Goal: Task Accomplishment & Management: Complete application form

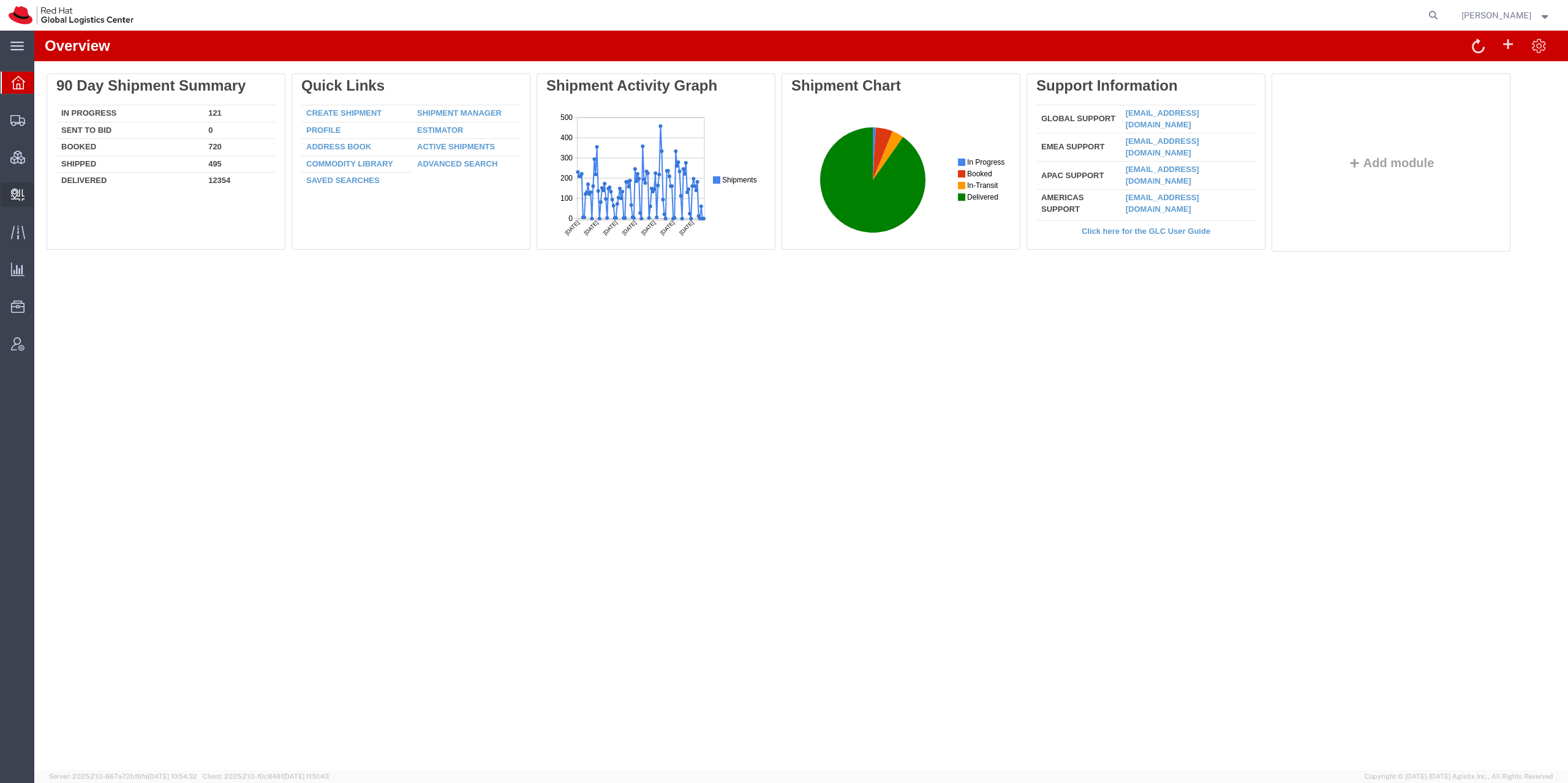
click at [11, 197] on icon at bounding box center [18, 194] width 14 height 12
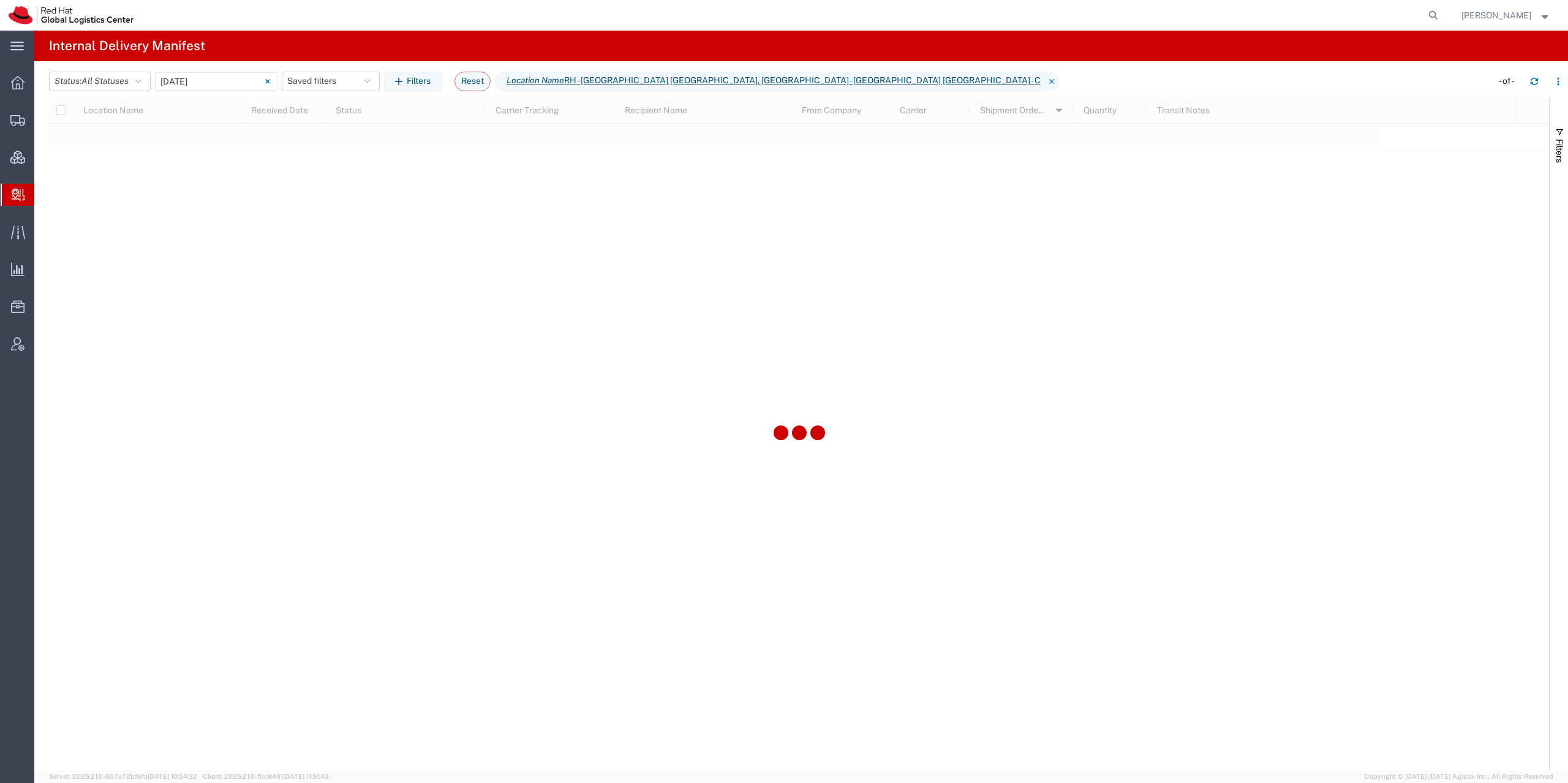
type input "[DATE]"
click at [0, 0] on span "Create Delivery" at bounding box center [0, 0] width 0 height 0
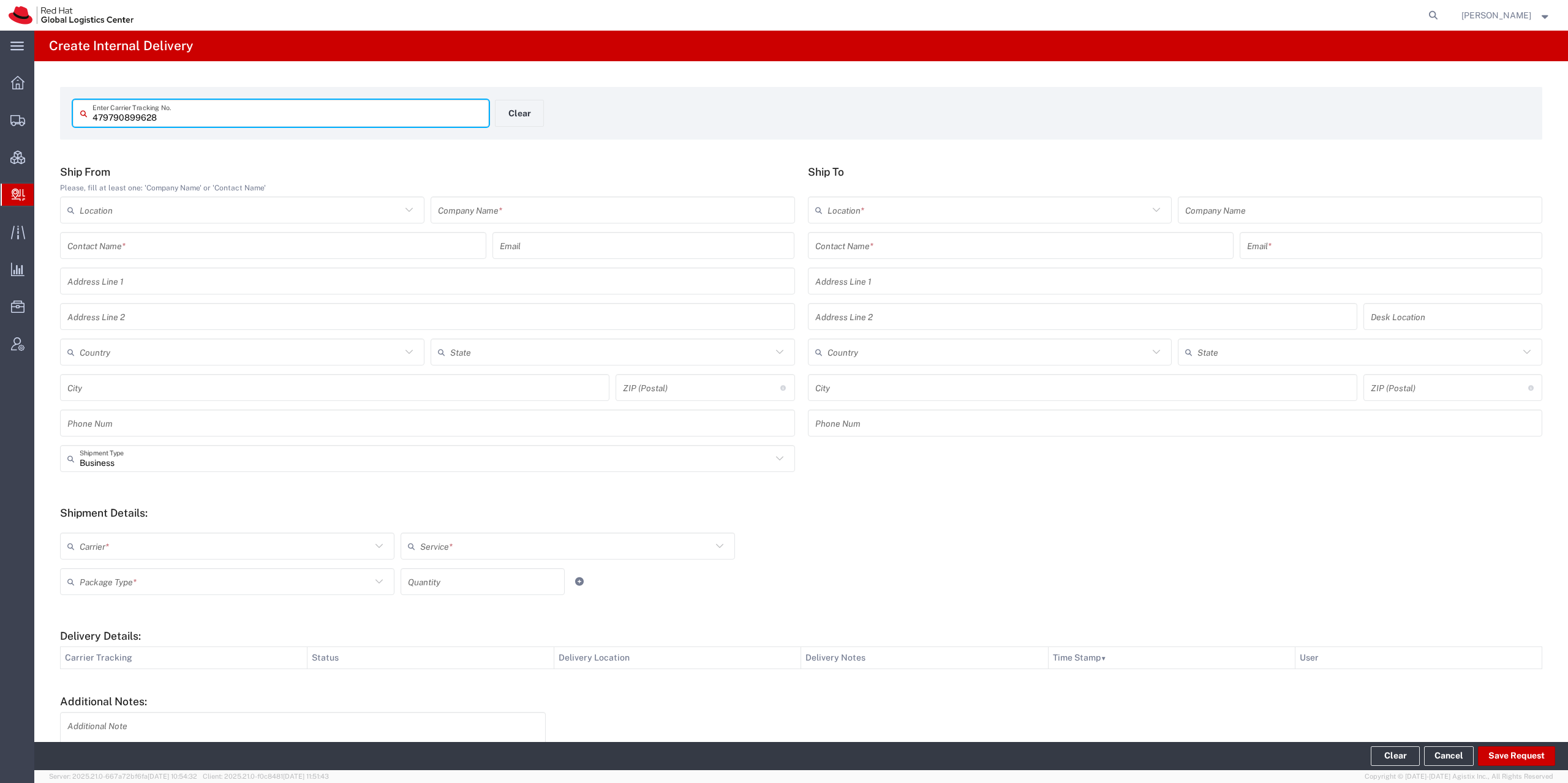
type input "479790899628"
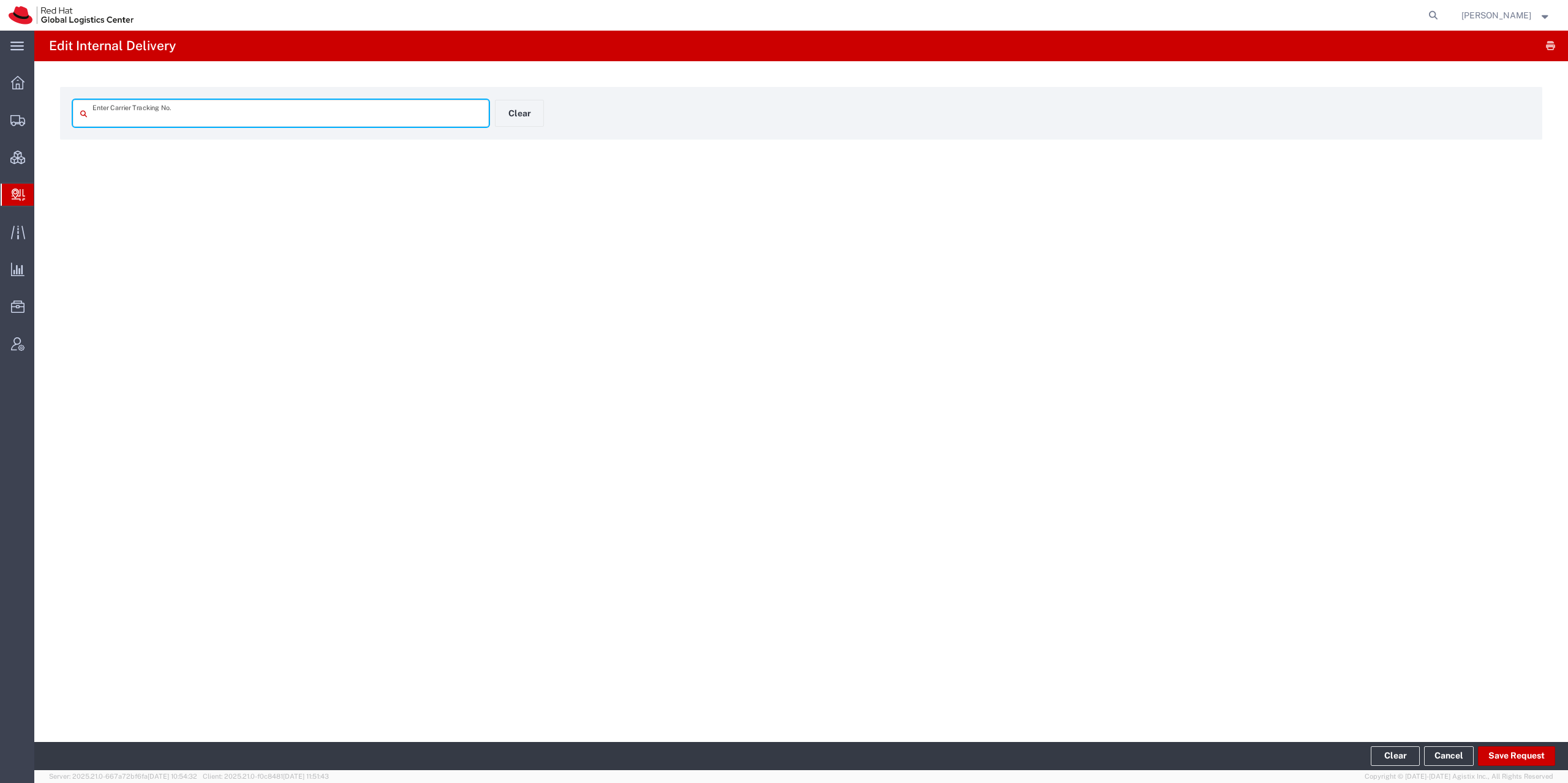
type input "479790899628"
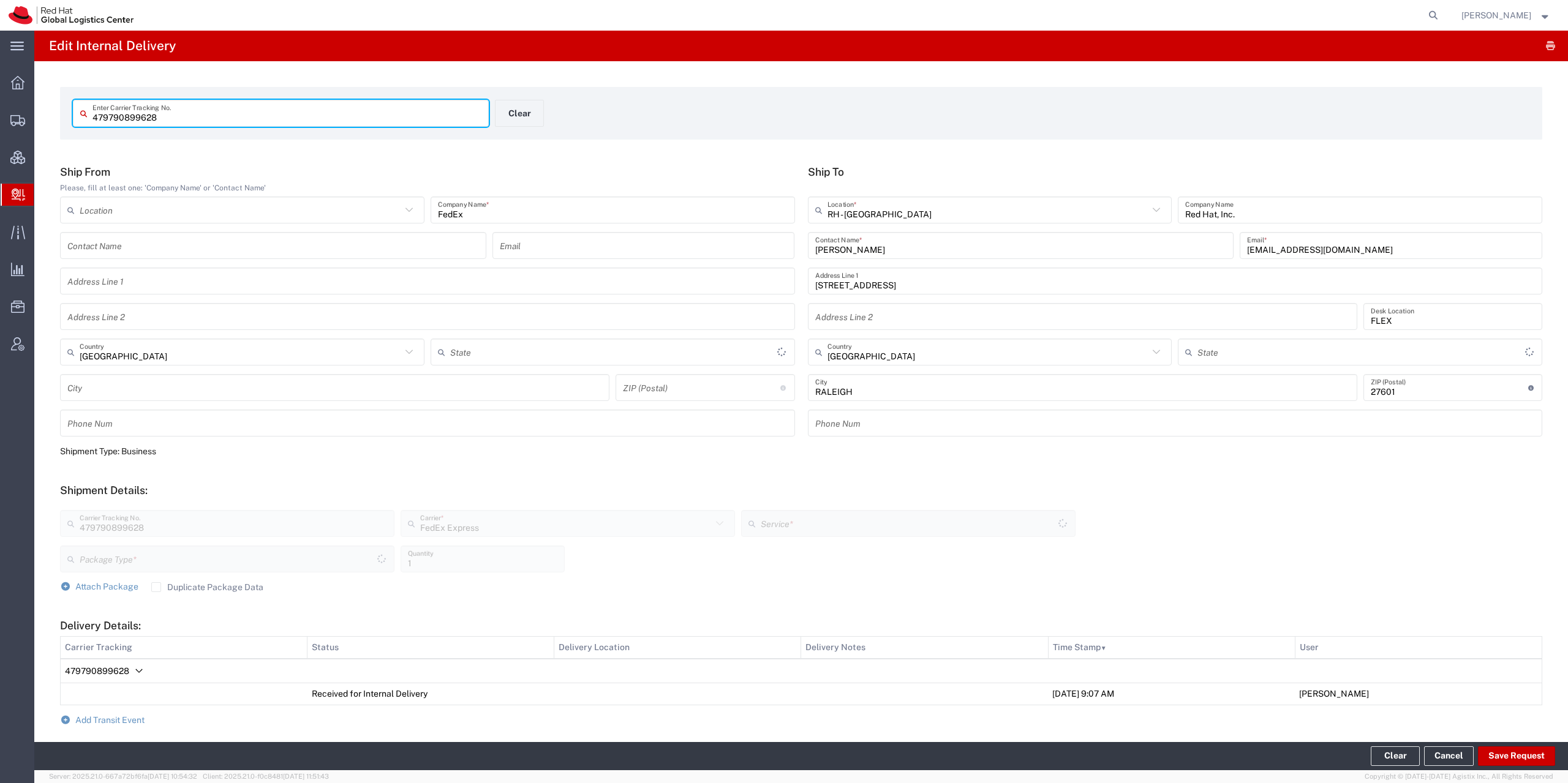
type input "Your Packaging"
type input "[US_STATE]"
type input "Ground"
click at [16, 194] on icon at bounding box center [19, 194] width 14 height 12
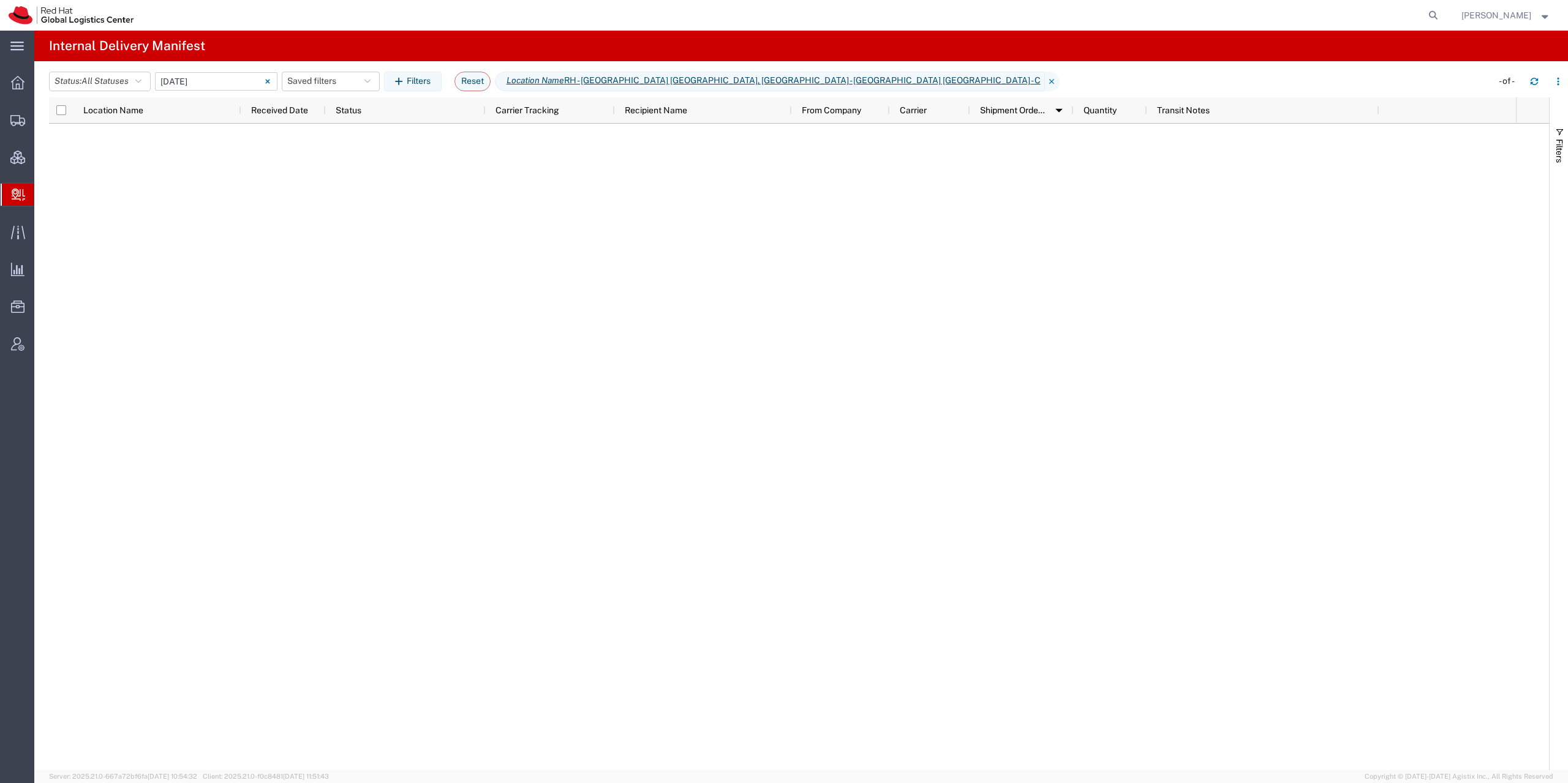
click at [232, 79] on input "[DATE] - [DATE]" at bounding box center [216, 81] width 122 height 19
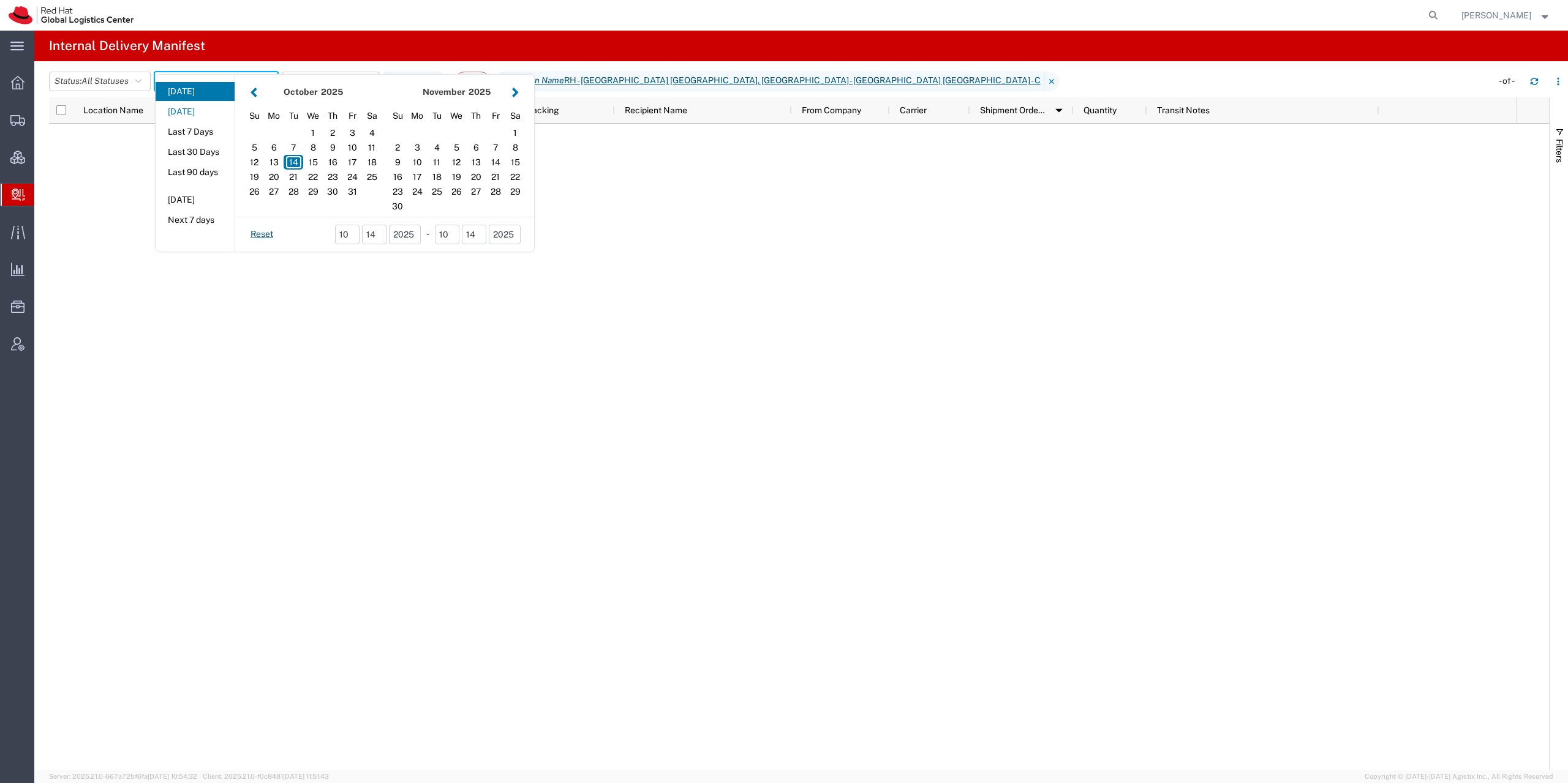
click at [199, 118] on button "[DATE]" at bounding box center [194, 112] width 79 height 19
type input "[DATE]"
type input "[DATE] - [DATE]"
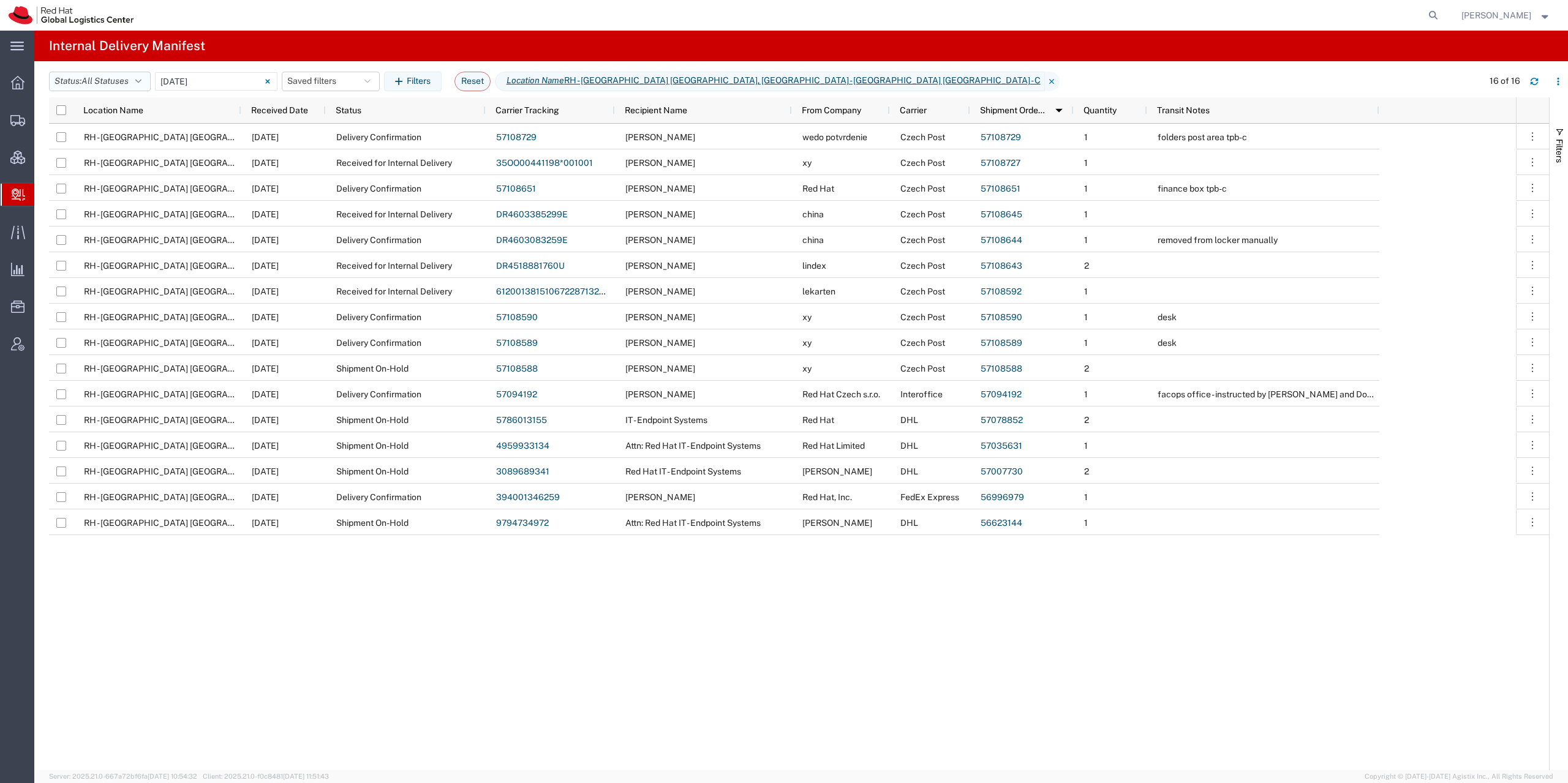
click at [133, 85] on button "Status: All Statuses" at bounding box center [100, 81] width 102 height 20
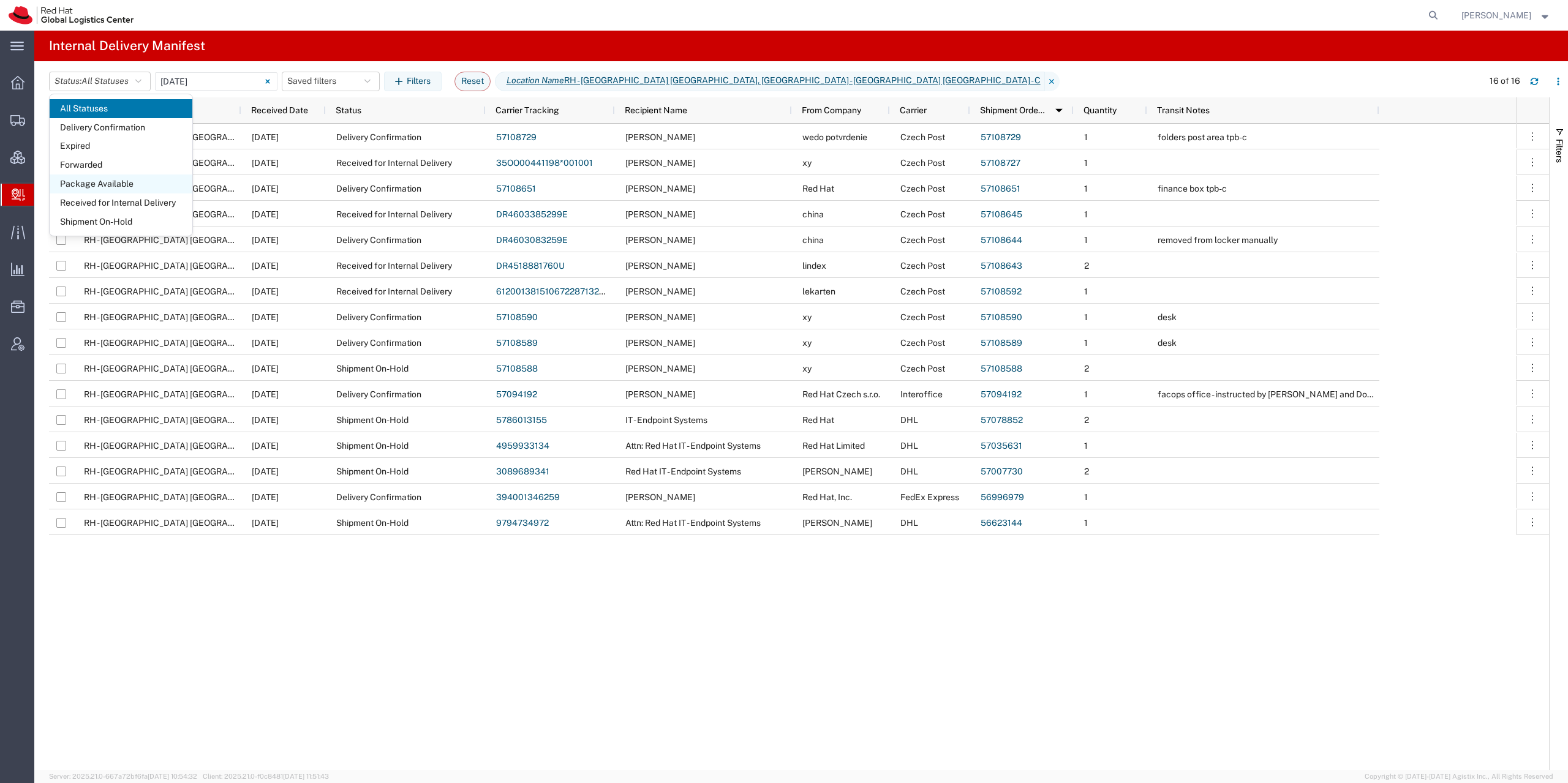
click at [137, 184] on span "Package Available" at bounding box center [120, 184] width 143 height 19
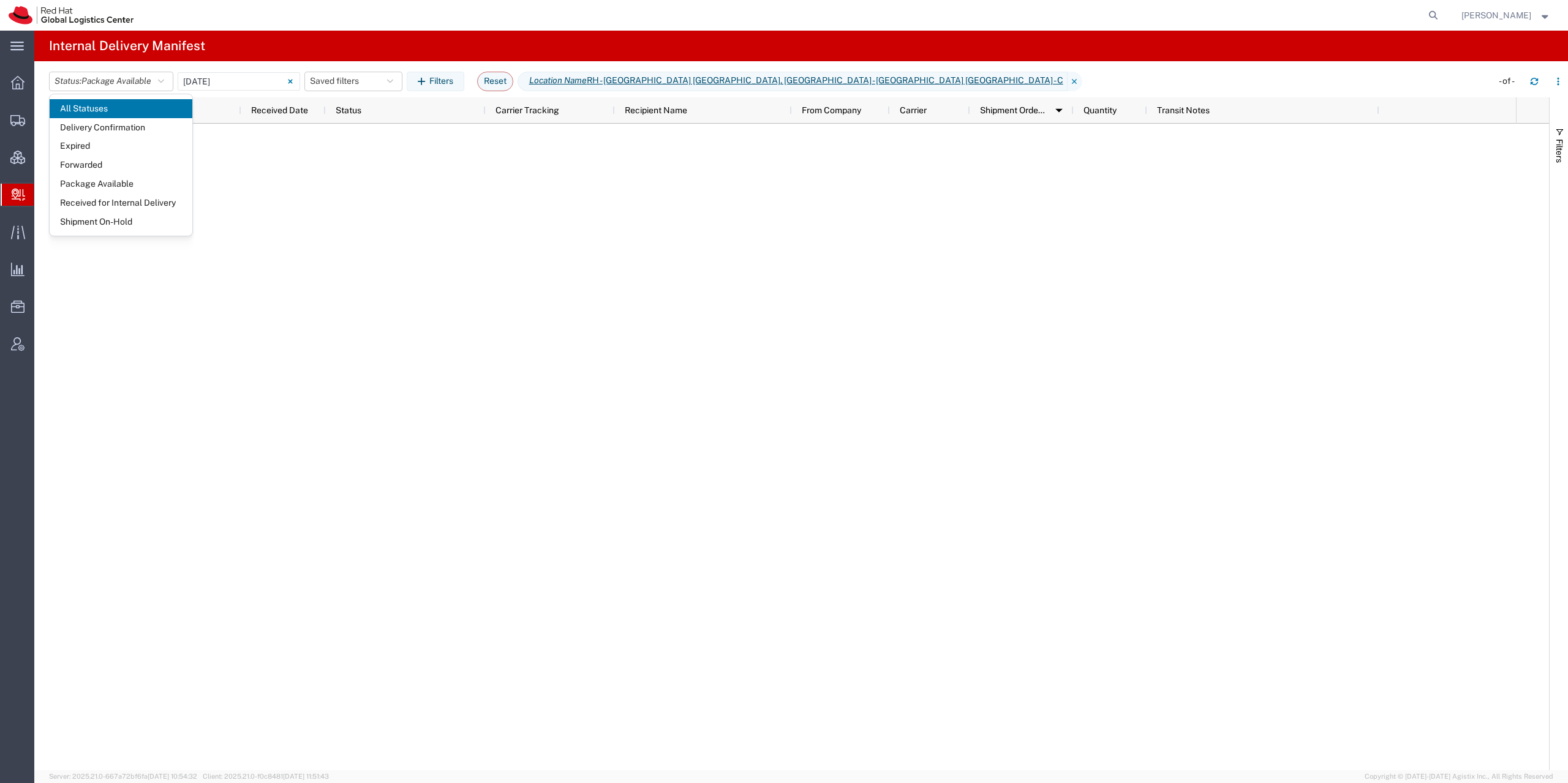
click at [288, 223] on div at bounding box center [782, 447] width 1467 height 646
click at [216, 84] on input "[DATE] - [DATE]" at bounding box center [238, 81] width 122 height 19
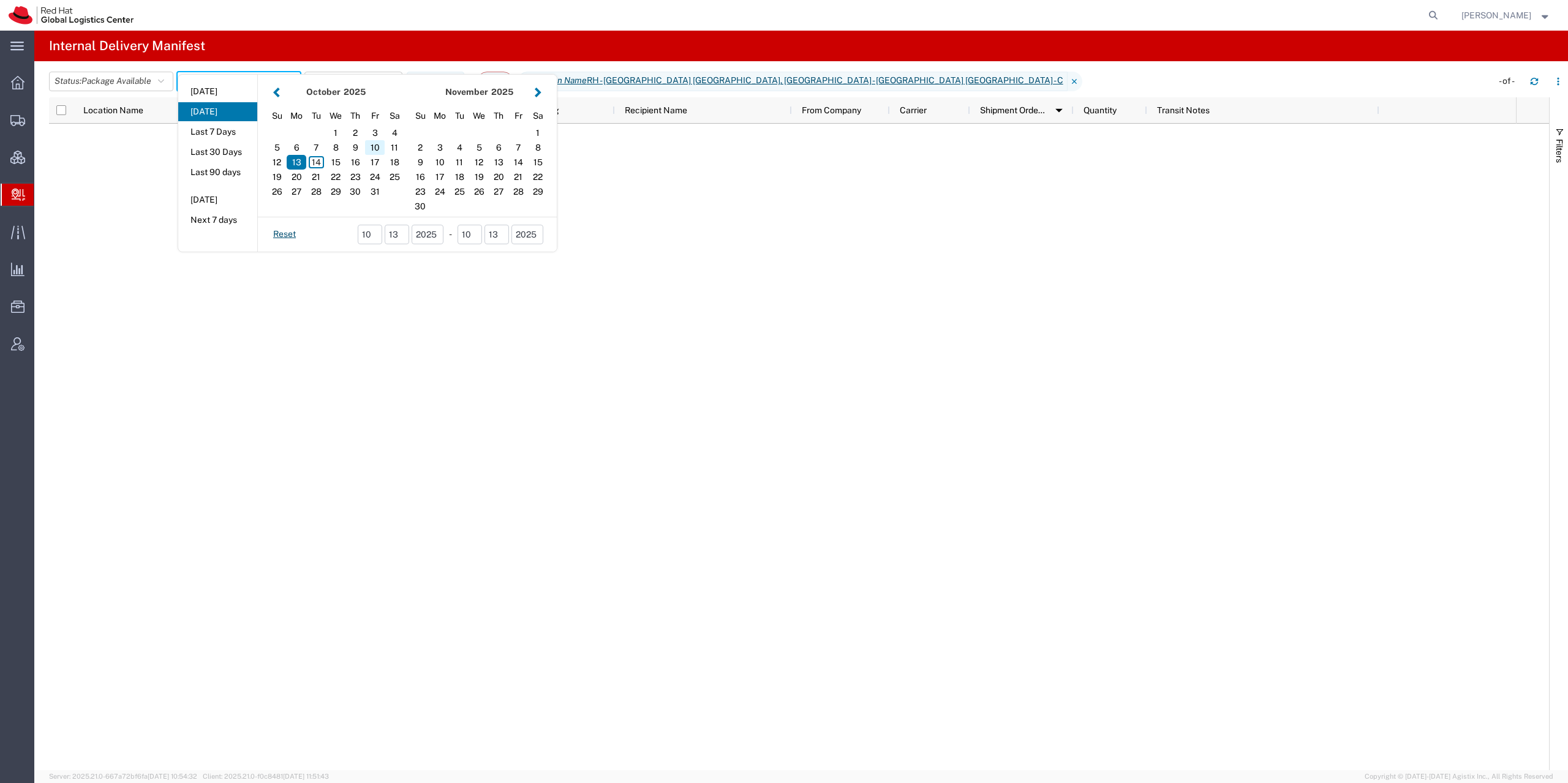
click at [379, 145] on div "10" at bounding box center [374, 147] width 20 height 14
click at [300, 165] on div "13" at bounding box center [296, 162] width 20 height 14
type input "10 10 - 13, 2025"
type input "[DATE] - [DATE]"
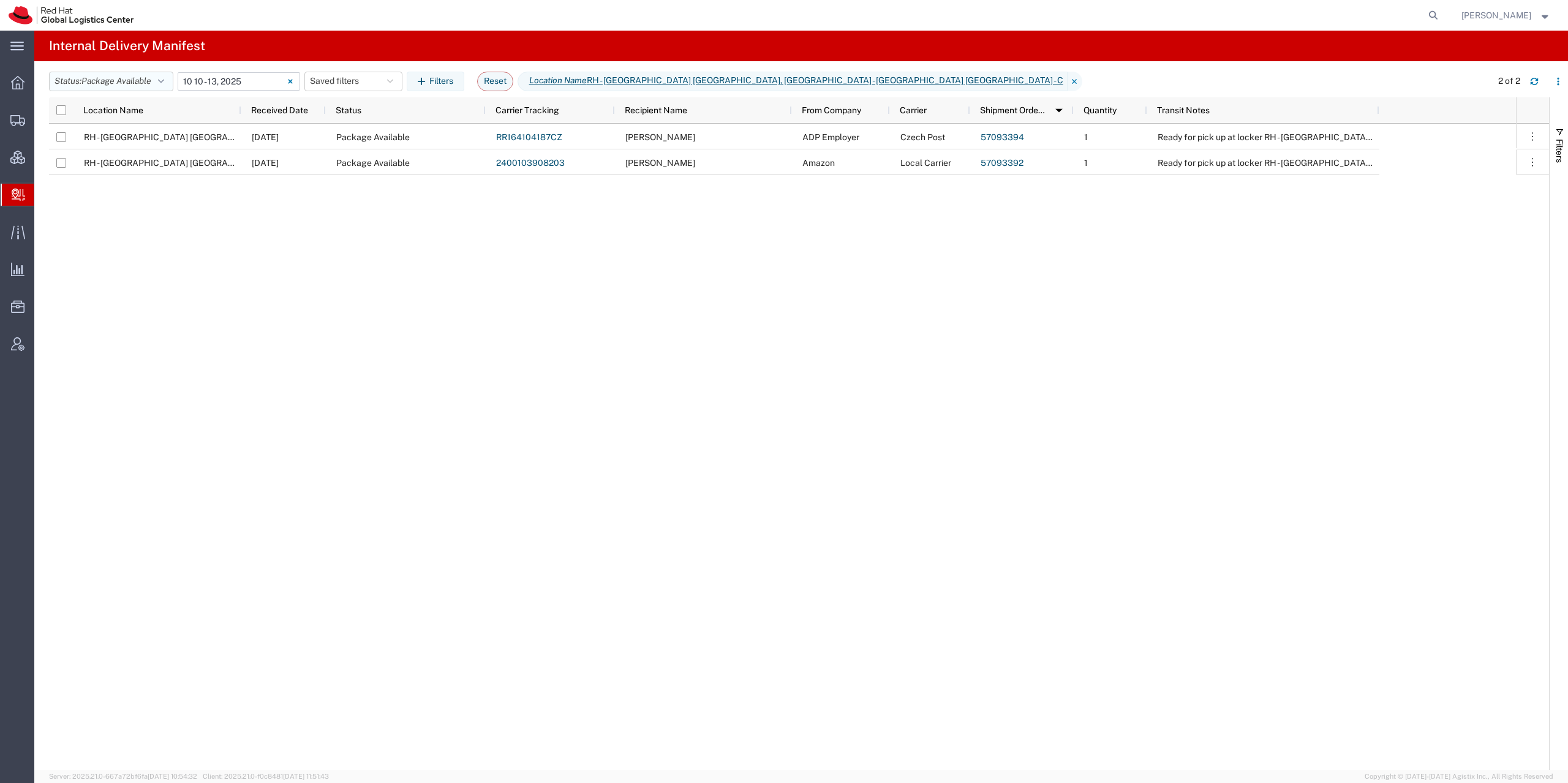
click at [142, 91] on button "Status: Package Available" at bounding box center [111, 81] width 125 height 20
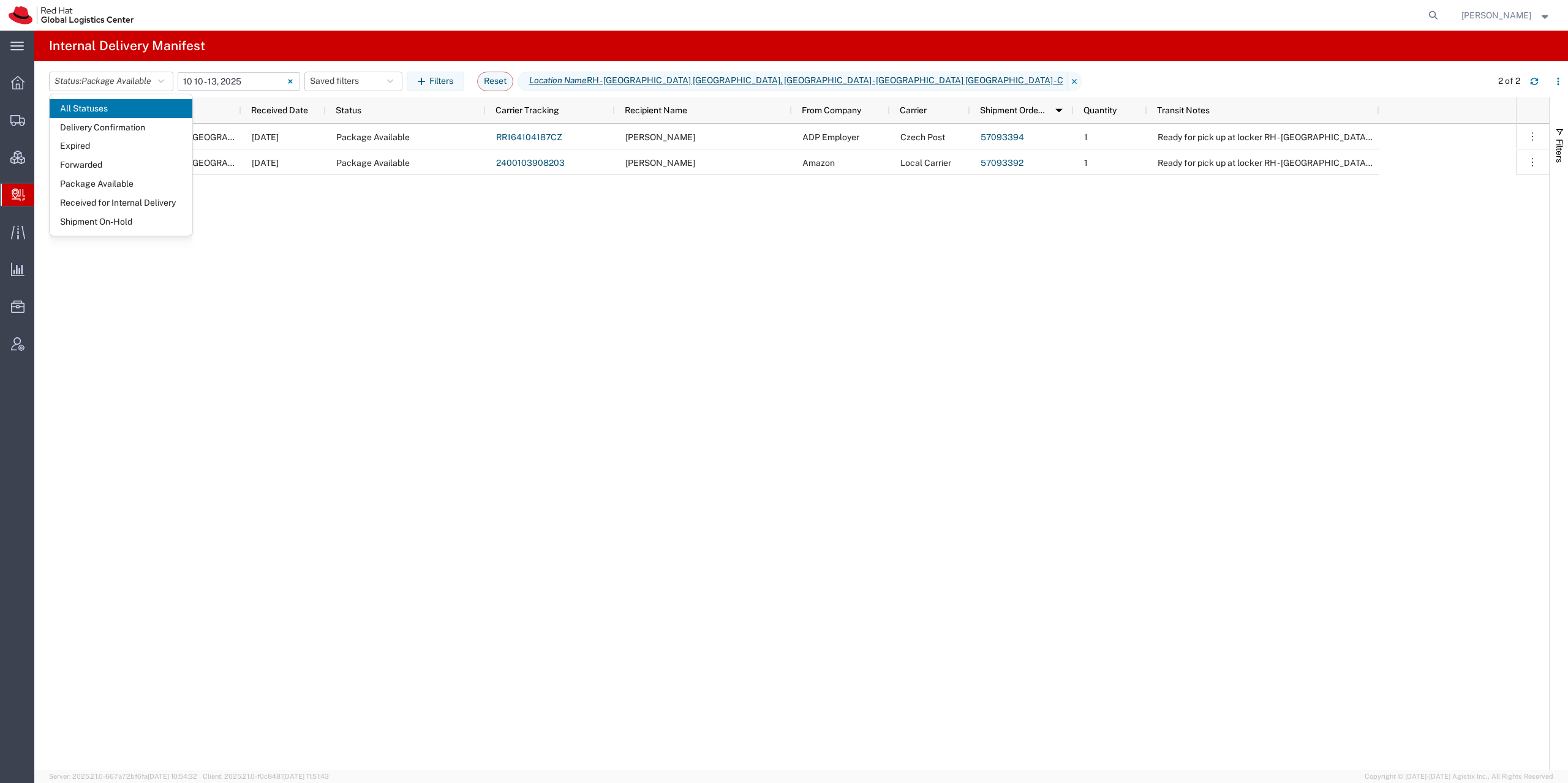
click at [201, 82] on input "[DATE] - [DATE]" at bounding box center [238, 81] width 122 height 19
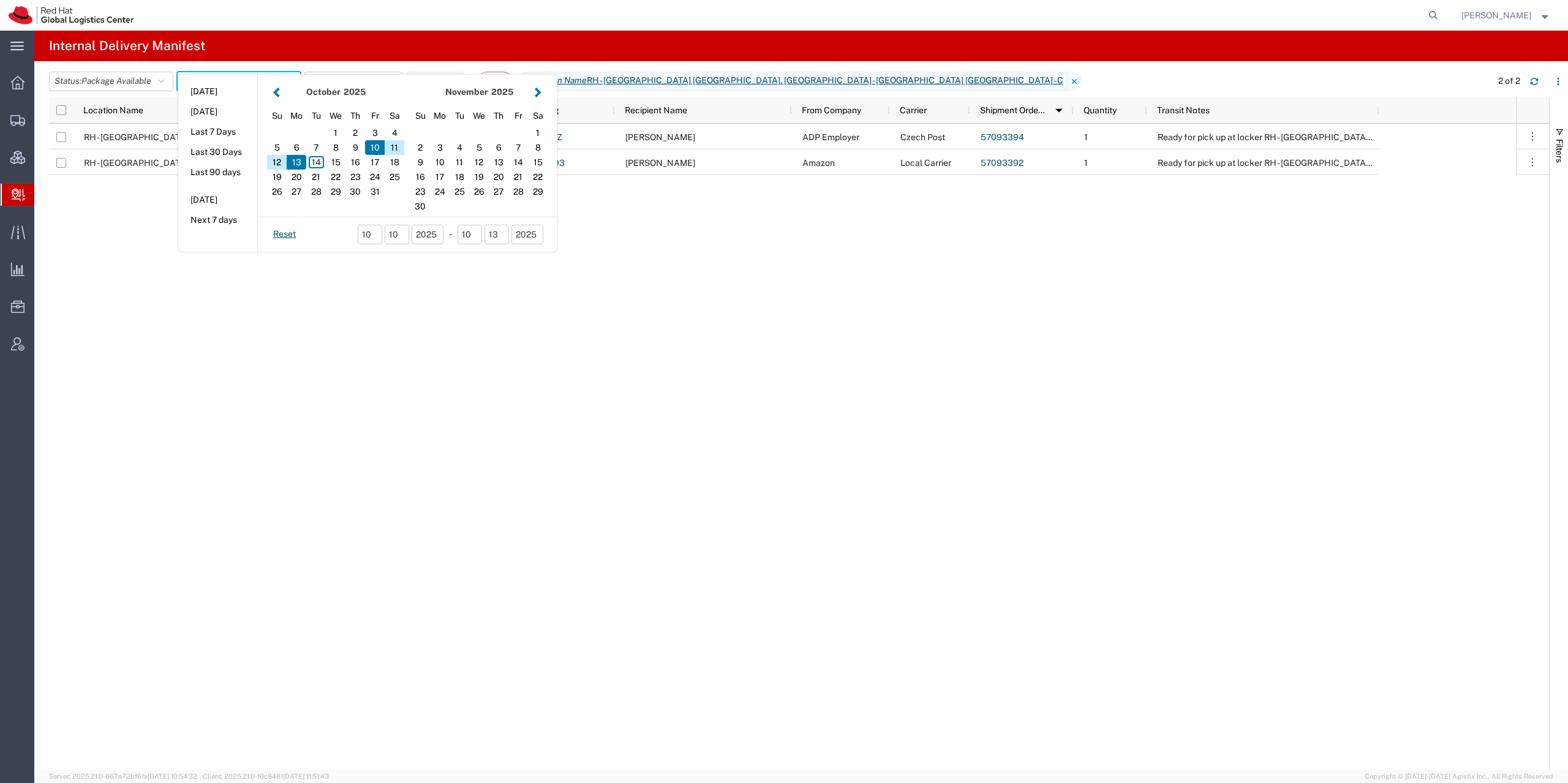
click at [124, 69] on header "Status: Package Available All Statuses Delivery Confirmation Expired Forwarded …" at bounding box center [809, 81] width 1519 height 34
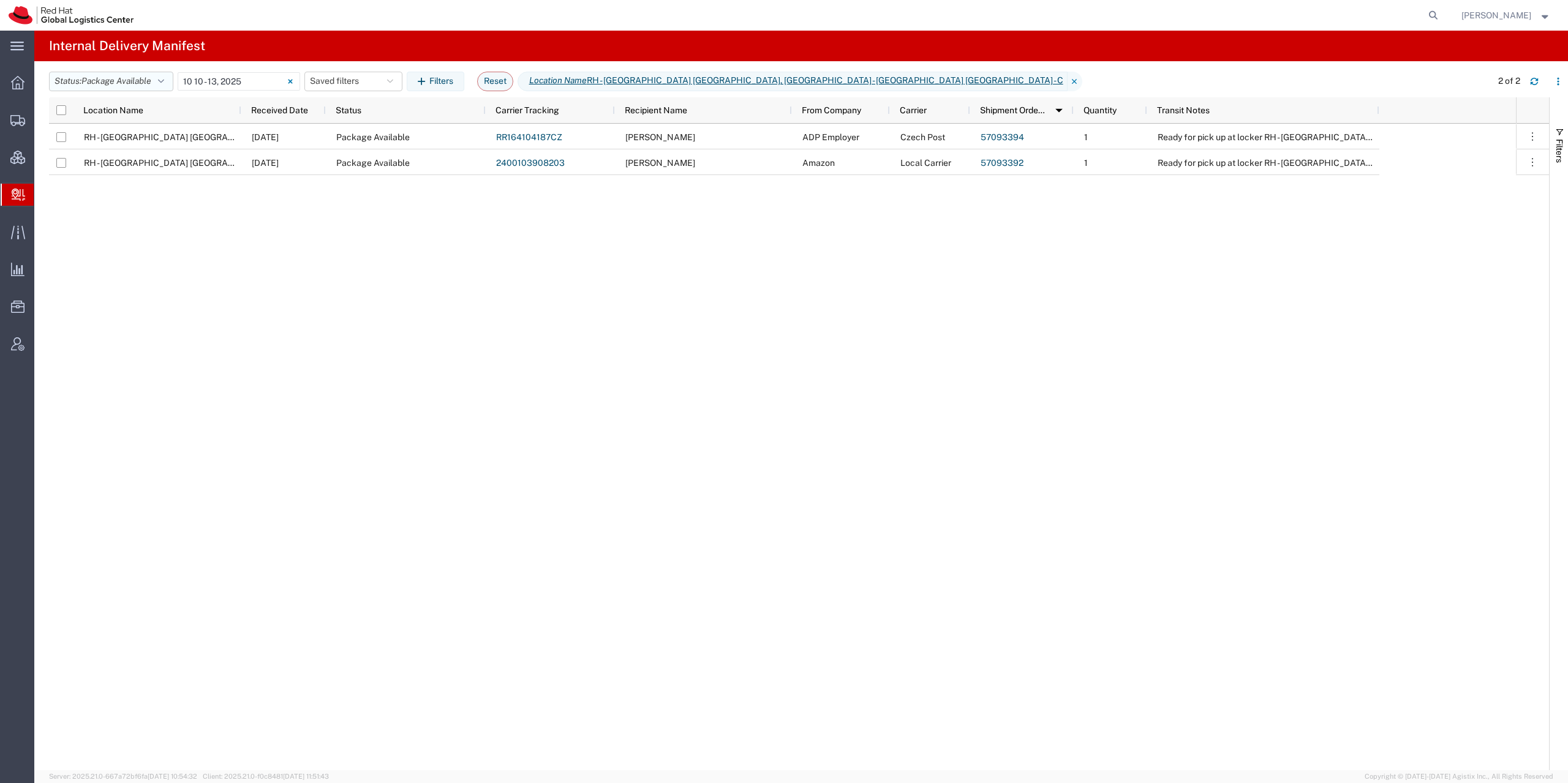
click at [126, 78] on span "Package Available" at bounding box center [116, 81] width 70 height 10
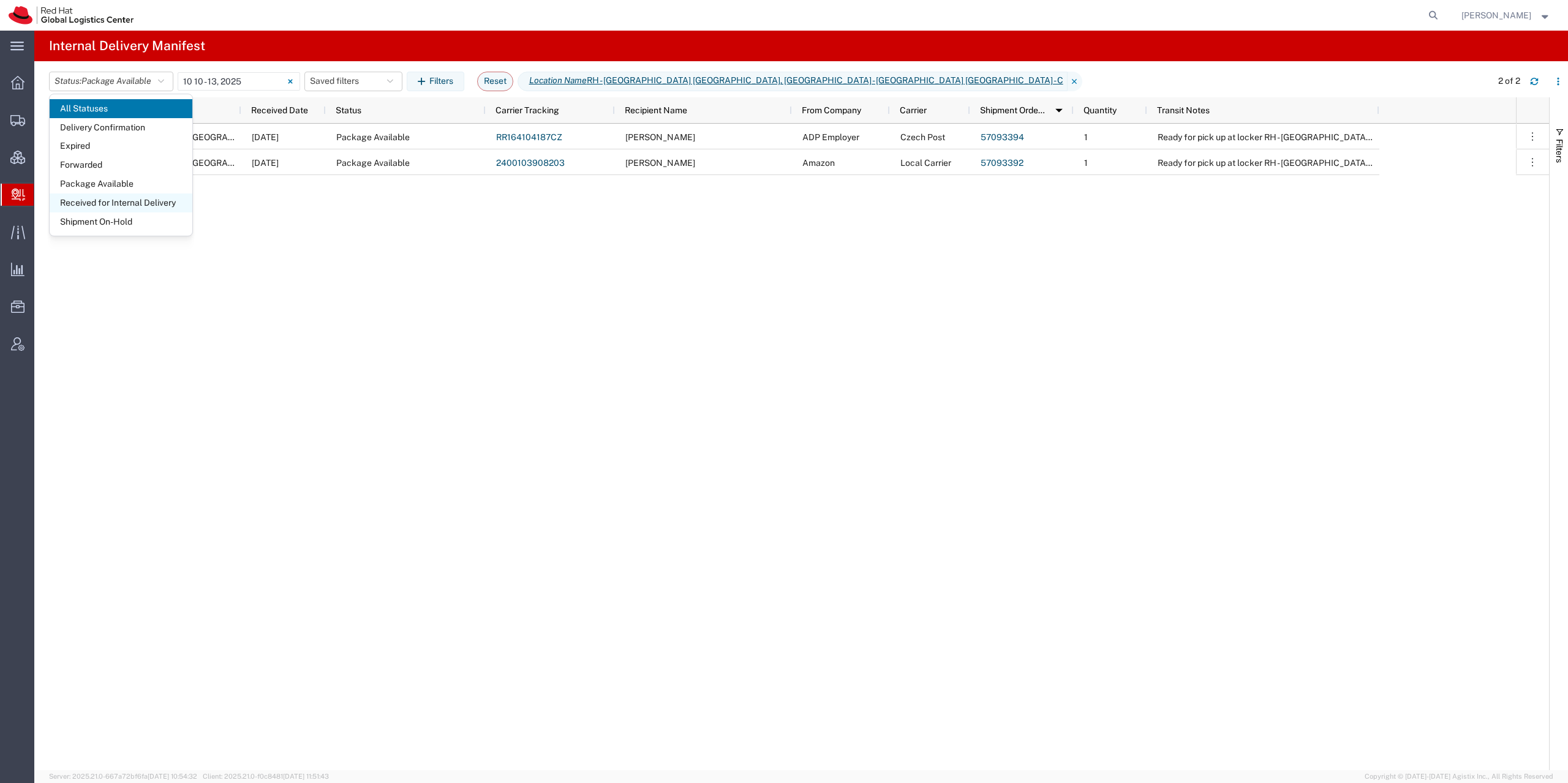
click at [132, 202] on span "Received for Internal Delivery" at bounding box center [120, 203] width 143 height 19
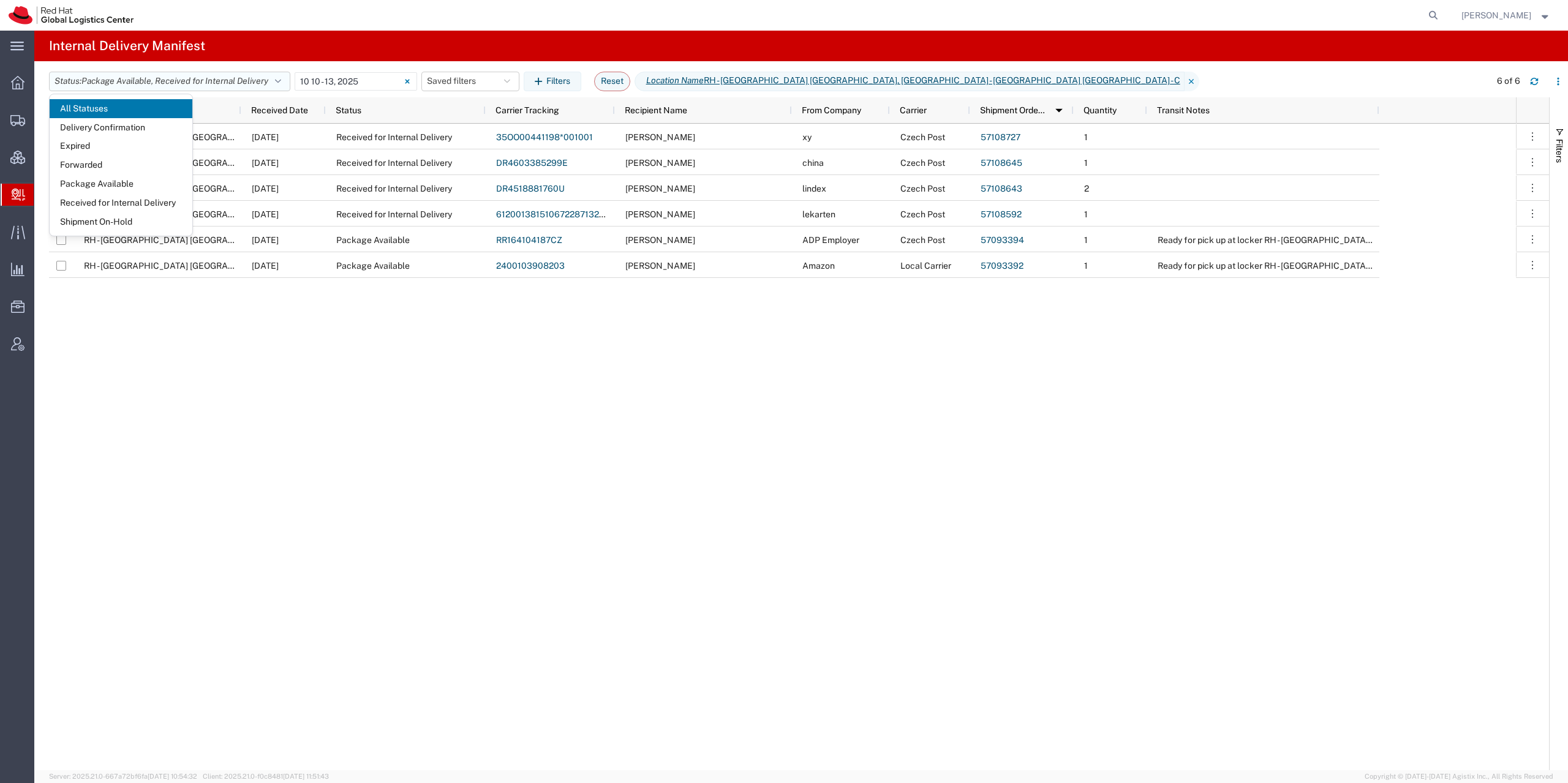
click at [228, 78] on span ", Received for Internal Delivery" at bounding box center [210, 81] width 117 height 10
click at [219, 81] on span ", Received for Internal Delivery" at bounding box center [210, 81] width 117 height 10
click at [113, 105] on span "All Statuses" at bounding box center [120, 109] width 143 height 19
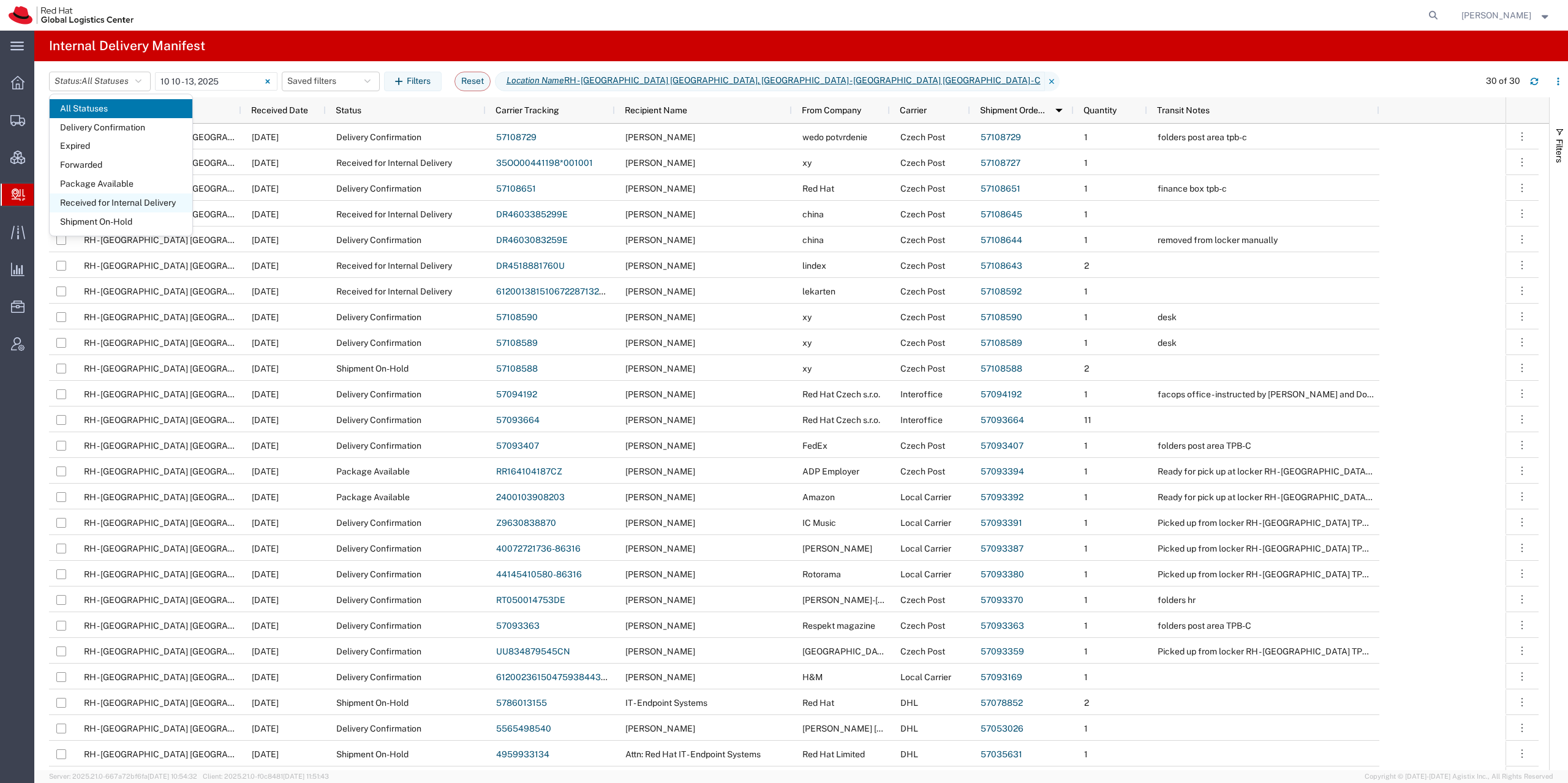
click at [139, 204] on span "Received for Internal Delivery" at bounding box center [120, 203] width 143 height 19
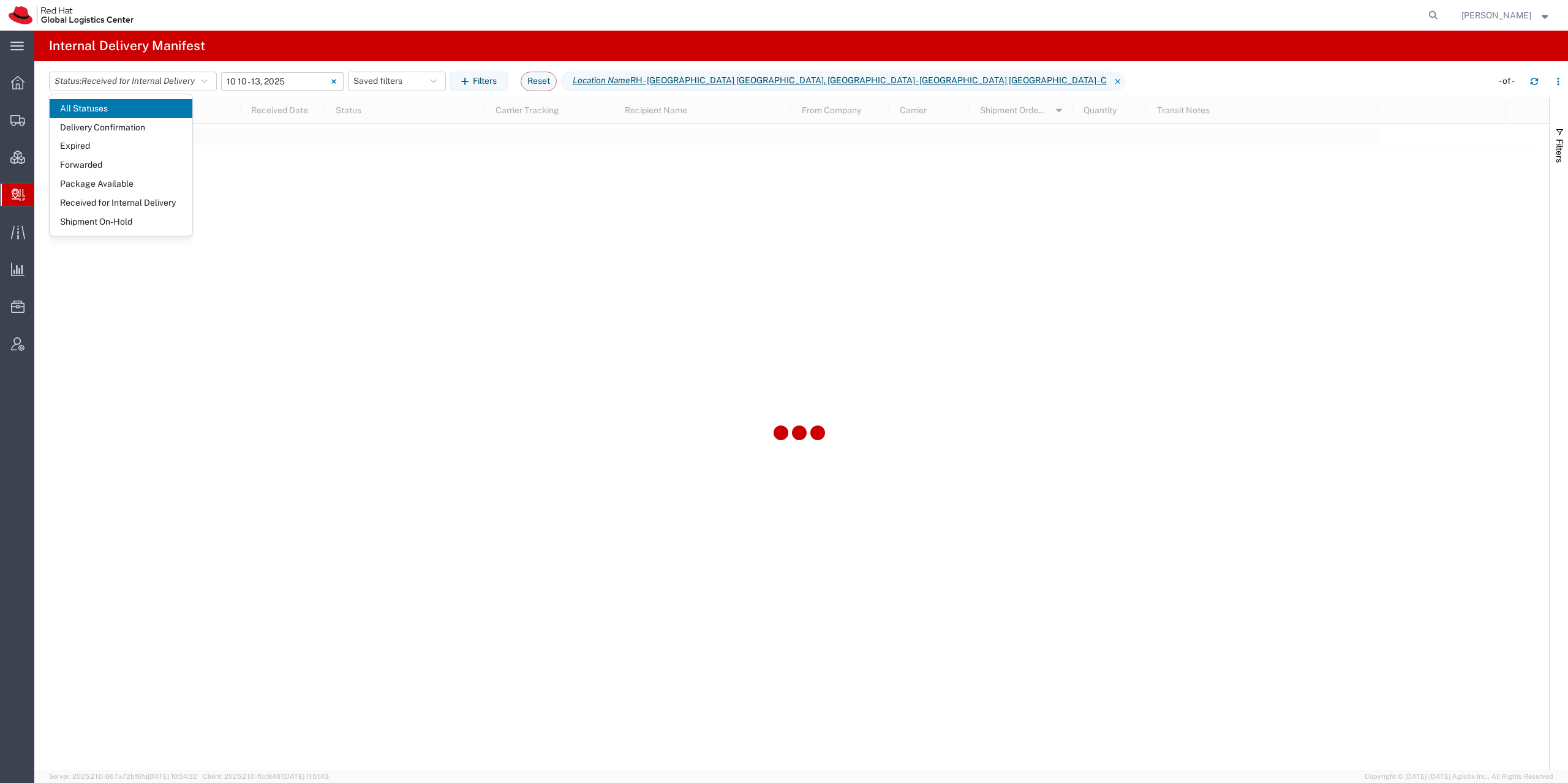
click at [280, 83] on input "[DATE] - [DATE]" at bounding box center [283, 81] width 122 height 19
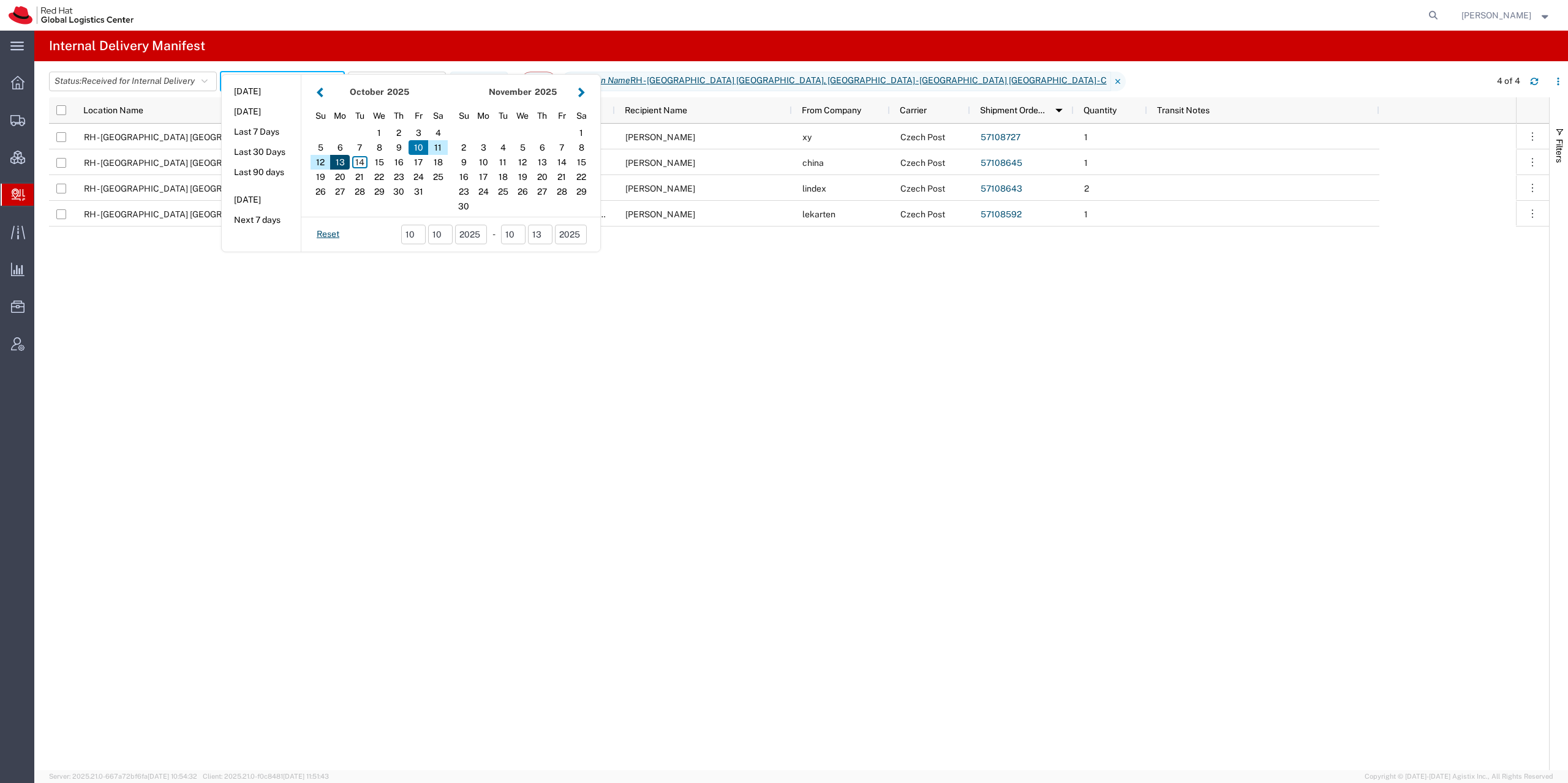
click at [344, 164] on div "13" at bounding box center [339, 162] width 20 height 14
type input "[DATE]"
type input "[DATE] - [DATE]"
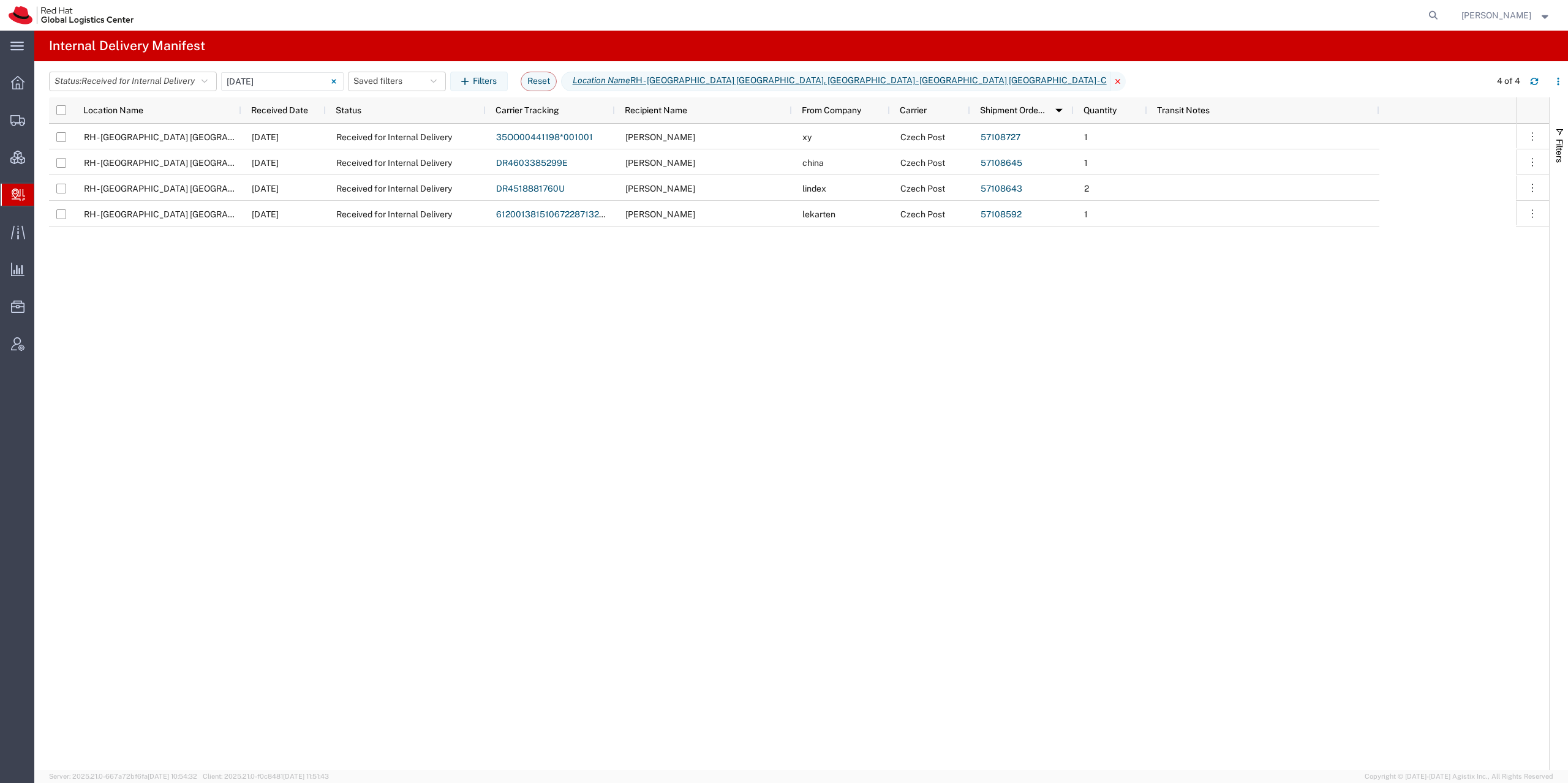
click at [1112, 81] on icon at bounding box center [1118, 81] width 14 height 20
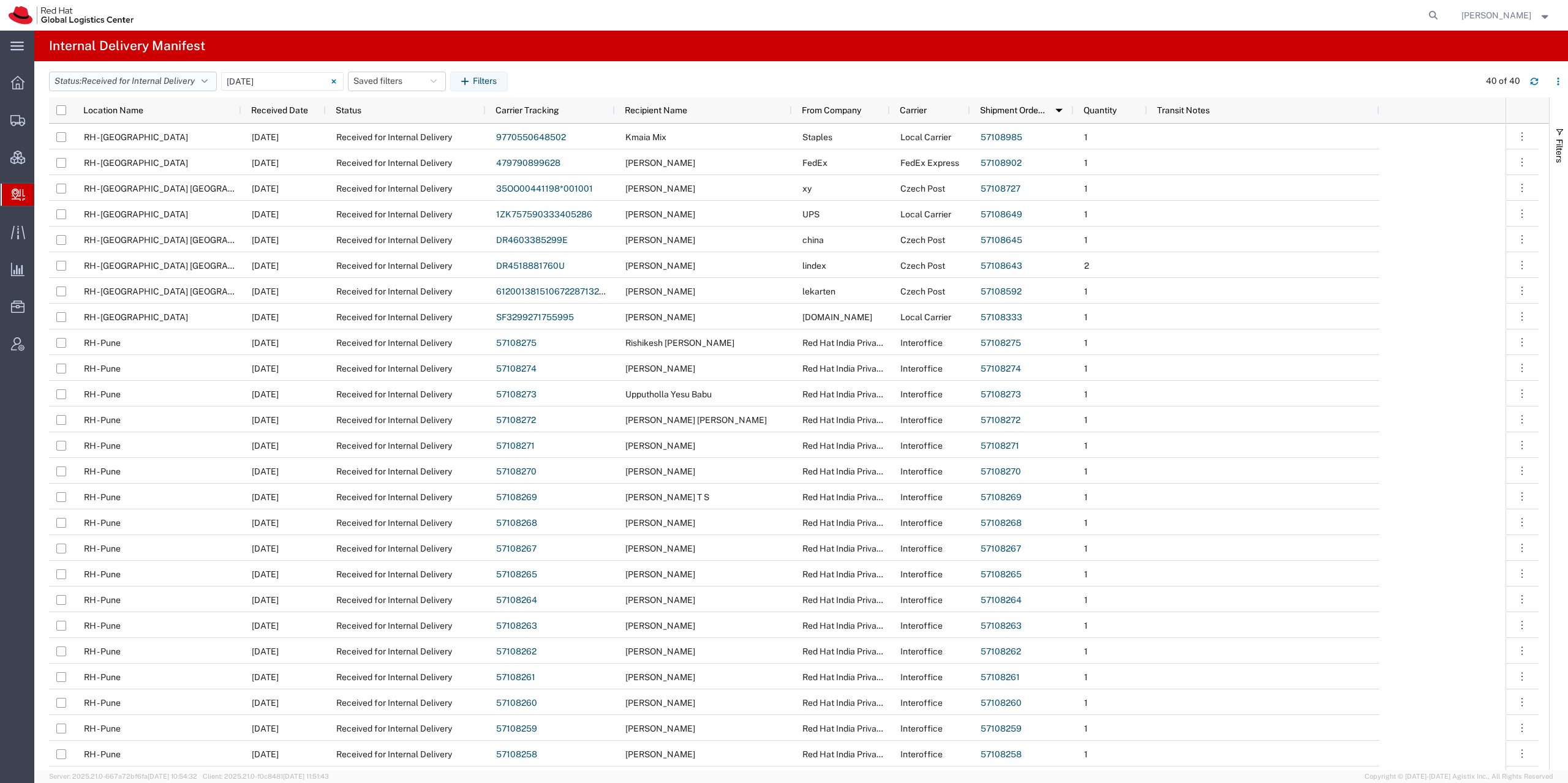
click at [177, 83] on span "Received for Internal Delivery" at bounding box center [138, 81] width 114 height 10
click at [130, 187] on span "Package Available" at bounding box center [120, 184] width 143 height 19
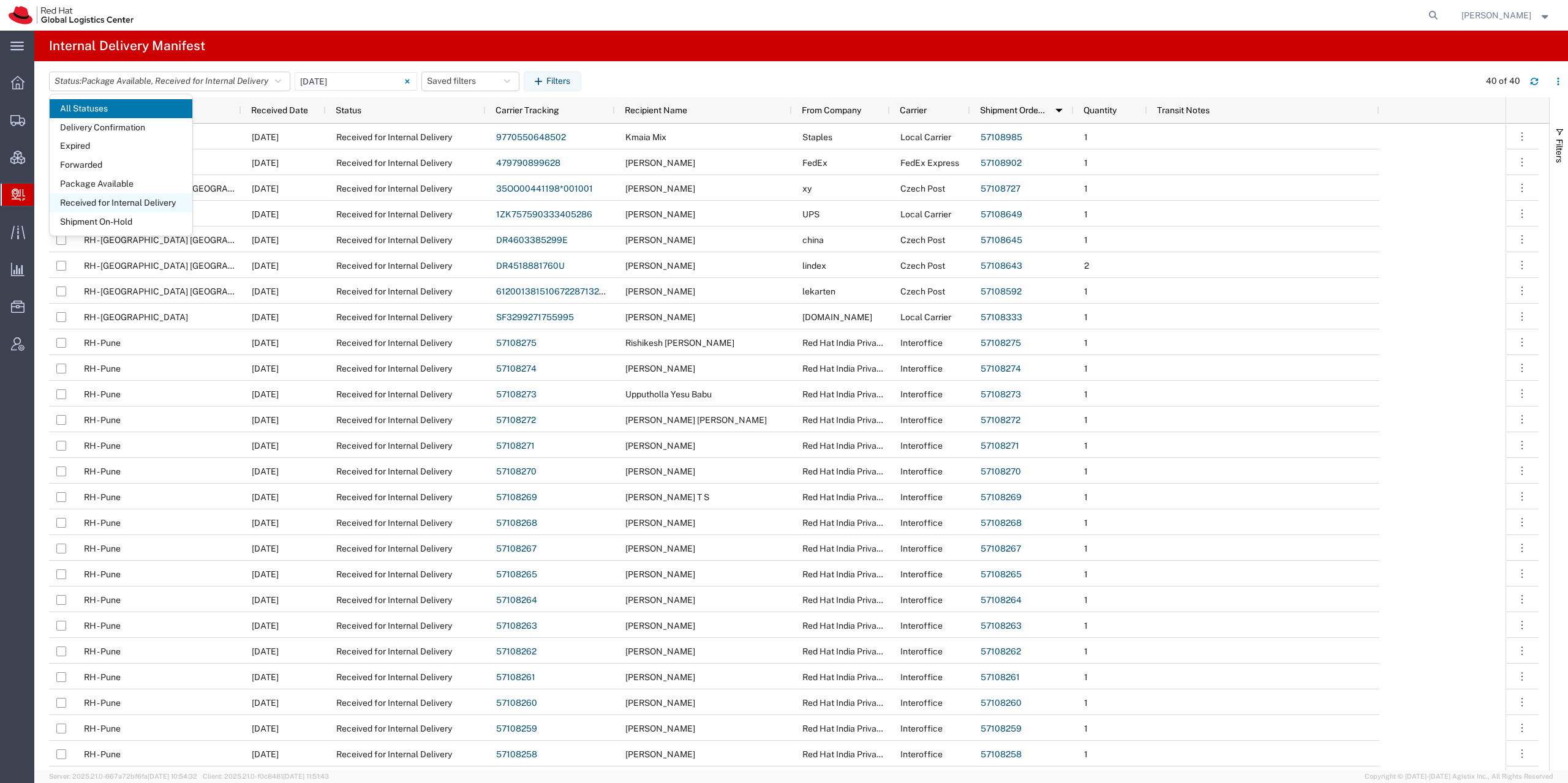
click at [132, 206] on span "Received for Internal Delivery" at bounding box center [120, 203] width 143 height 19
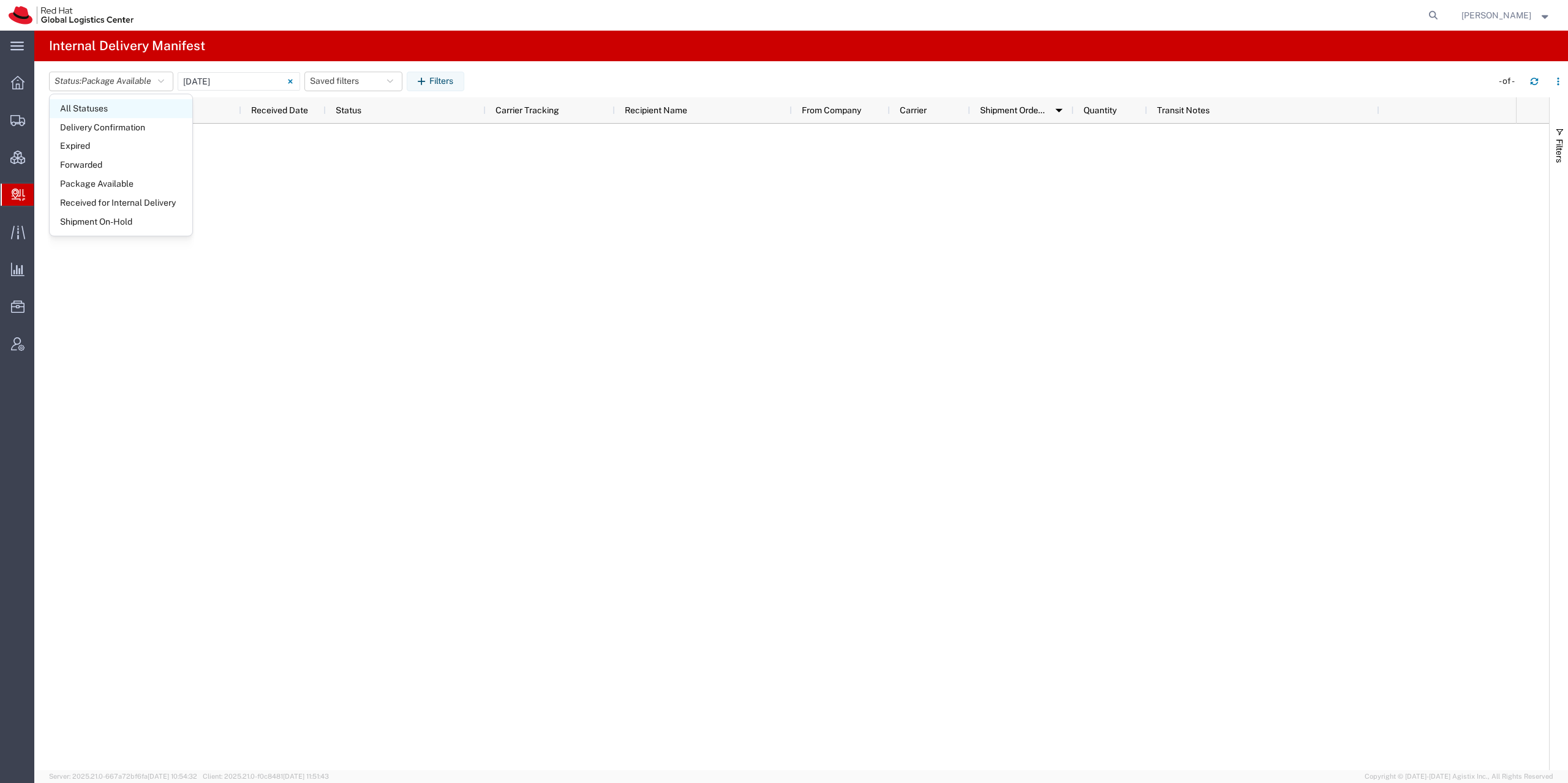
click at [116, 108] on span "All Statuses" at bounding box center [120, 109] width 143 height 19
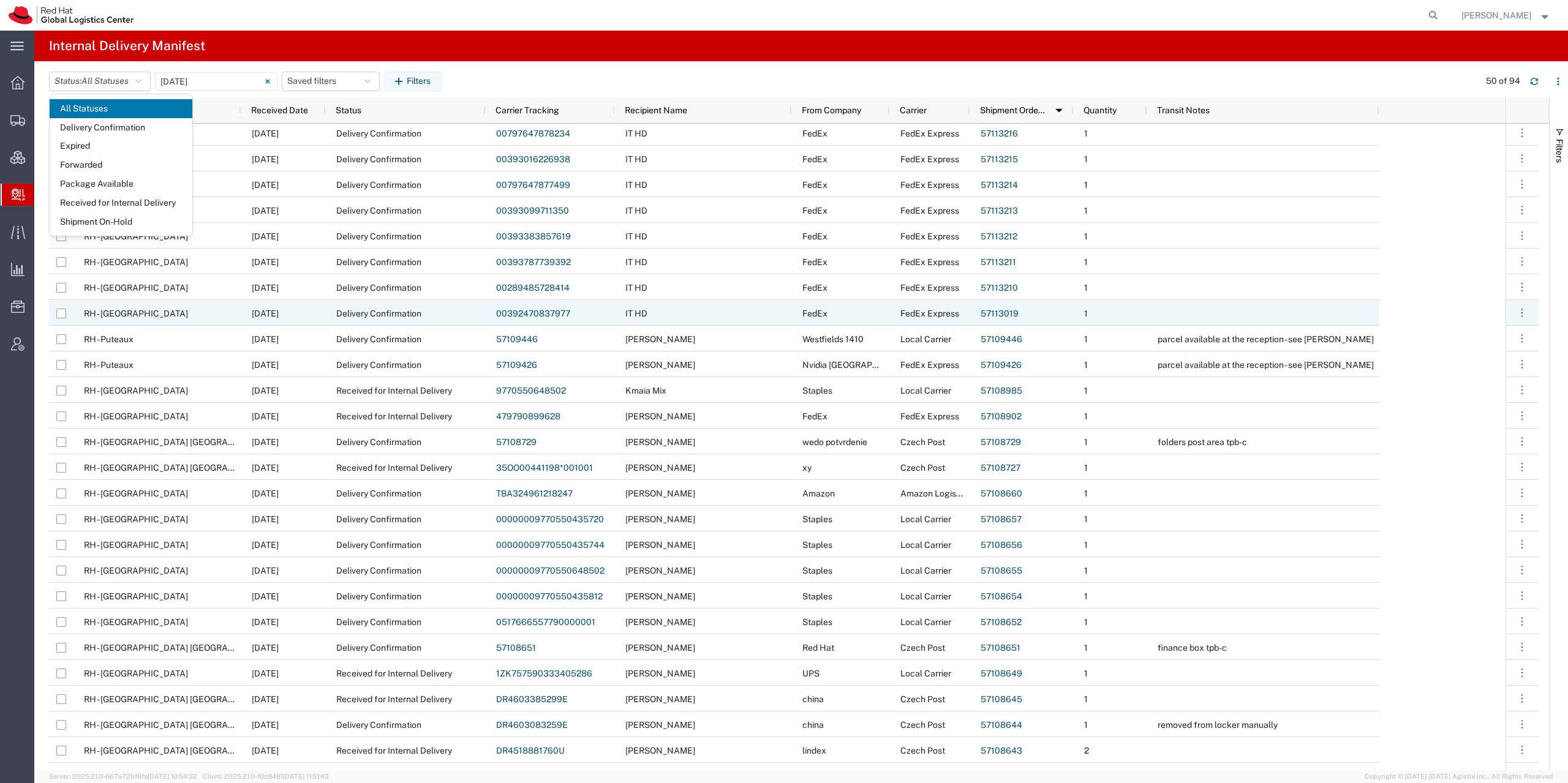
scroll to position [294, 0]
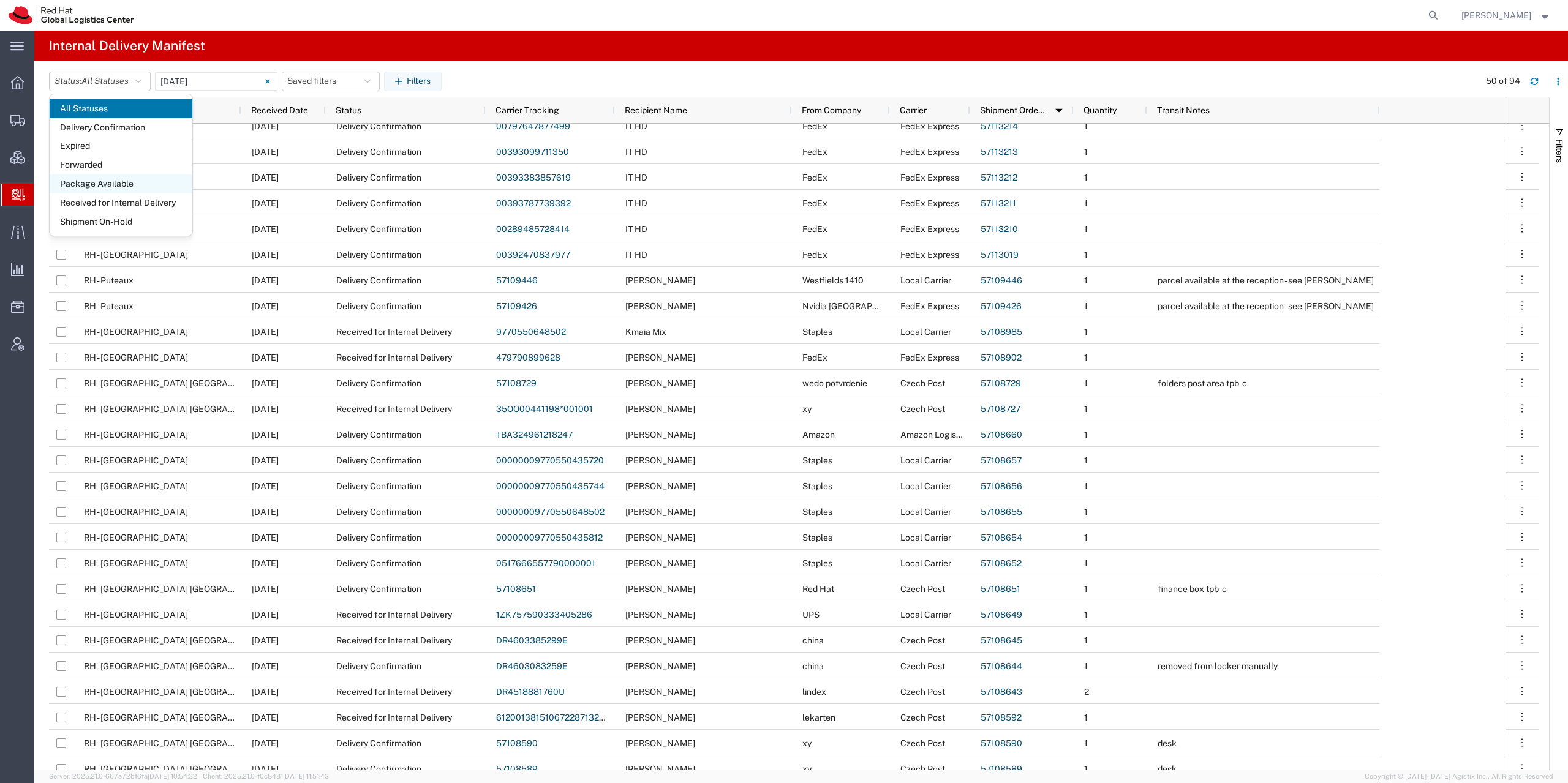
click at [112, 188] on span "Package Available" at bounding box center [120, 184] width 143 height 19
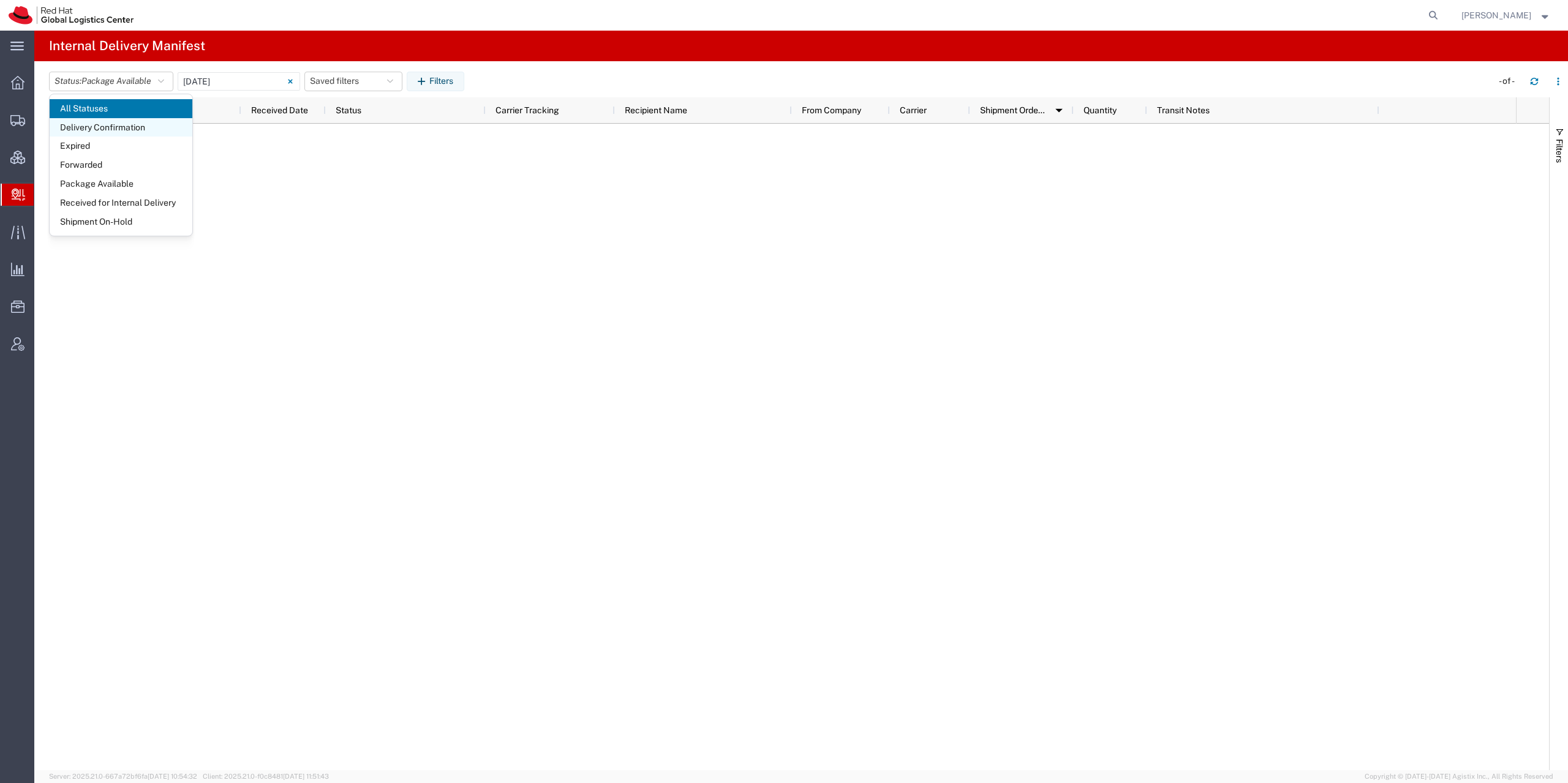
click at [115, 130] on span "Delivery Confirmation" at bounding box center [120, 127] width 143 height 19
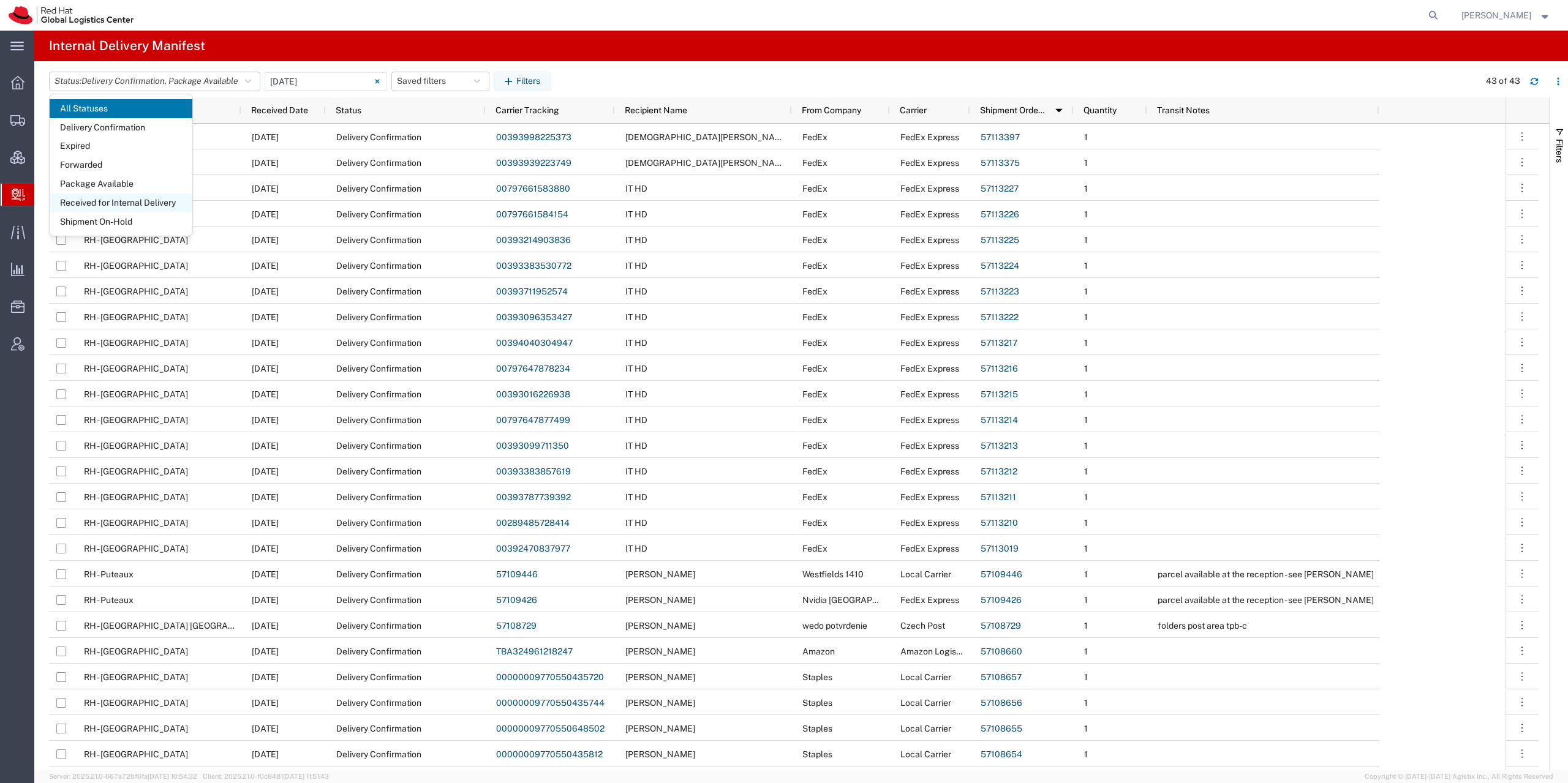
click at [89, 202] on span "Received for Internal Delivery" at bounding box center [120, 203] width 143 height 19
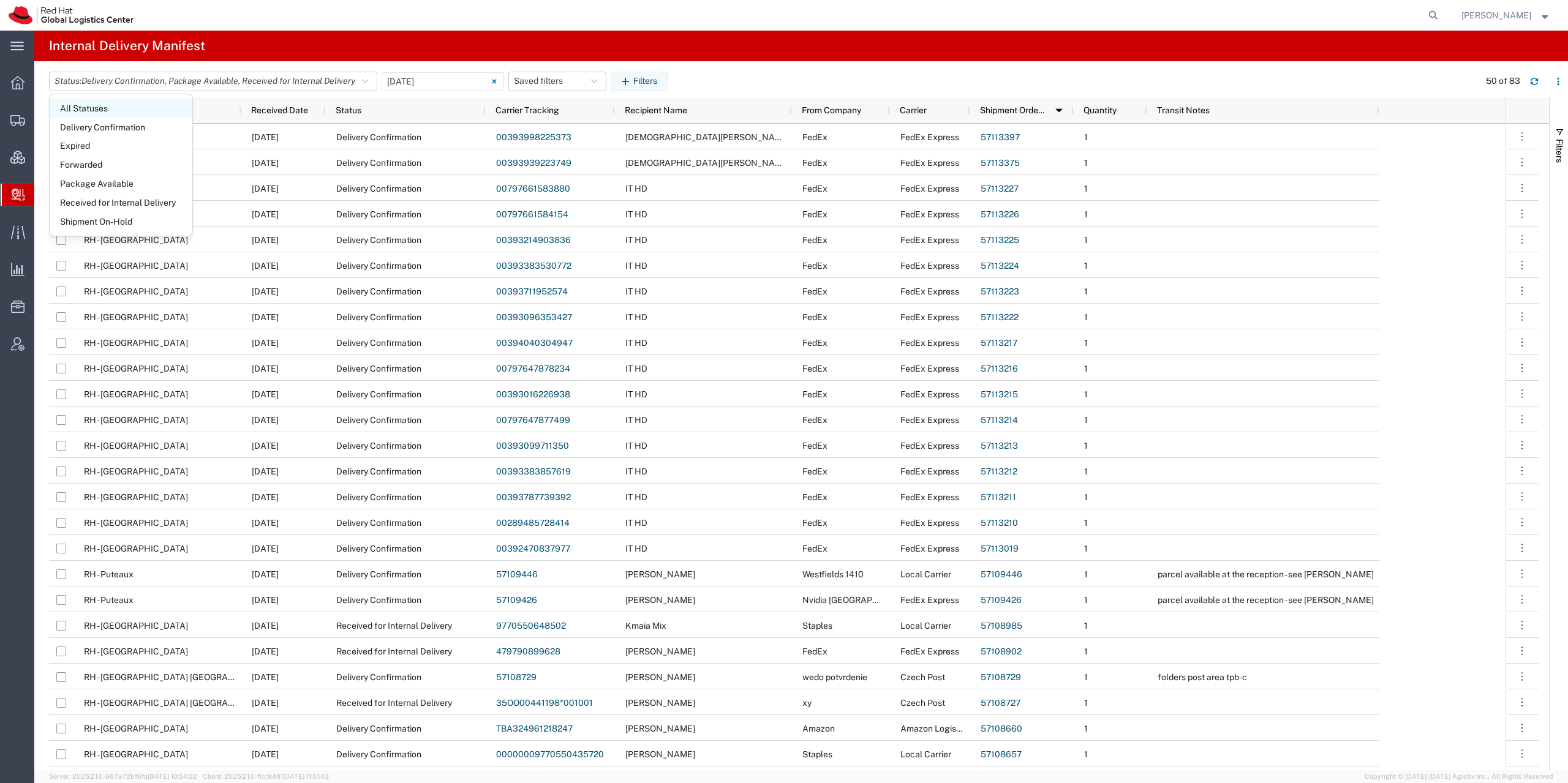
click at [81, 105] on span "All Statuses" at bounding box center [120, 109] width 143 height 19
click at [96, 202] on span "Received for Internal Delivery" at bounding box center [120, 203] width 143 height 19
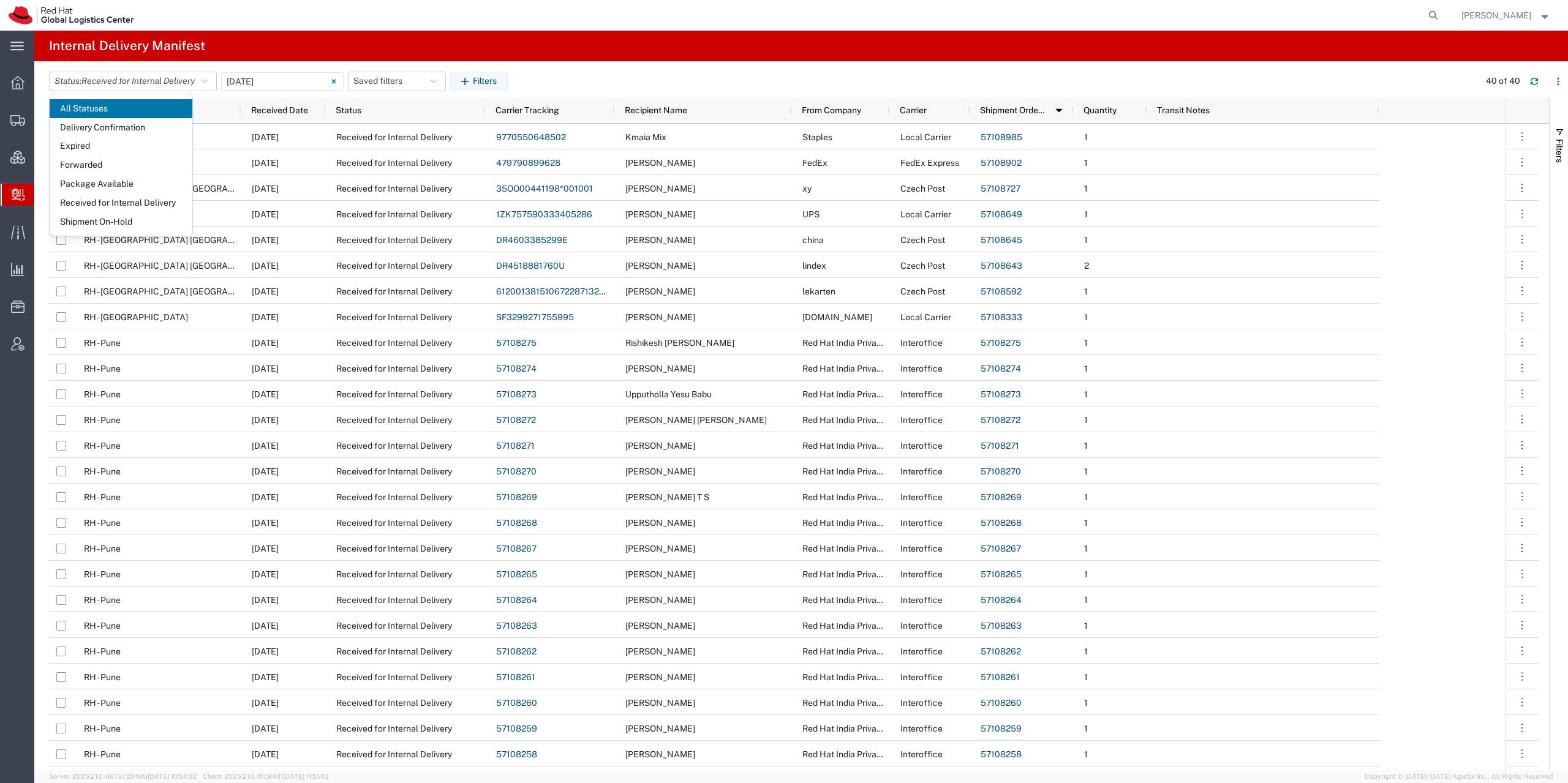
click at [580, 78] on div "Status: Received for Internal Delivery All Statuses Delivery Confirmation Expir…" at bounding box center [809, 81] width 1519 height 20
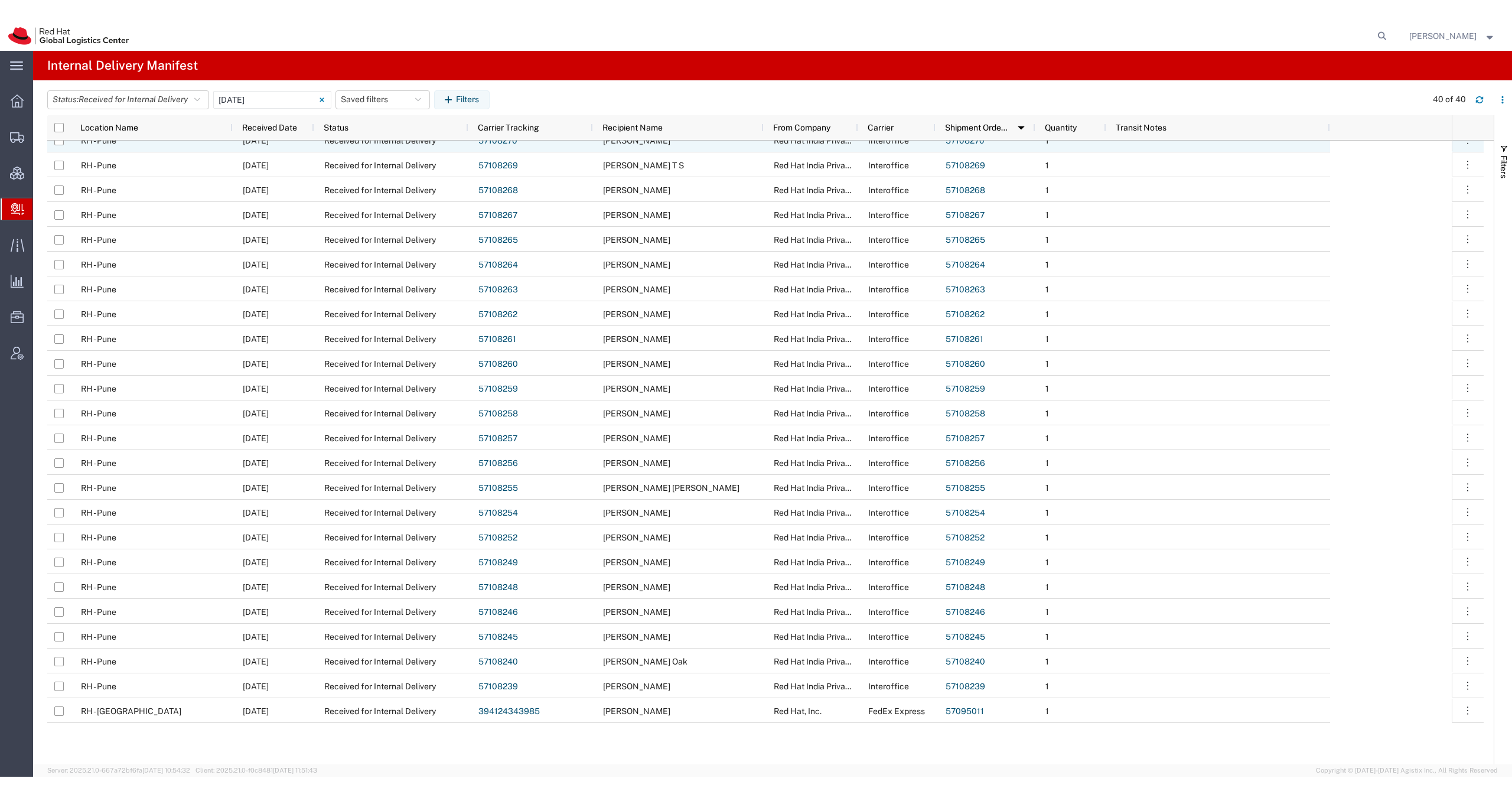
scroll to position [368, 0]
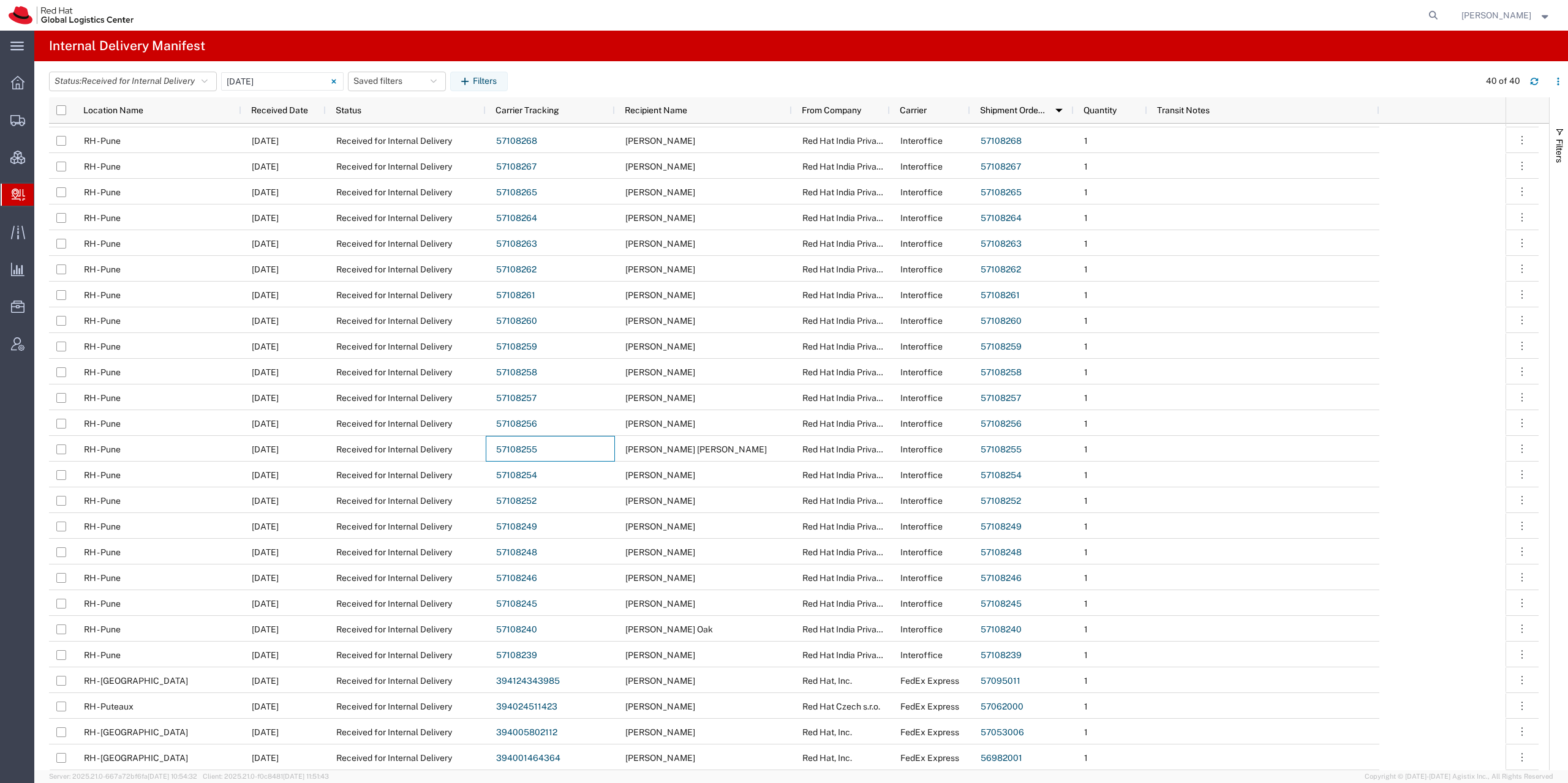
click at [719, 67] on header "Status: Received for Internal Delivery All Statuses Delivery Confirmation Expir…" at bounding box center [809, 81] width 1519 height 34
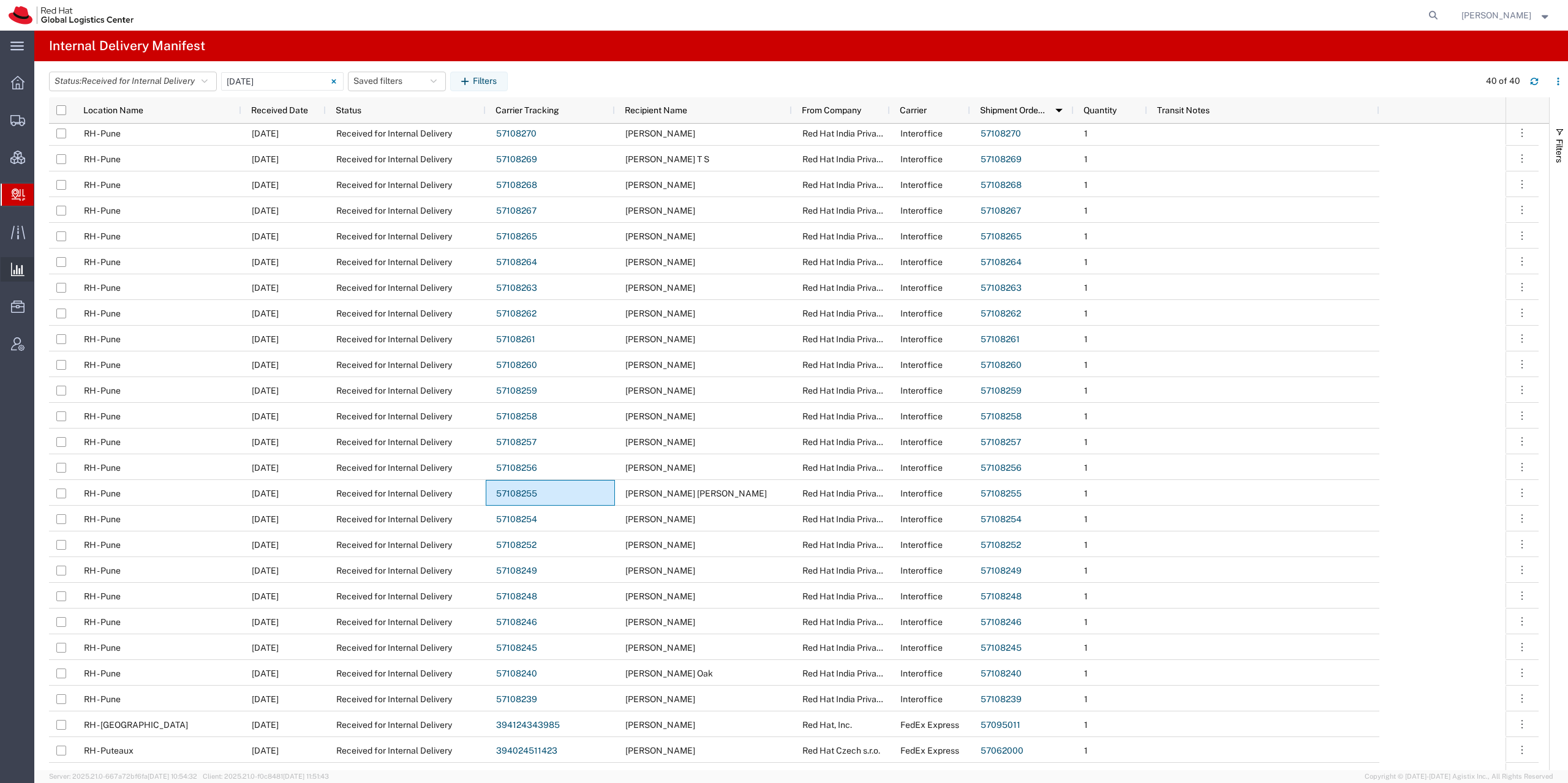
click at [24, 269] on icon at bounding box center [18, 270] width 14 height 14
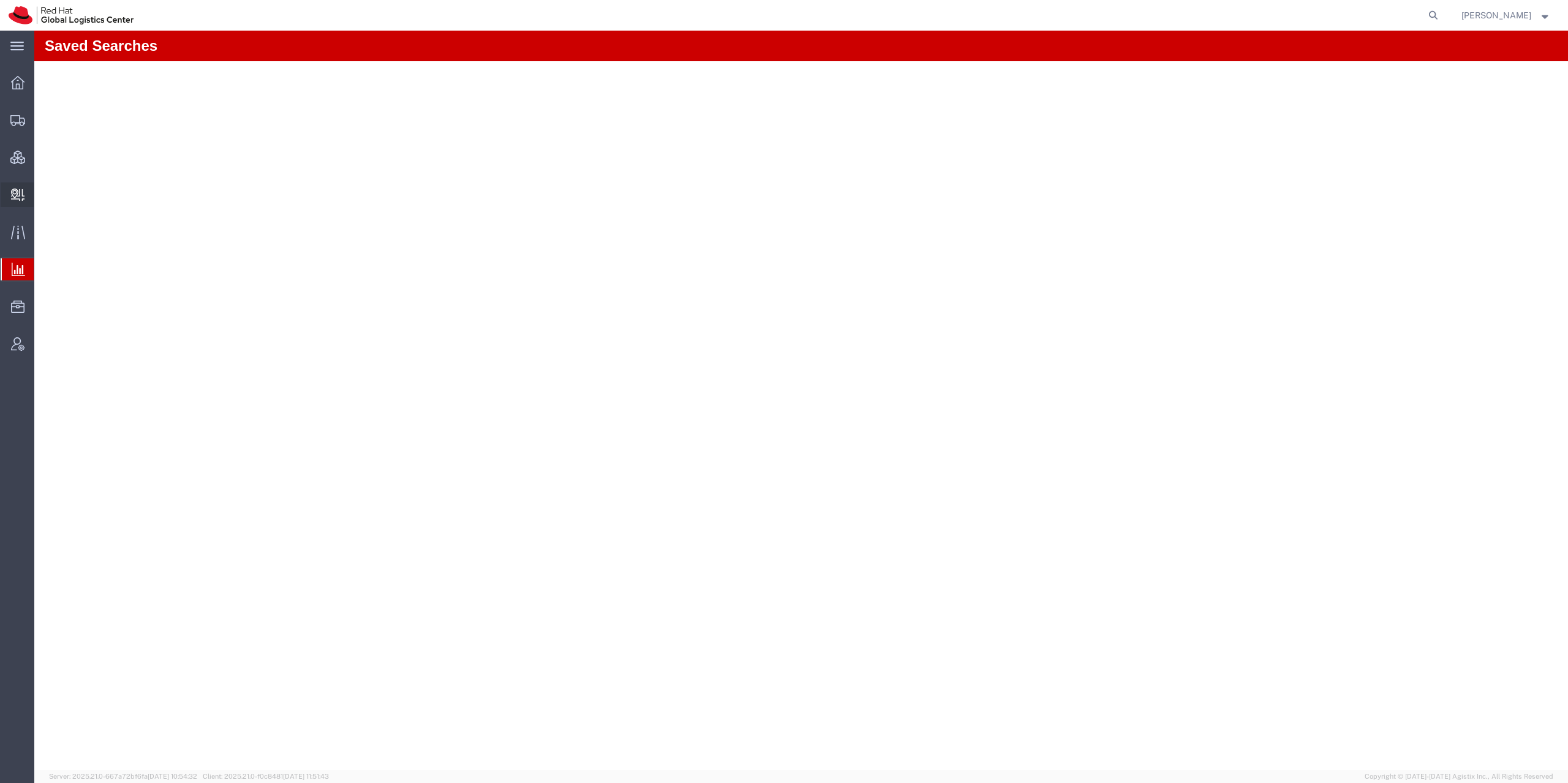
click at [0, 0] on span "Create Delivery" at bounding box center [0, 0] width 0 height 0
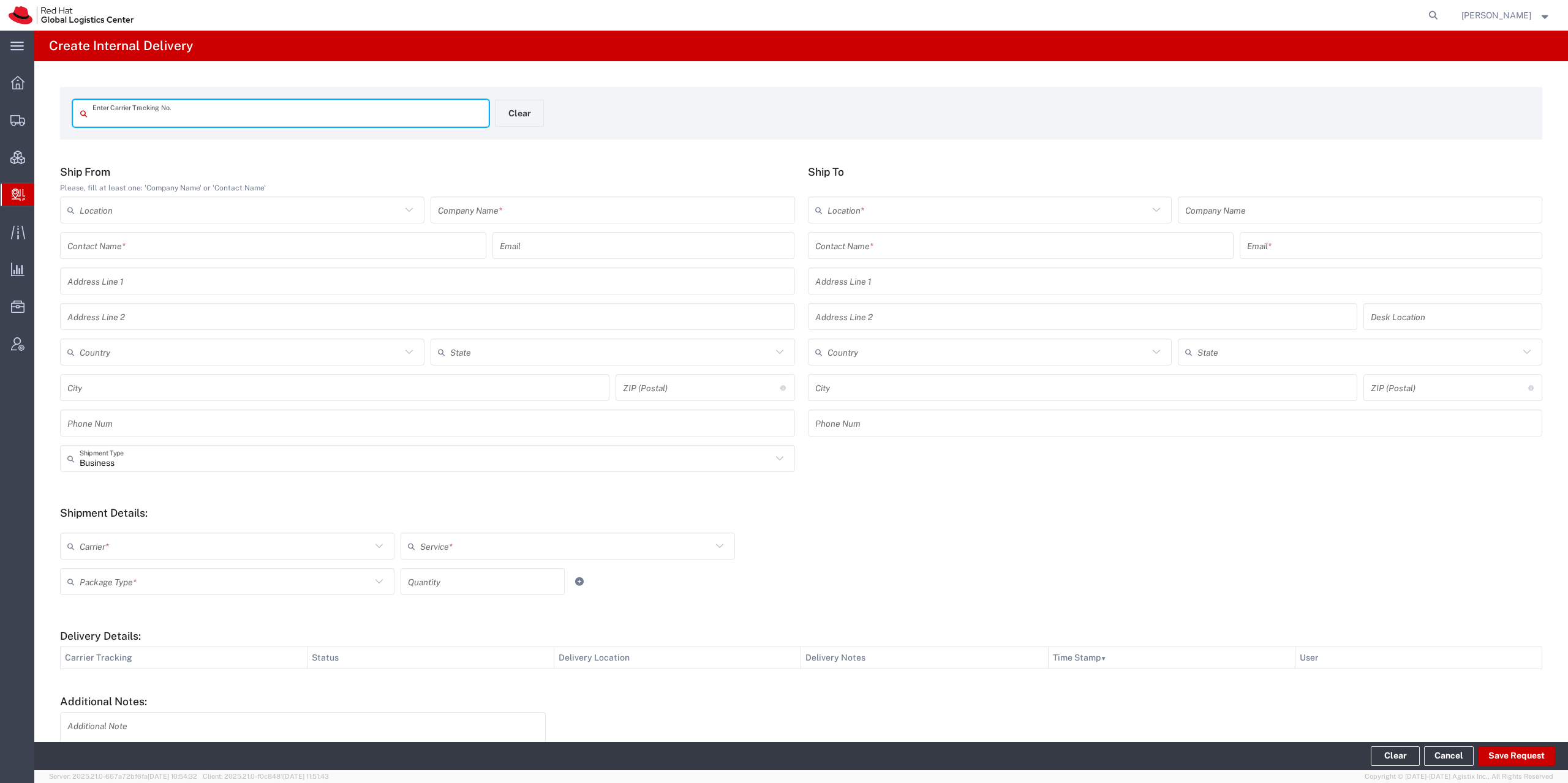
paste input "390413062290"
type input "390413062290"
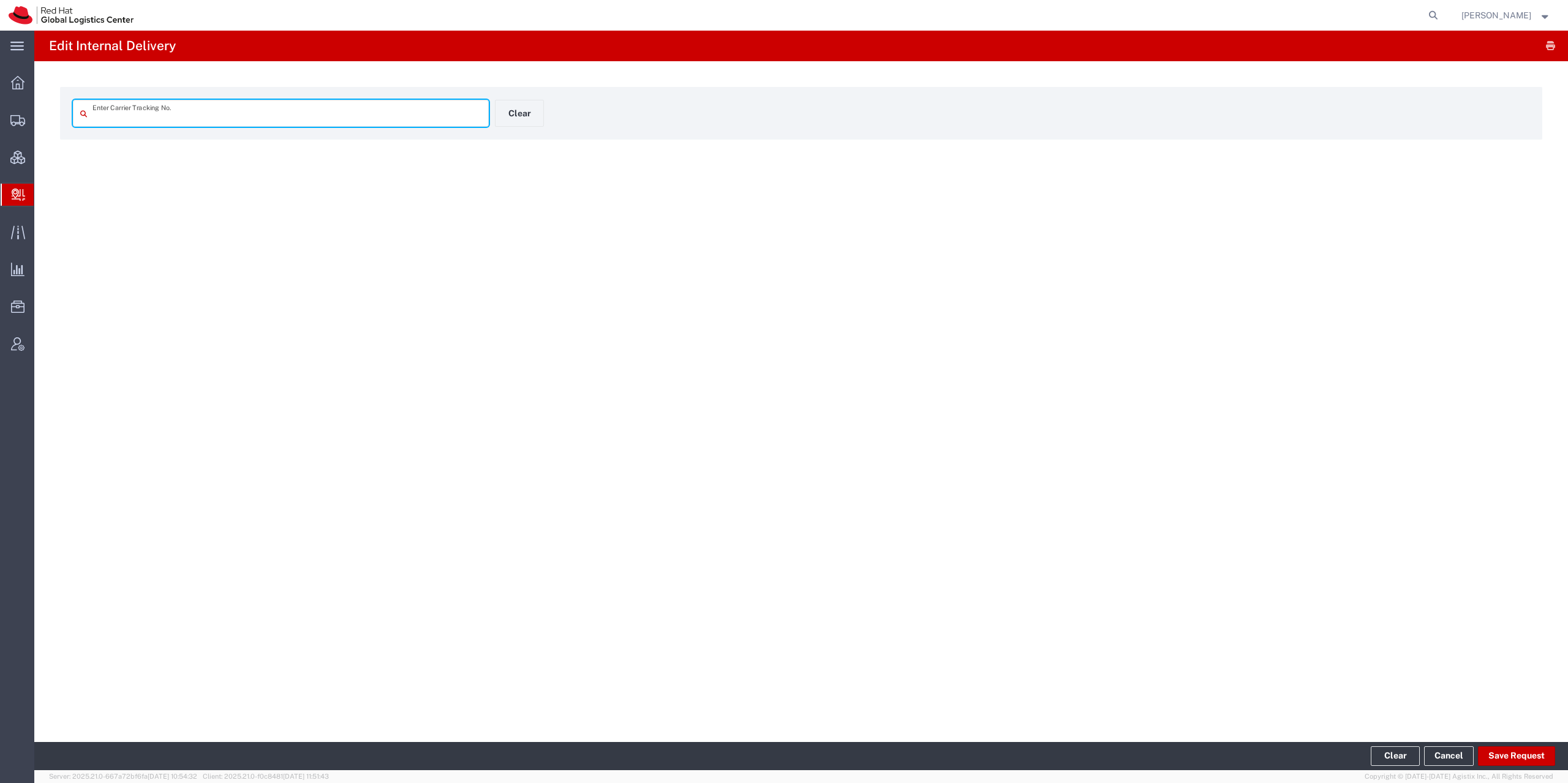
type input "390413062290"
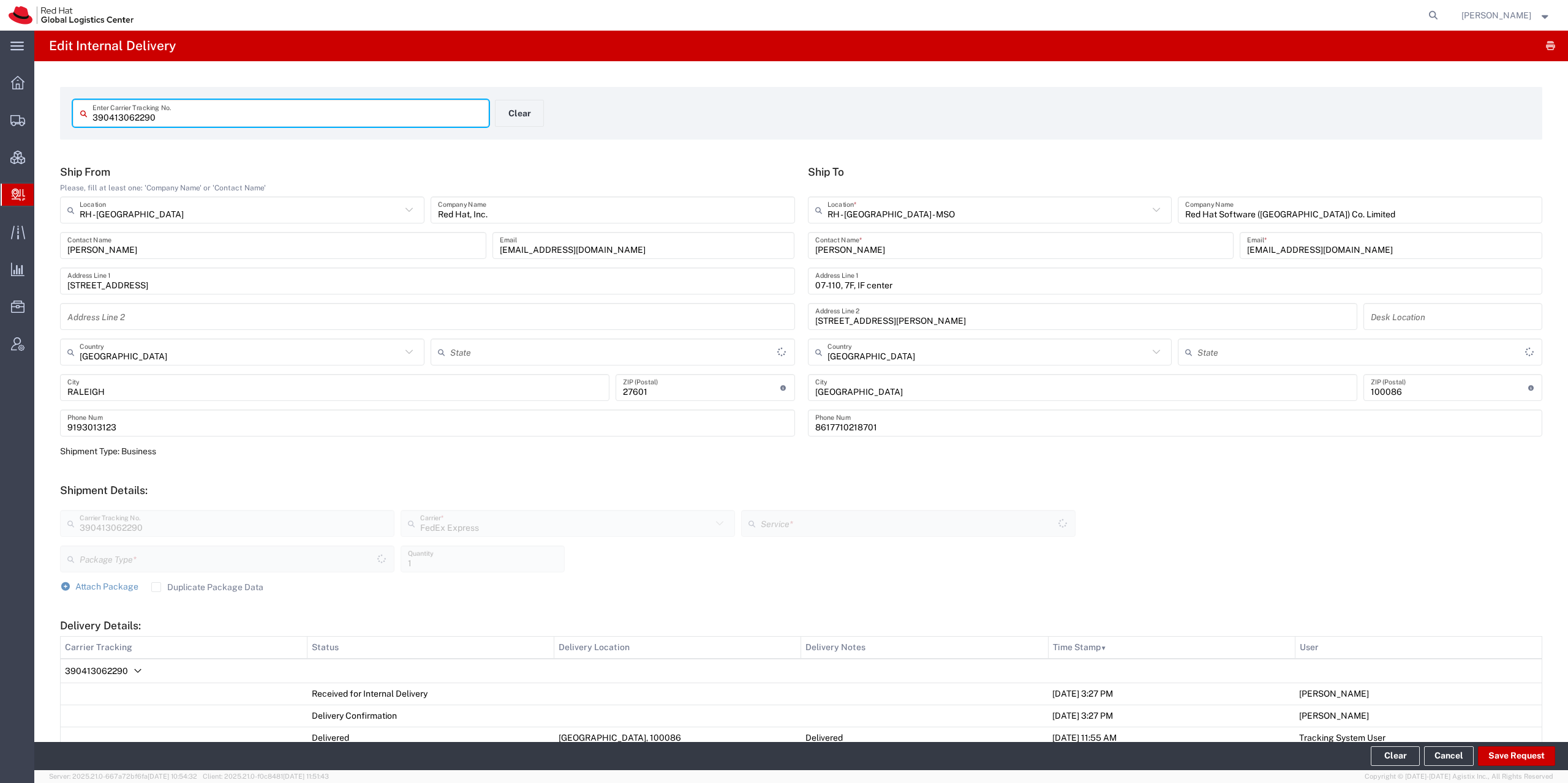
type input "Envelope"
type input "[US_STATE]"
type input "International Priority EOD"
drag, startPoint x: 223, startPoint y: 111, endPoint x: -121, endPoint y: 140, distance: 345.2
click at [92, 125] on input "390413062290" at bounding box center [287, 113] width 389 height 21
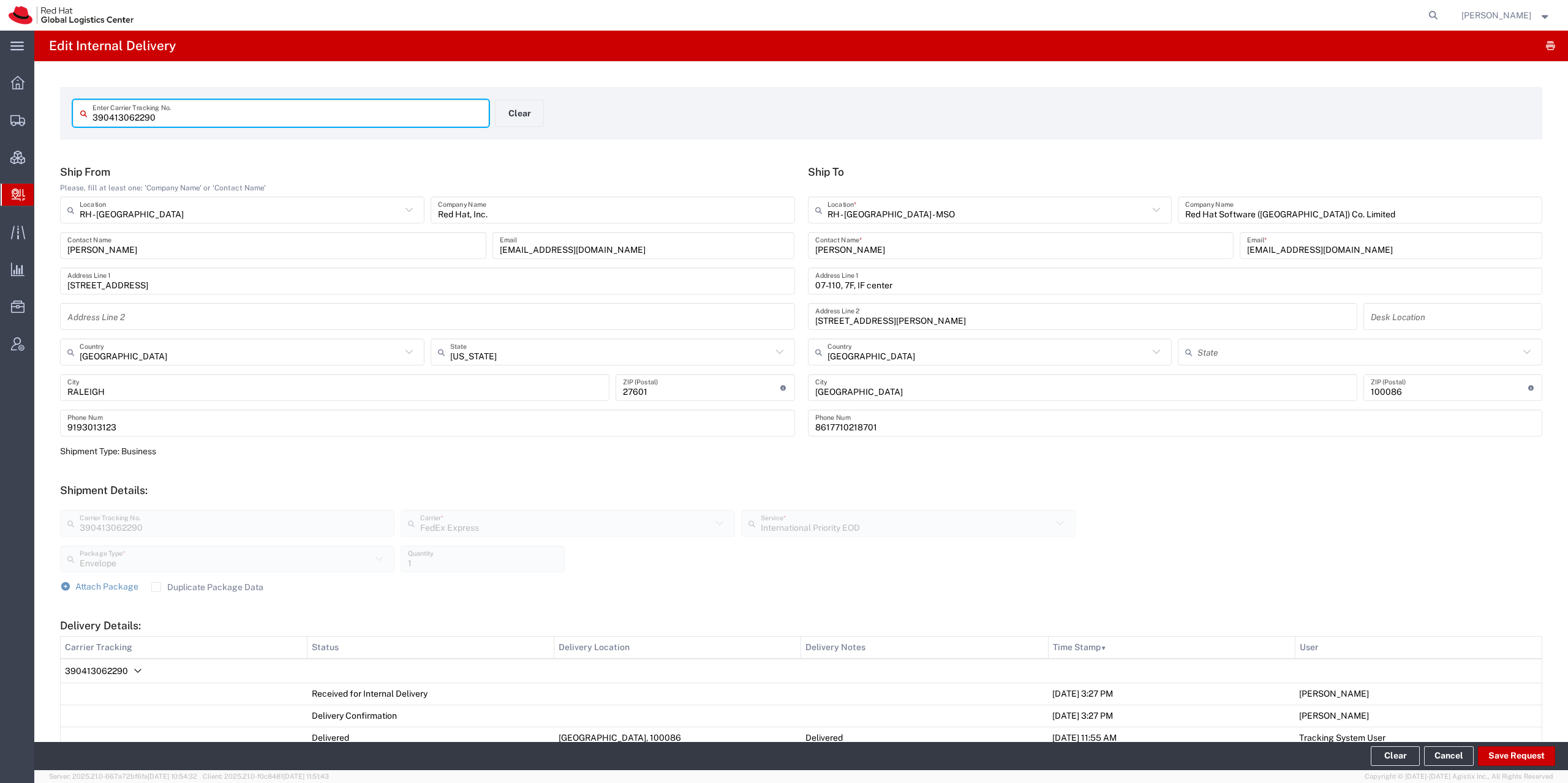
paste input "56831847"
type input "56831847"
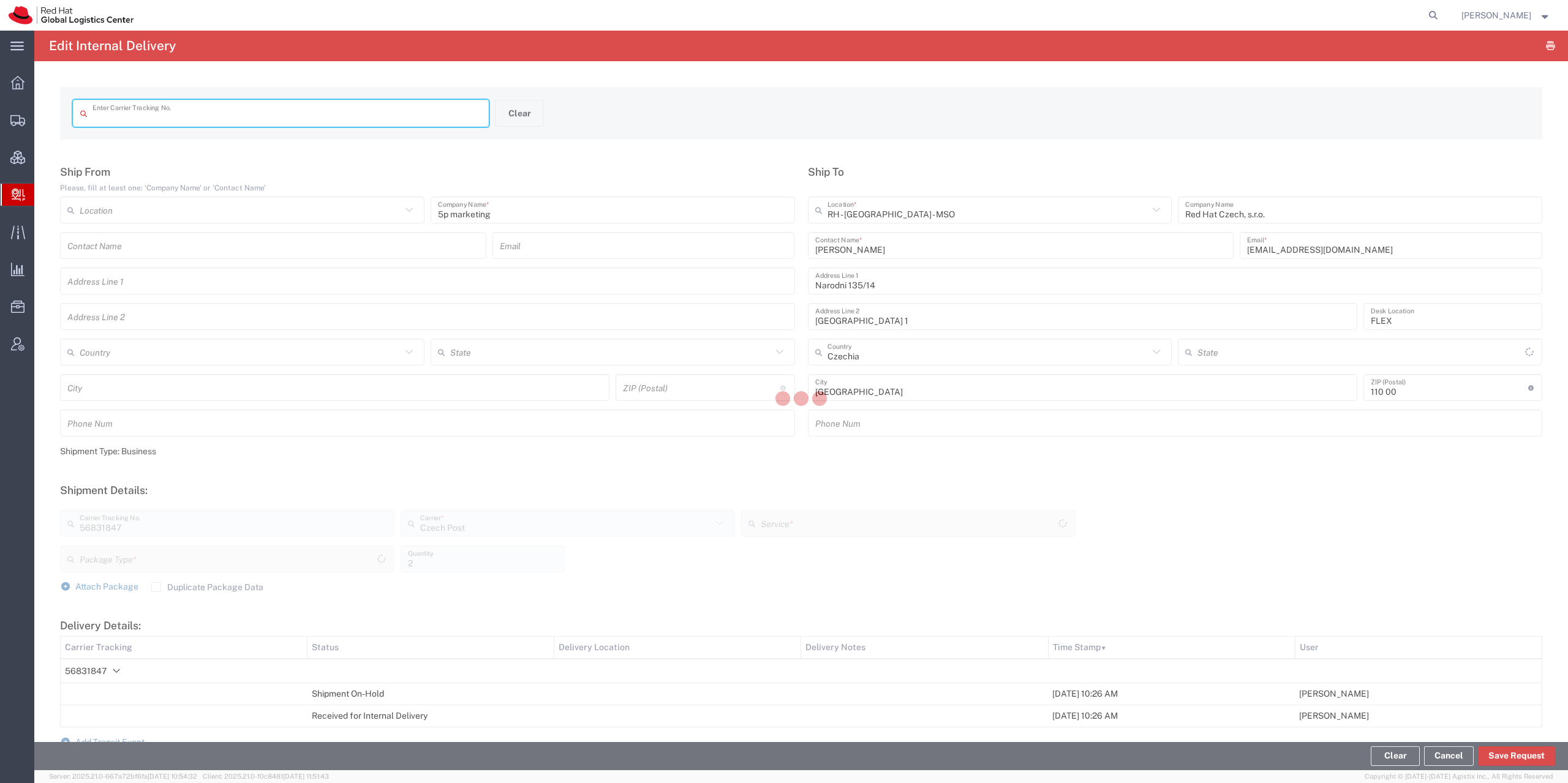
type input "56831847"
type input "Ground"
type input "Your Packaging"
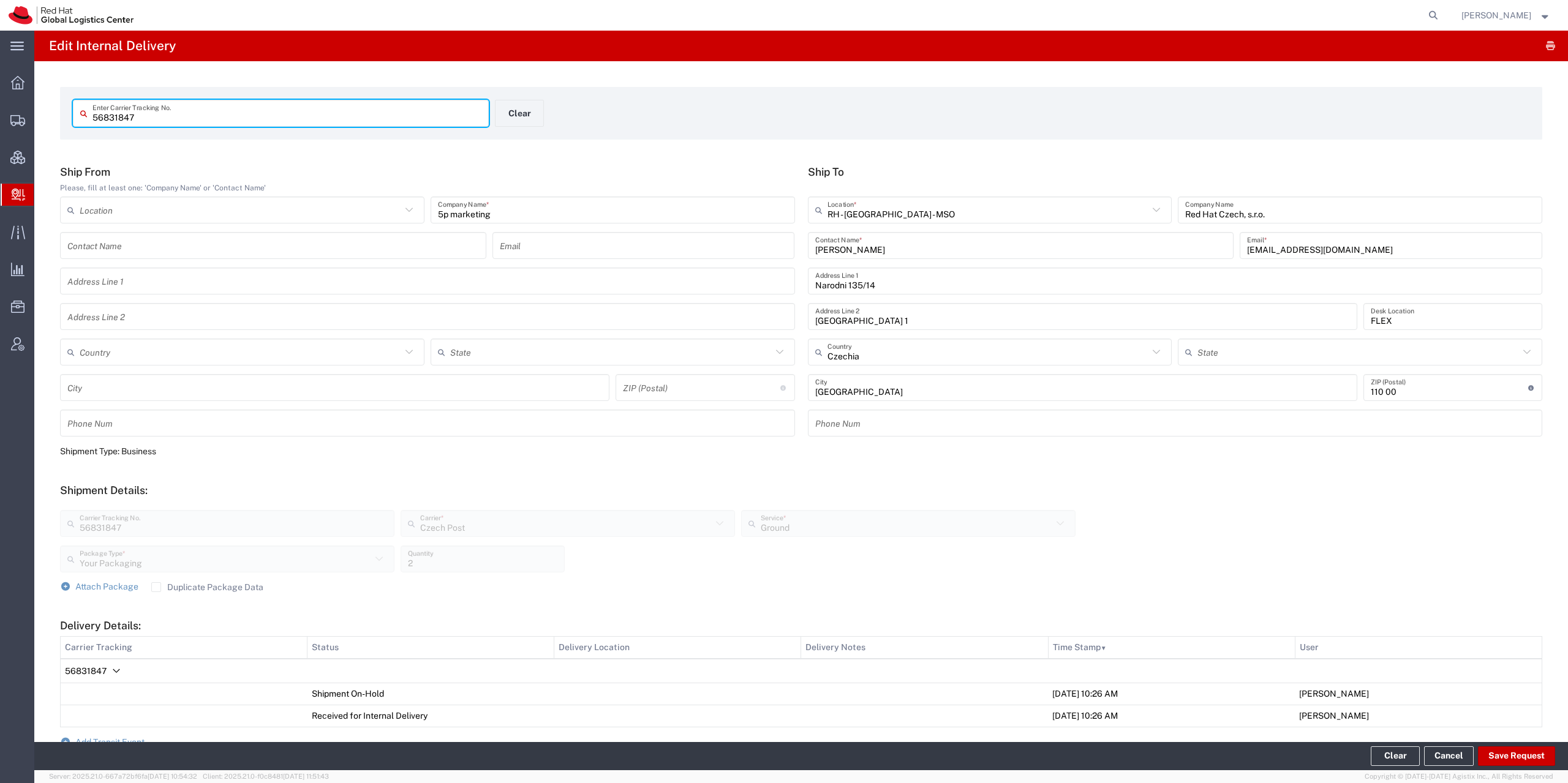
drag, startPoint x: 323, startPoint y: 121, endPoint x: 14, endPoint y: 117, distance: 309.0
click at [92, 117] on input "56831847" at bounding box center [287, 113] width 389 height 21
click at [909, 214] on input "text" at bounding box center [988, 210] width 322 height 21
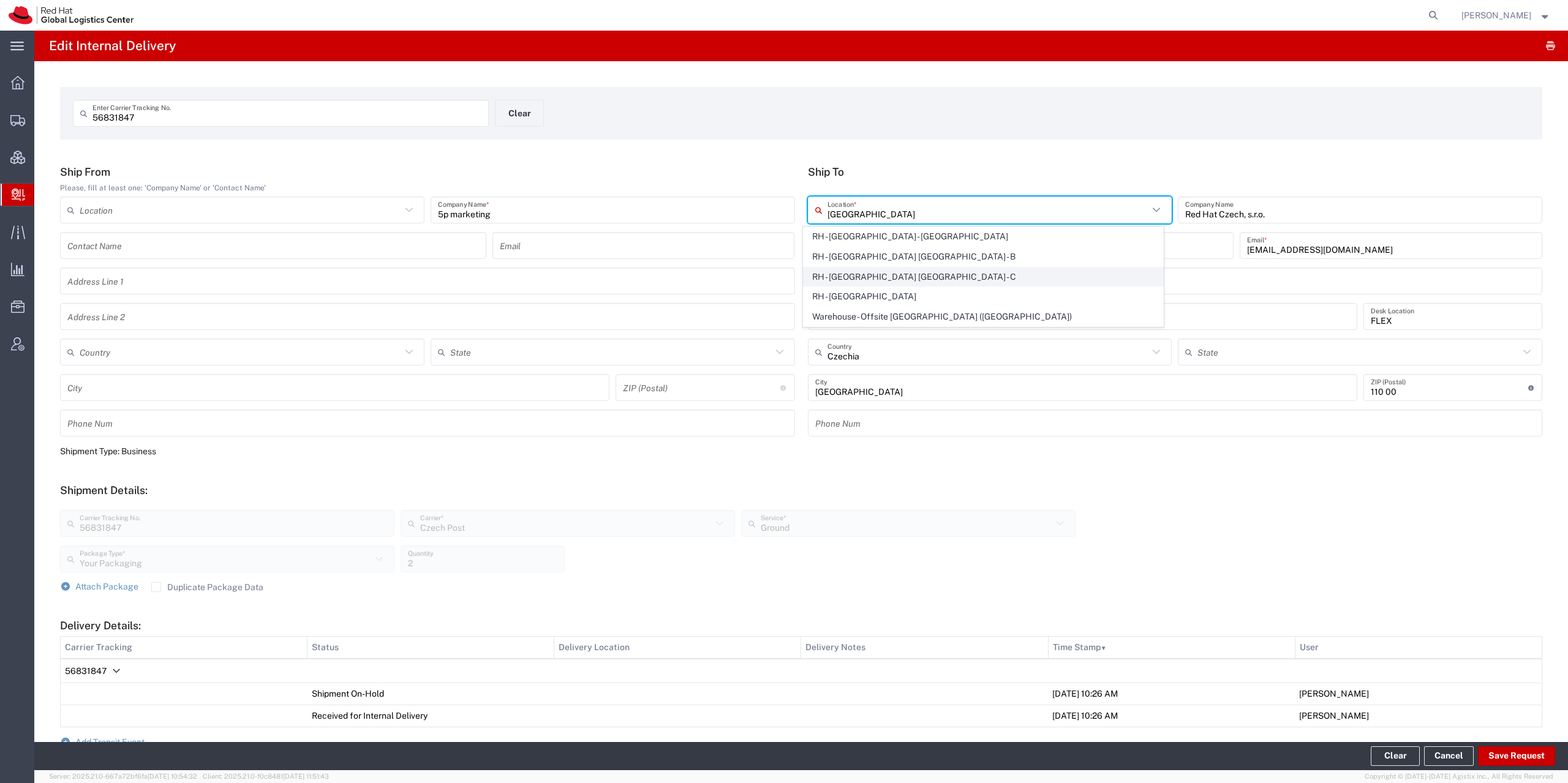
click at [922, 281] on span "RH - [GEOGRAPHIC_DATA] [GEOGRAPHIC_DATA] - C" at bounding box center [983, 277] width 360 height 19
type input "RH - [GEOGRAPHIC_DATA] [GEOGRAPHIC_DATA] - C"
type input "Red Hat Czech s.r.o."
type input "Purkynova 665/115"
type input "[GEOGRAPHIC_DATA]"
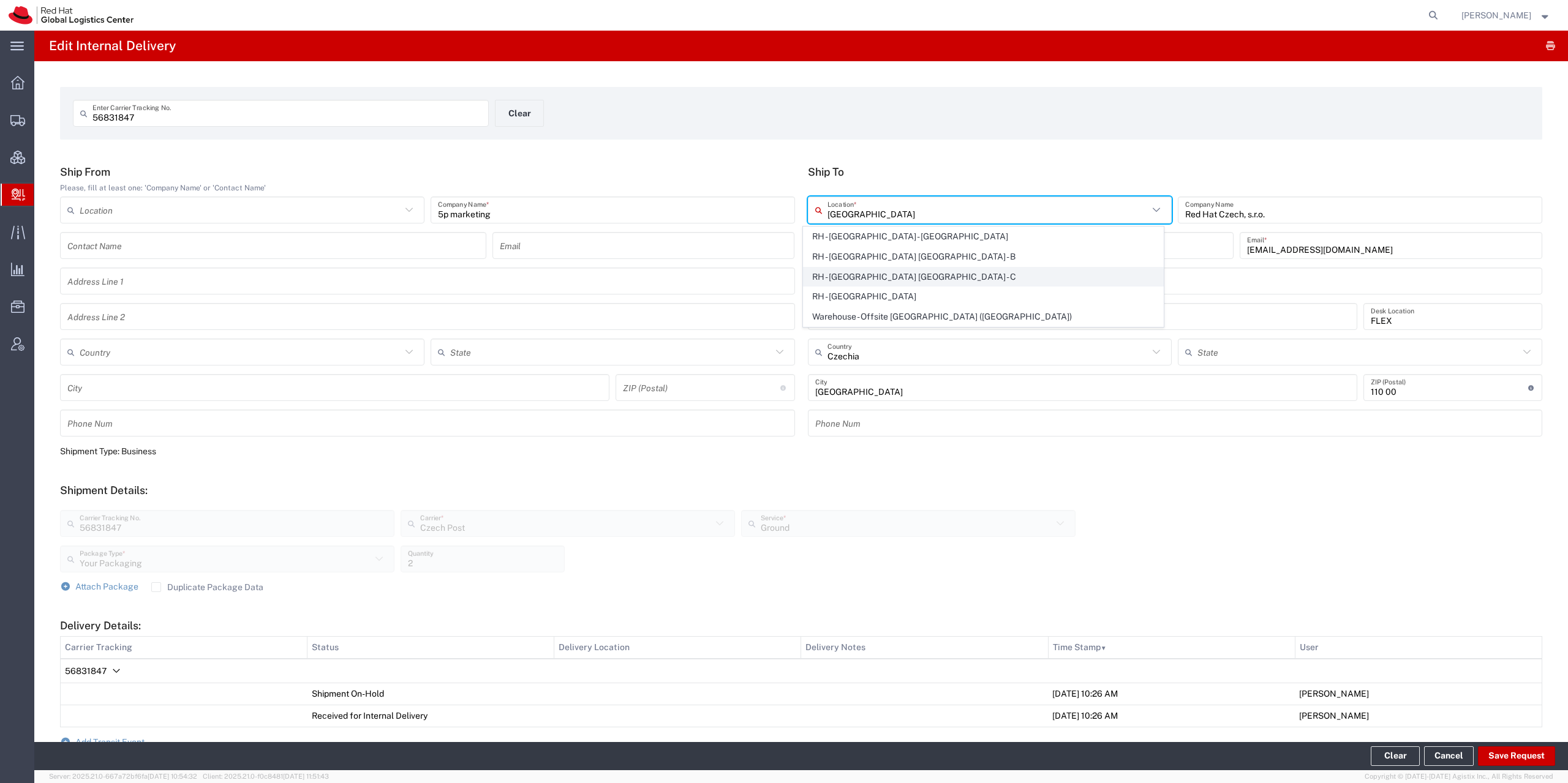
type input "621 00"
type input "420 532 294 555"
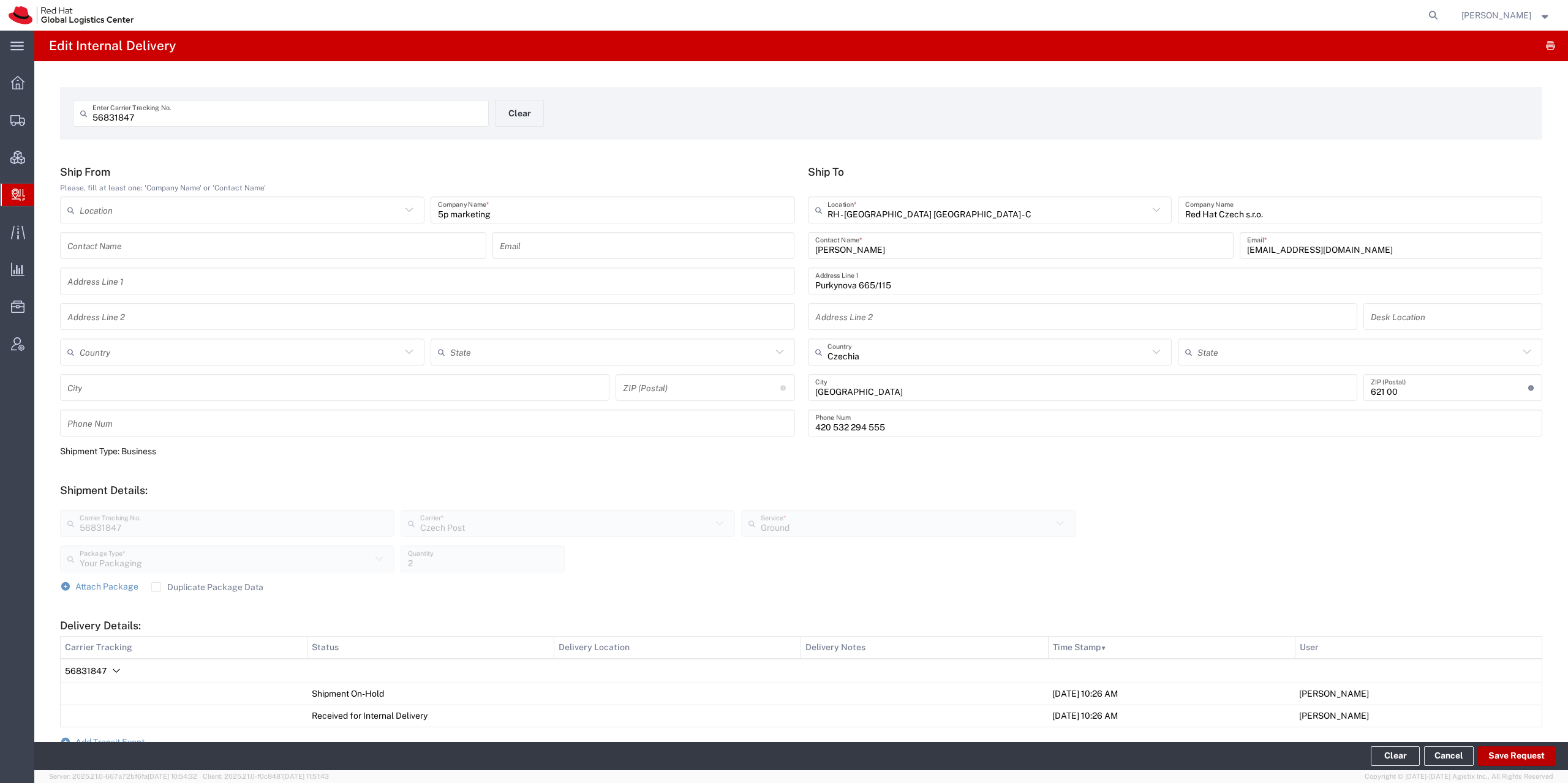
click at [1503, 749] on button "Save Request" at bounding box center [1516, 756] width 77 height 20
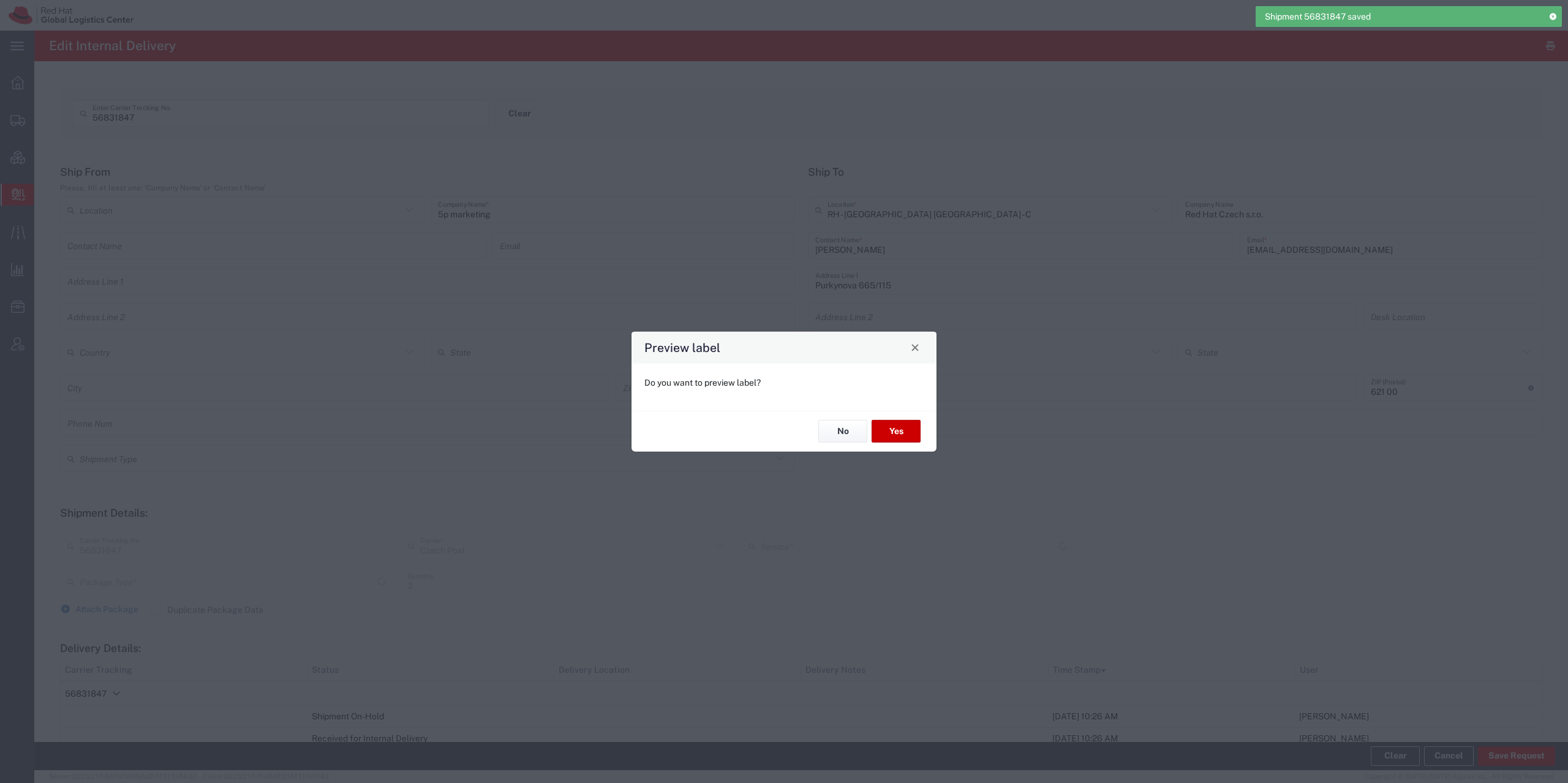
type input "Your Packaging"
type input "Ground"
click at [837, 428] on button "No" at bounding box center [843, 431] width 49 height 23
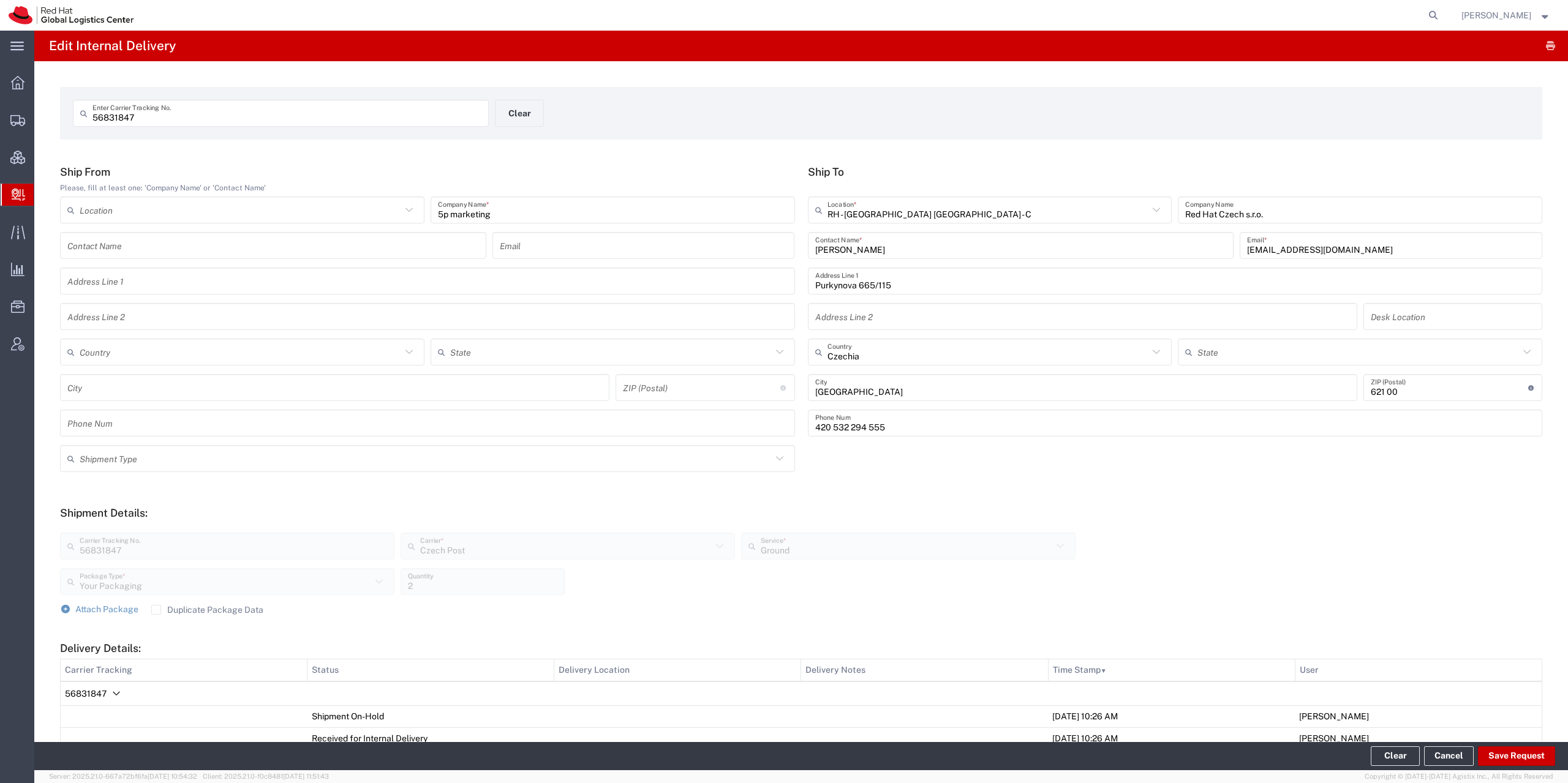
click at [195, 115] on div "56831847 Enter Carrier Tracking No." at bounding box center [281, 114] width 416 height 27
drag, startPoint x: 184, startPoint y: 112, endPoint x: 43, endPoint y: 114, distance: 141.0
click at [92, 114] on input "56831847" at bounding box center [287, 113] width 389 height 21
paste input "66623"
type input "56666237"
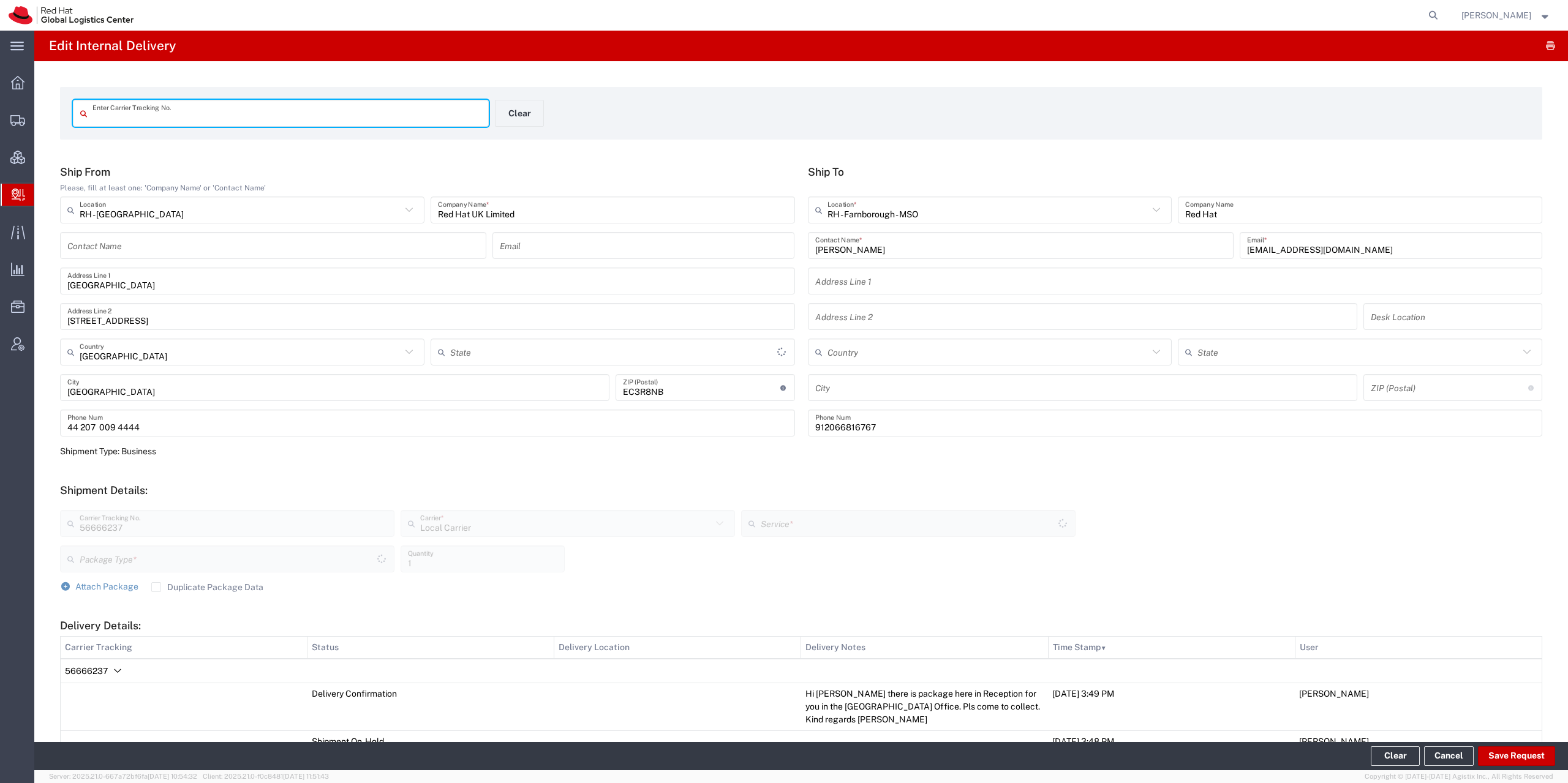
type input "56666237"
type input "Your Packaging"
type input "Local_Ground"
click at [930, 212] on input "text" at bounding box center [988, 210] width 322 height 21
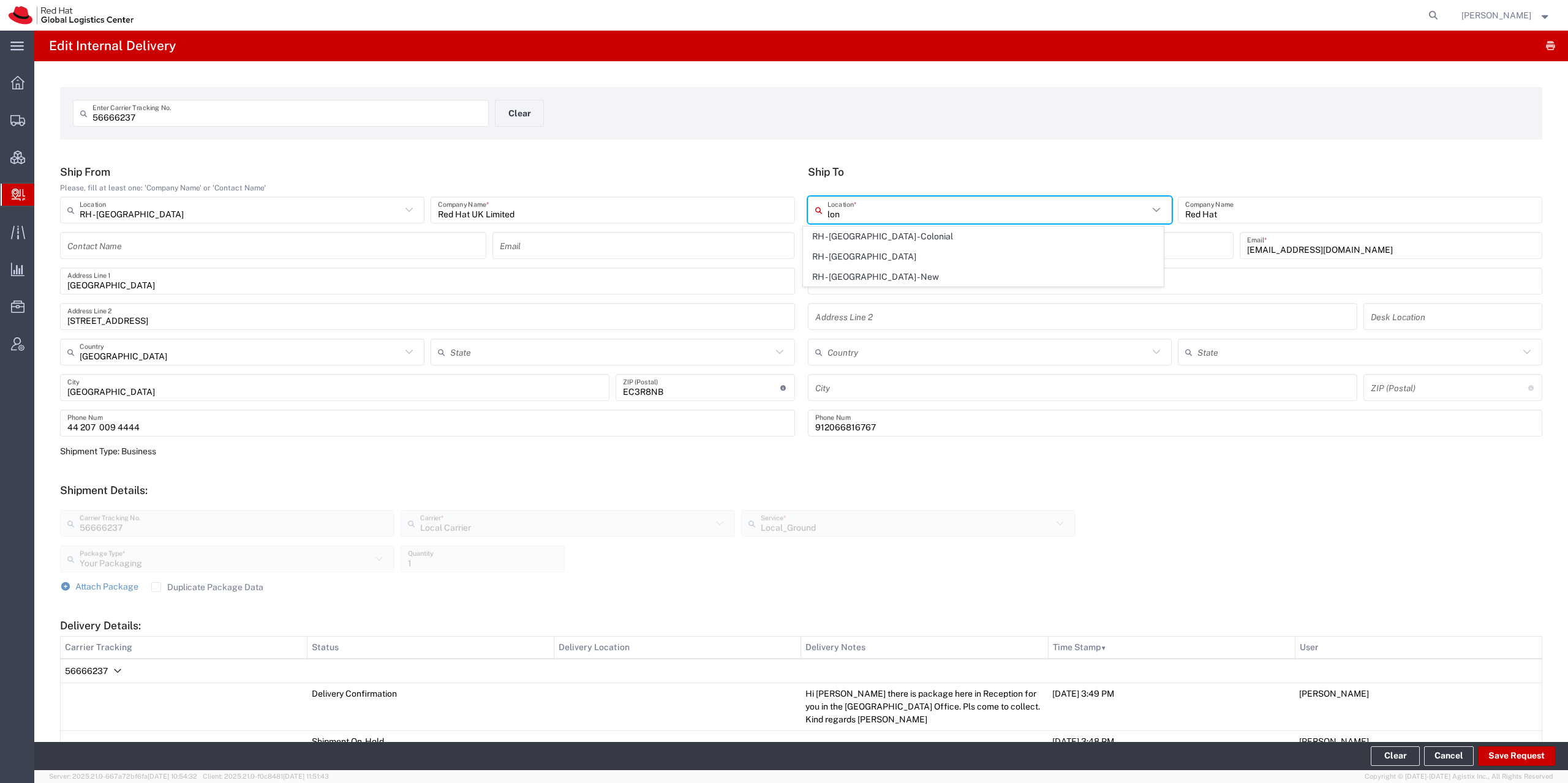
type input "lon"
click at [955, 107] on div "56666237 Enter Carrier Tracking No. Clear" at bounding box center [802, 118] width 1470 height 36
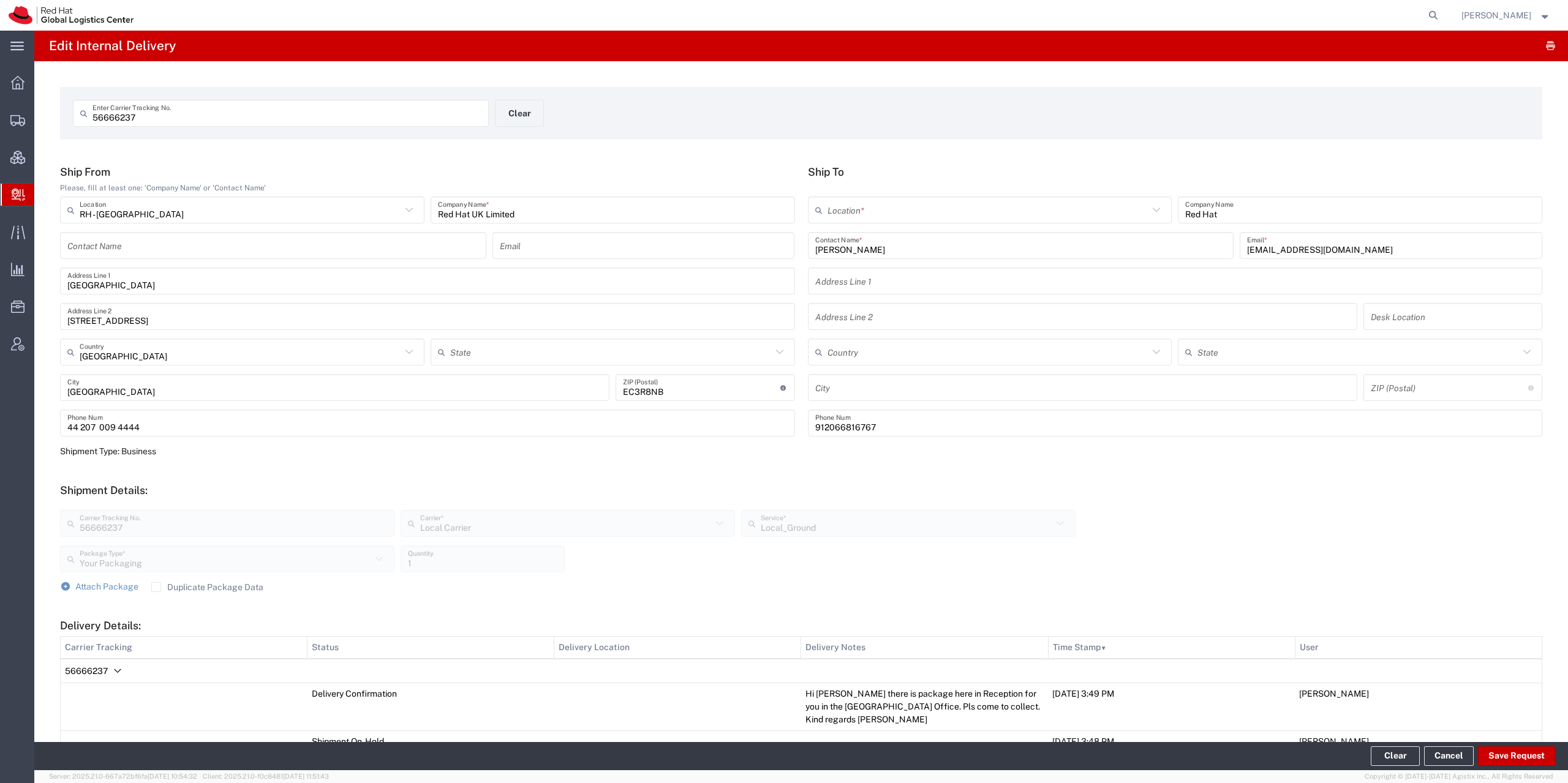
click at [882, 196] on div "Ship To Location * RH - [GEOGRAPHIC_DATA] - Colonial RH - [GEOGRAPHIC_DATA] - […" at bounding box center [1174, 305] width 748 height 280
click at [879, 206] on input "RH - Farnborough - MSO" at bounding box center [988, 210] width 322 height 21
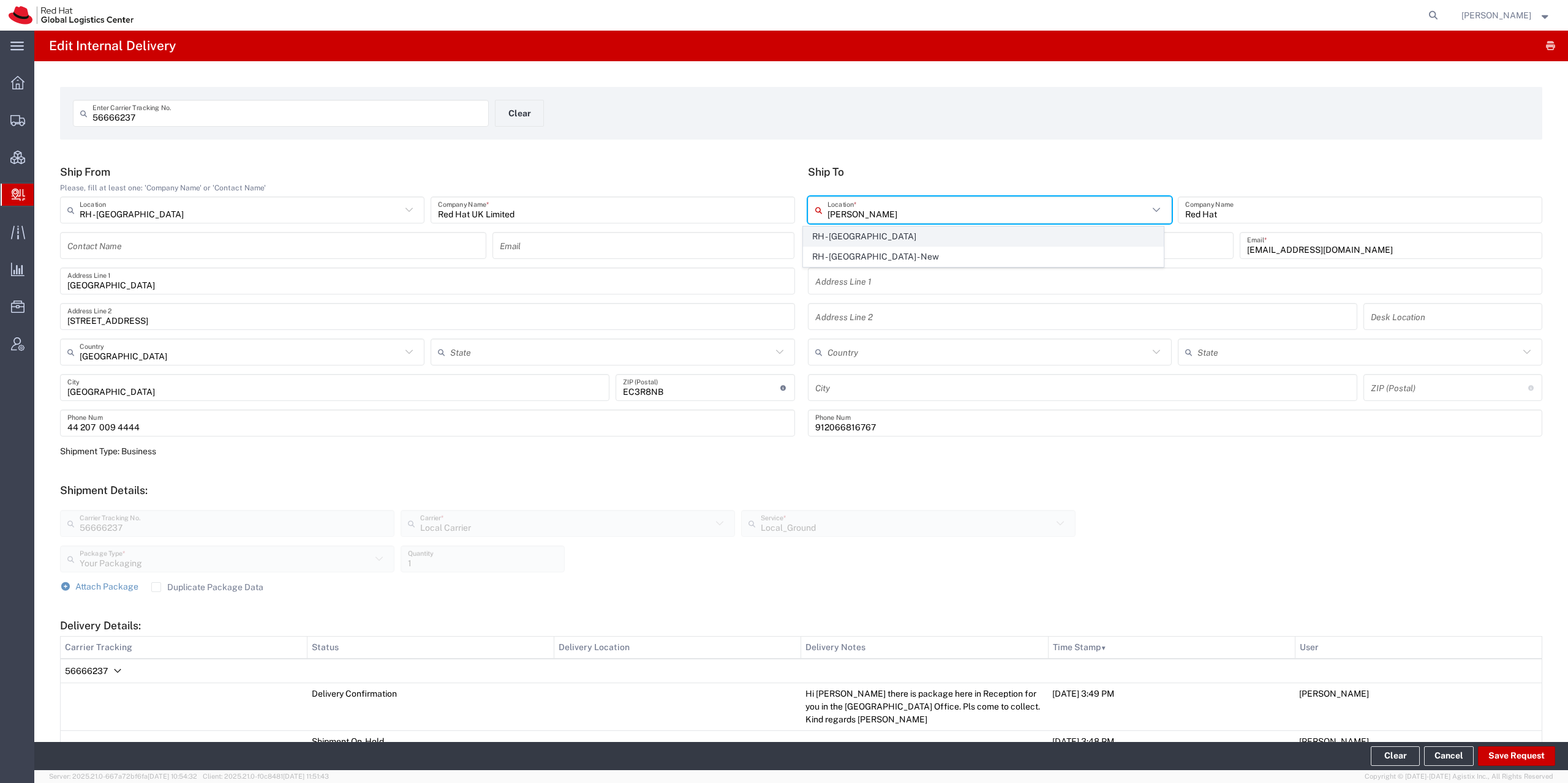
click at [875, 238] on span "RH - [GEOGRAPHIC_DATA]" at bounding box center [983, 237] width 360 height 19
type input "RH - [GEOGRAPHIC_DATA]"
type input "Red Hat UK Limited"
type input "[GEOGRAPHIC_DATA]"
type input "[STREET_ADDRESS]"
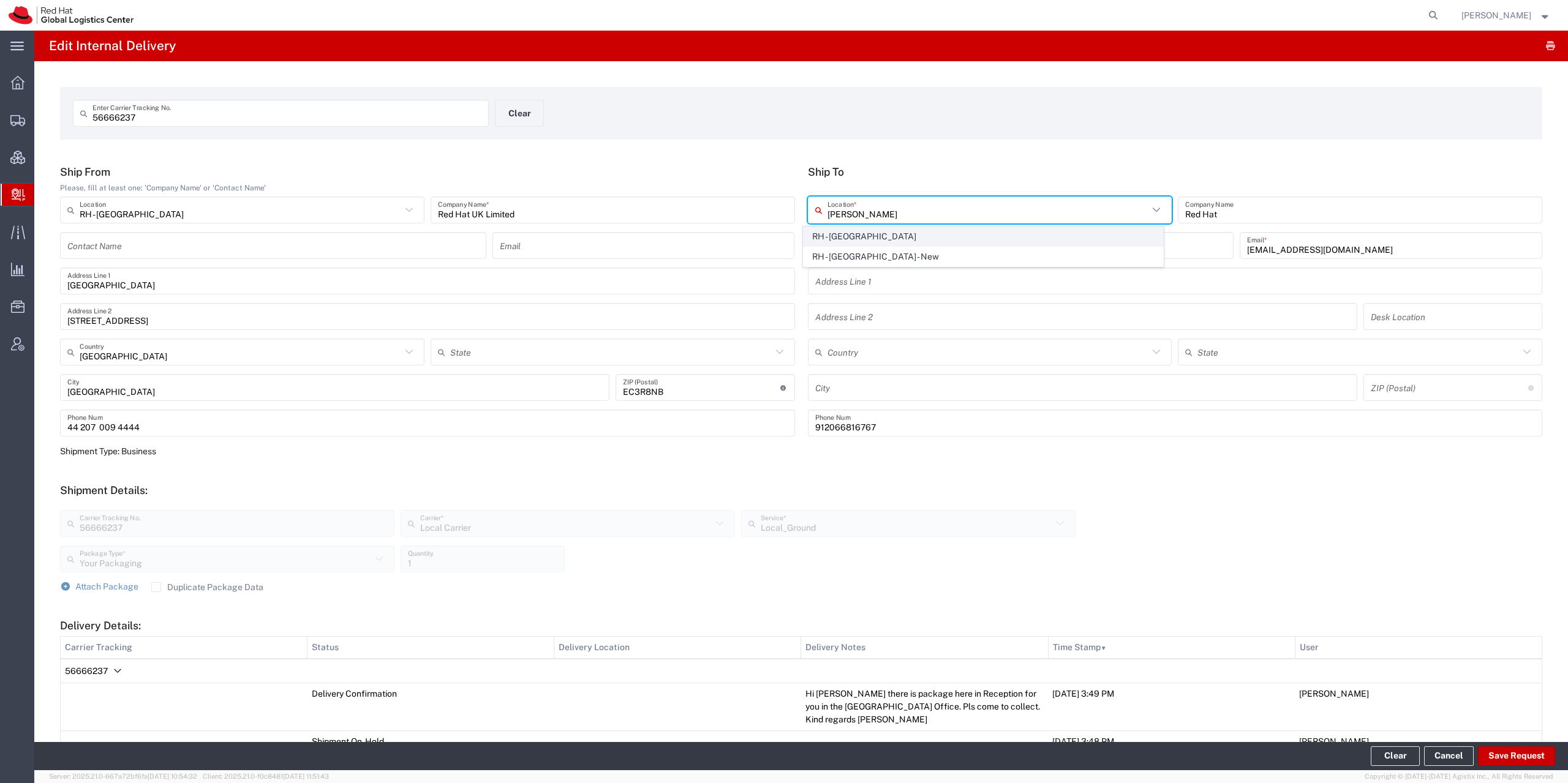
type input "[GEOGRAPHIC_DATA]"
type input "EC3R8NB"
type input "44 207 009 4444"
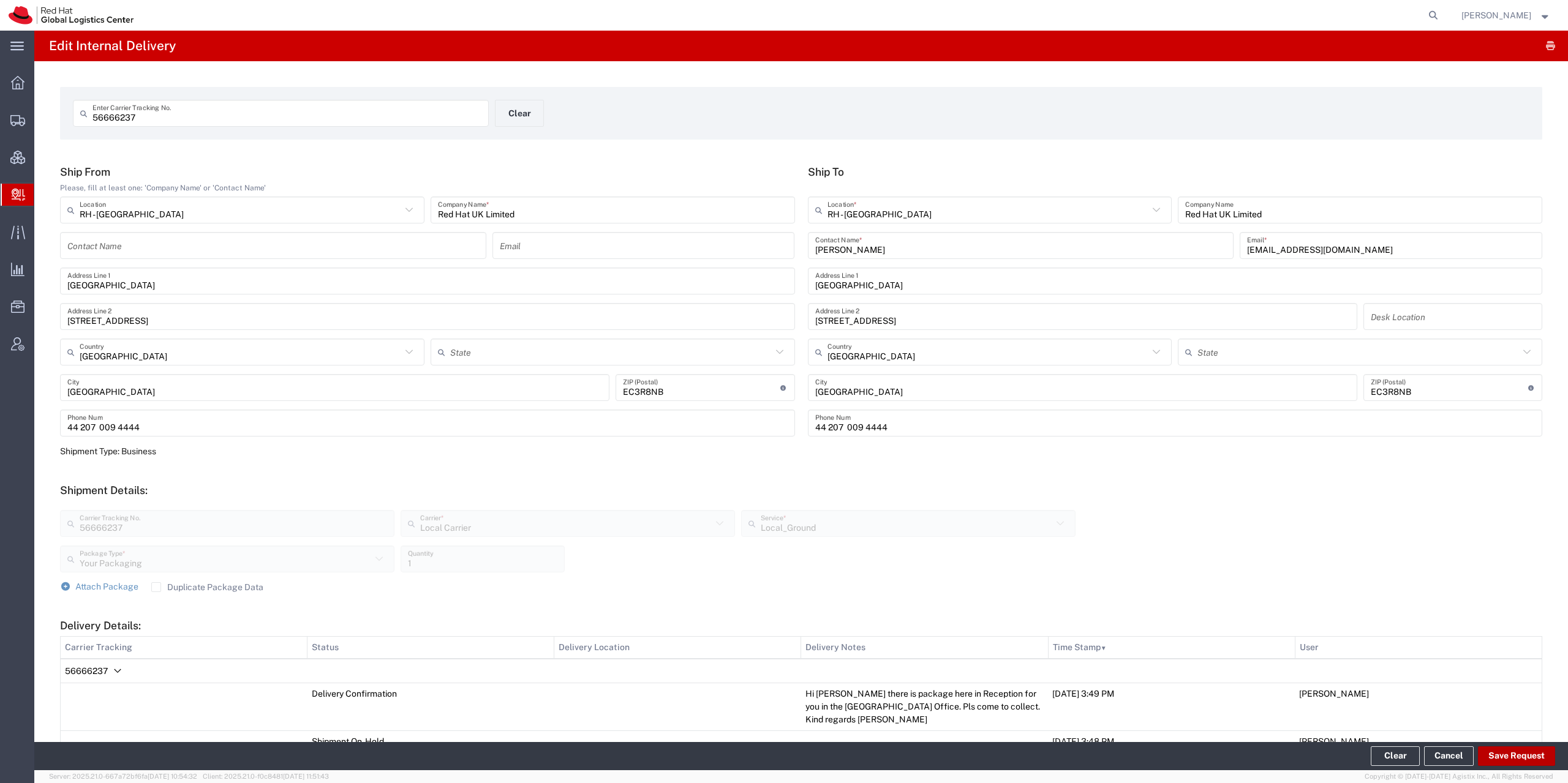
click at [1517, 760] on button "Save Request" at bounding box center [1516, 756] width 77 height 20
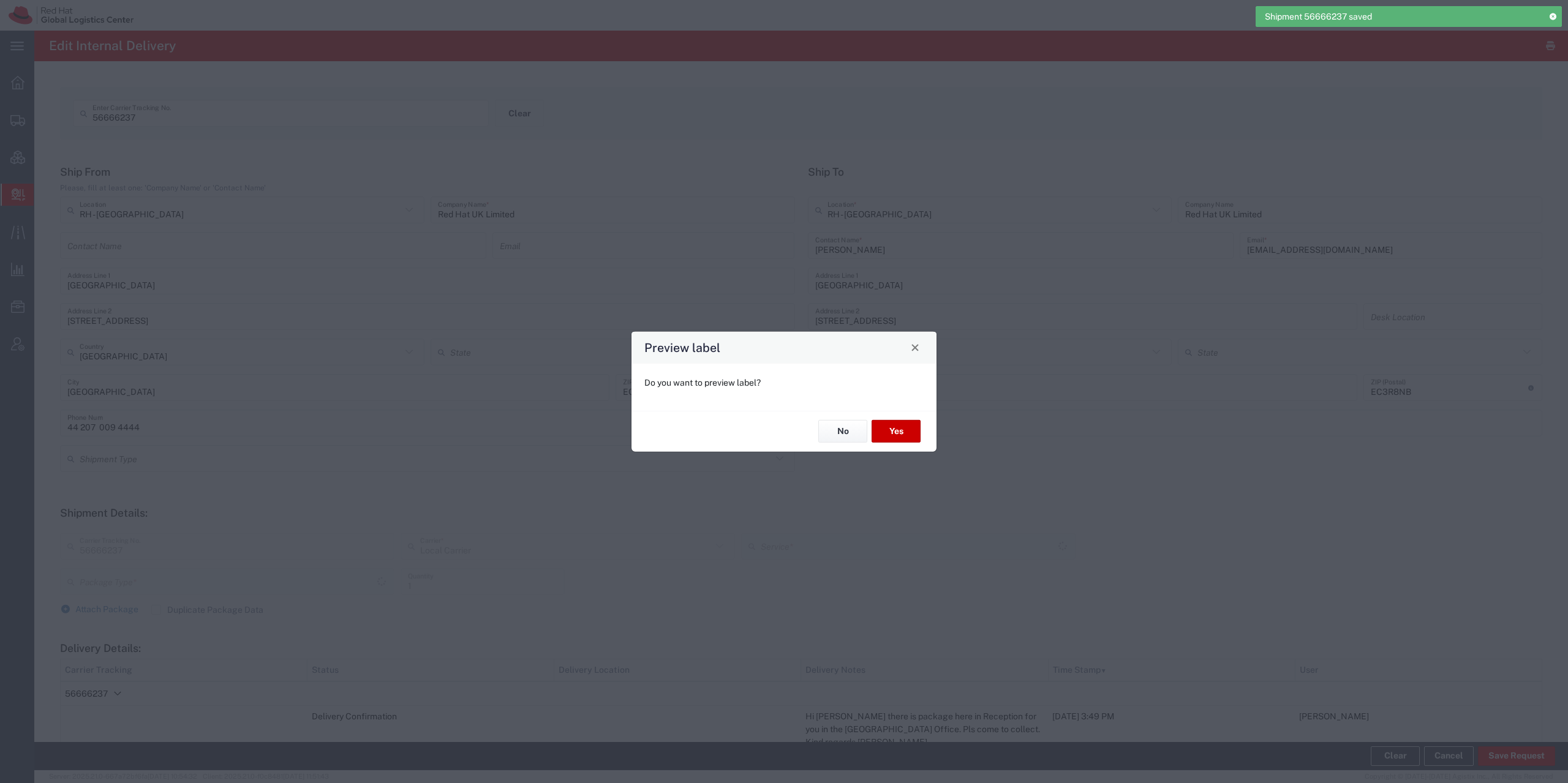
type input "Your Packaging"
type input "Local_Ground"
click at [846, 436] on button "No" at bounding box center [843, 431] width 49 height 23
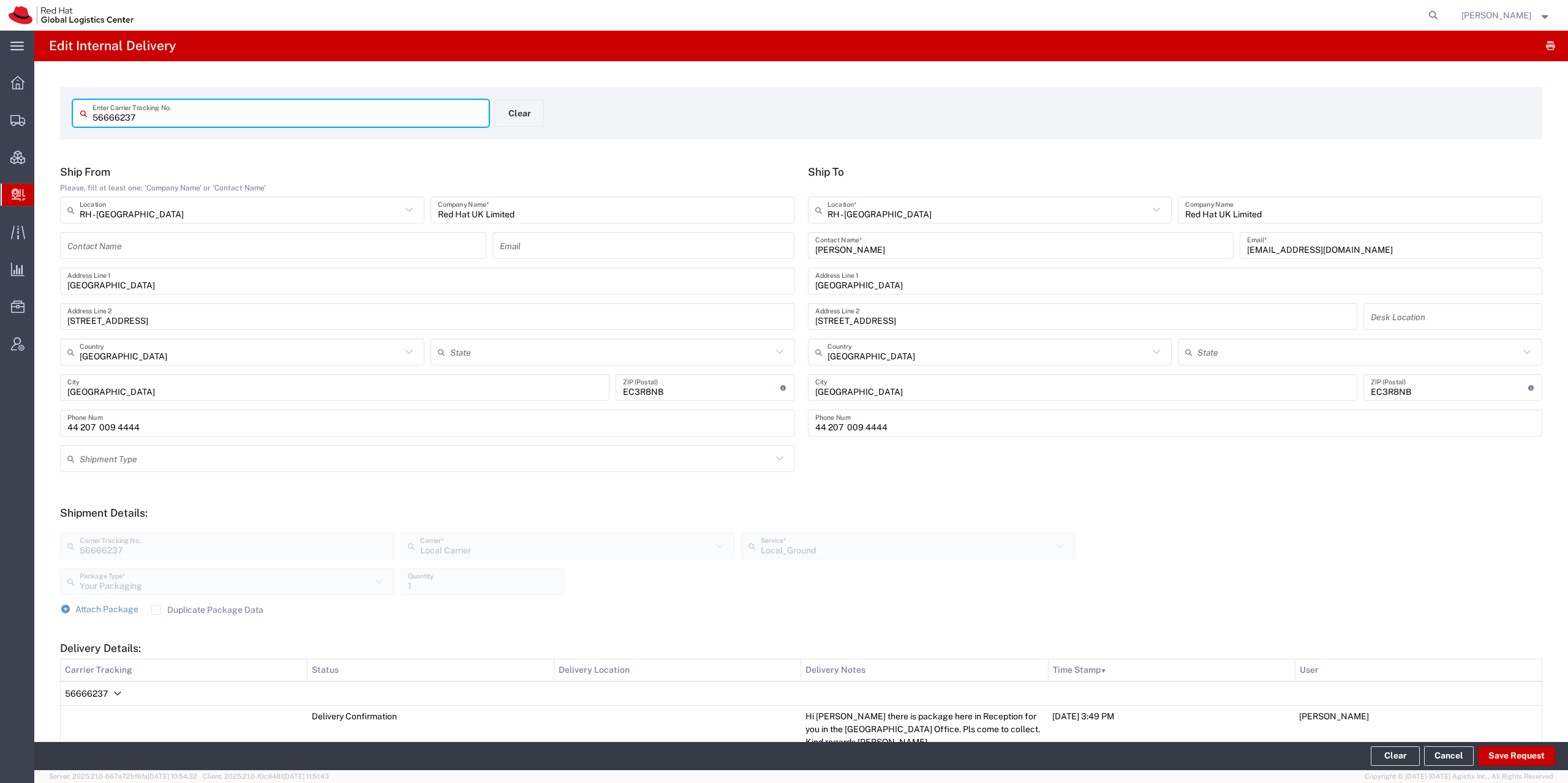
drag, startPoint x: 101, startPoint y: 122, endPoint x: 67, endPoint y: 127, distance: 34.4
click at [92, 125] on input "56666237" at bounding box center [287, 113] width 389 height 21
paste input "81628"
type input "56681628"
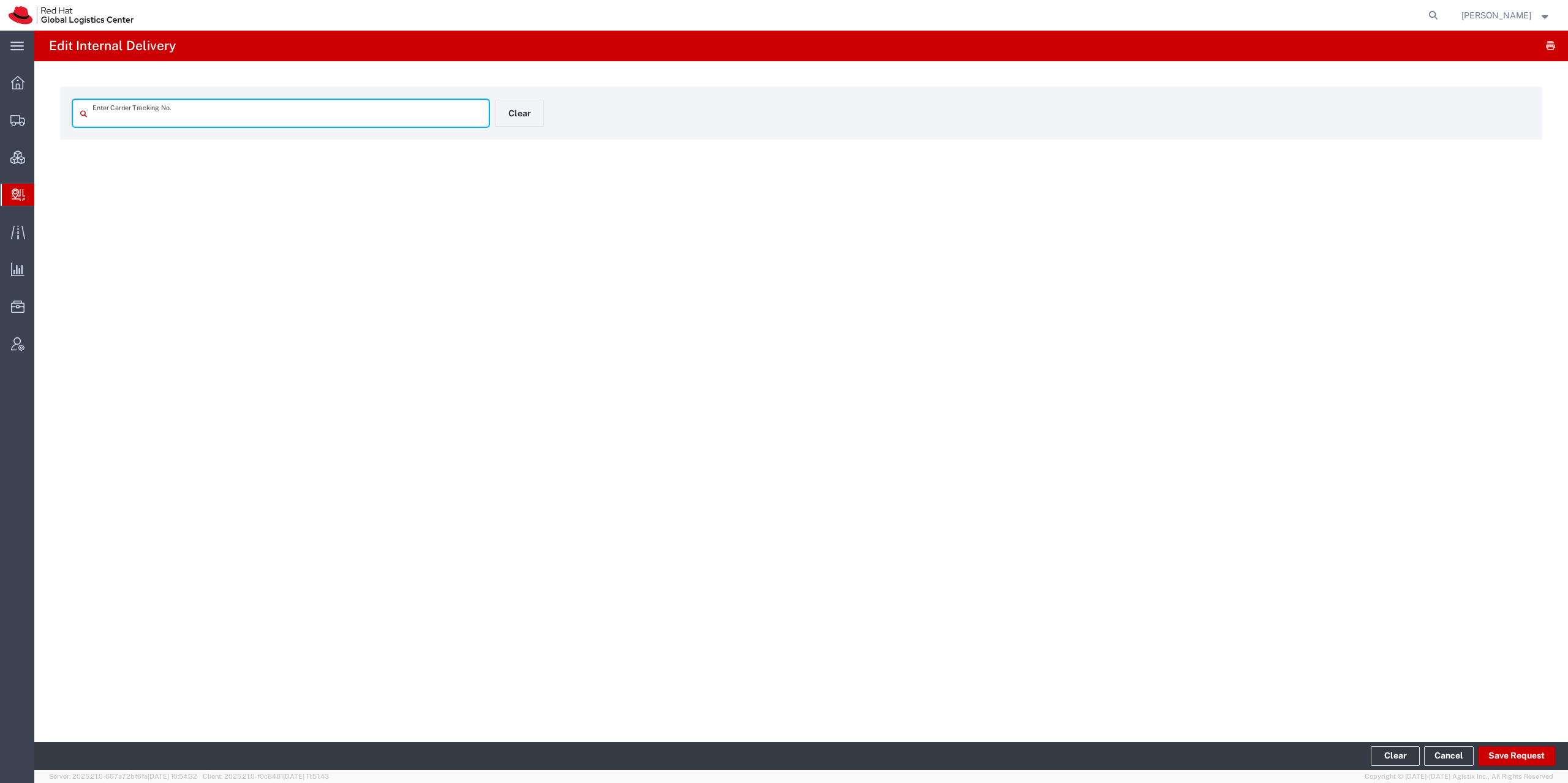
type input "56681628"
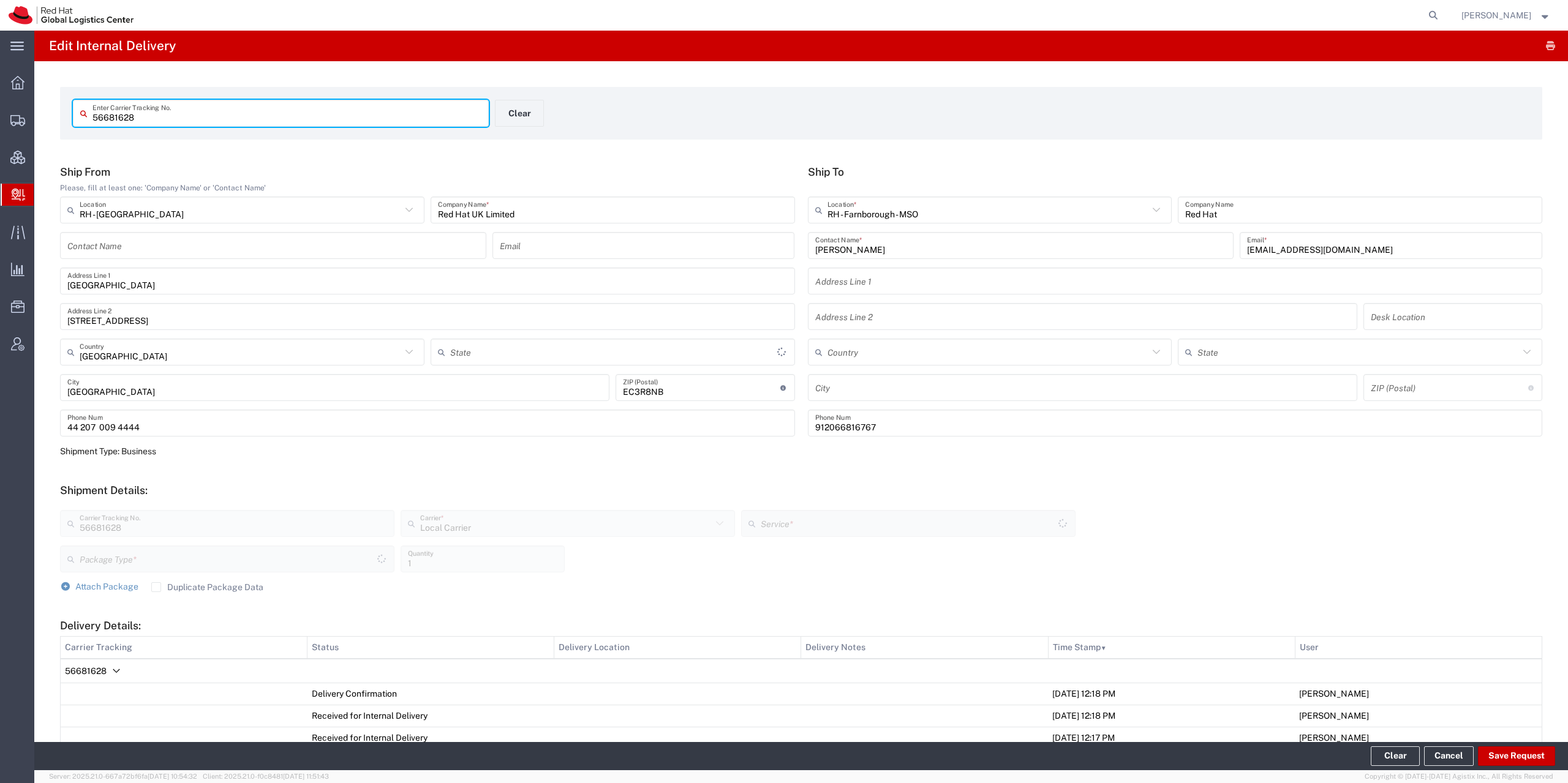
type input "Your Packaging"
type input "Local_Ground"
click at [937, 210] on input "text" at bounding box center [988, 210] width 322 height 21
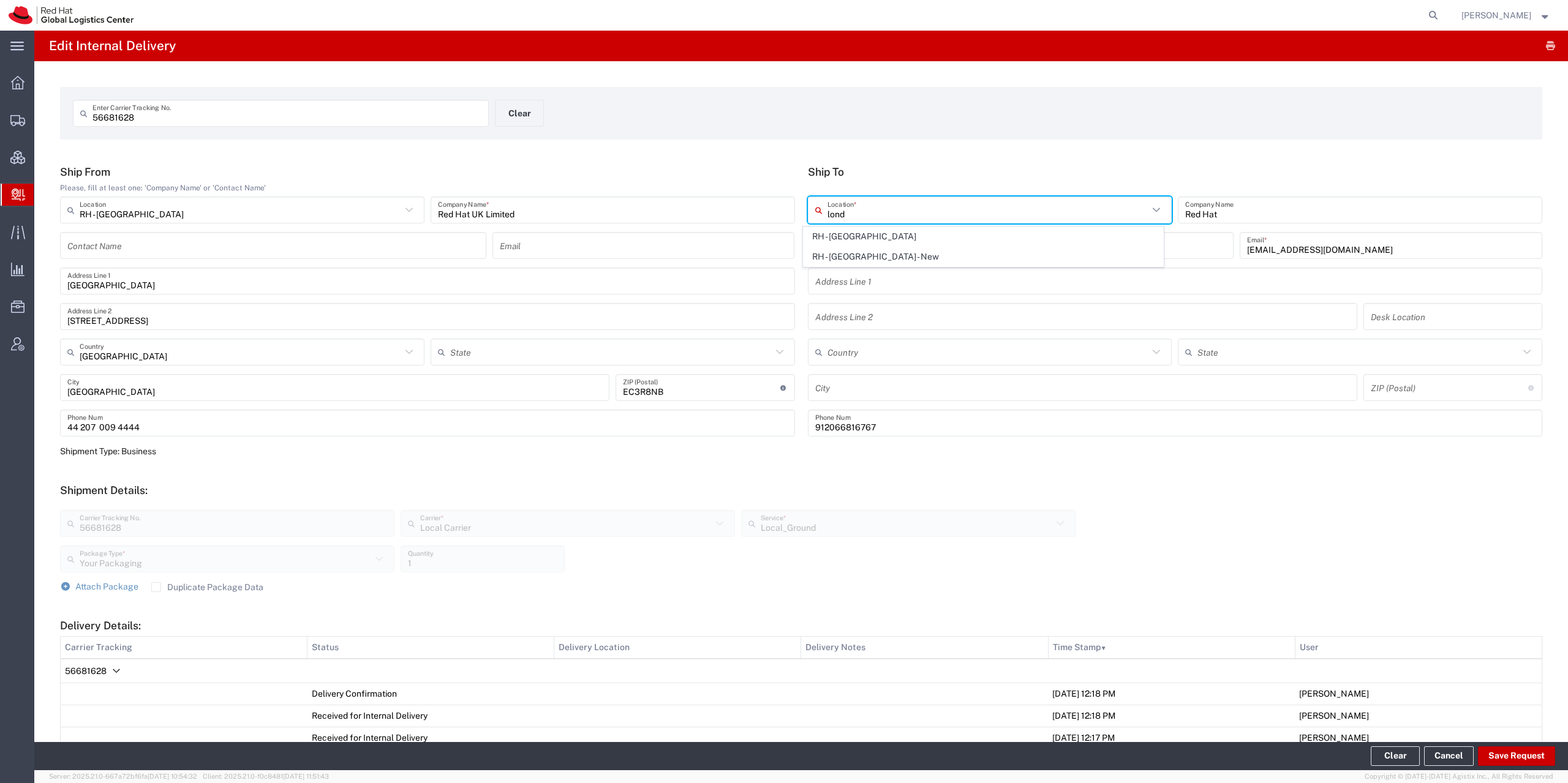
type input "RH - [GEOGRAPHIC_DATA]"
type input "Red Hat UK Limited"
type input "[GEOGRAPHIC_DATA]"
type input "[STREET_ADDRESS]"
type input "[GEOGRAPHIC_DATA]"
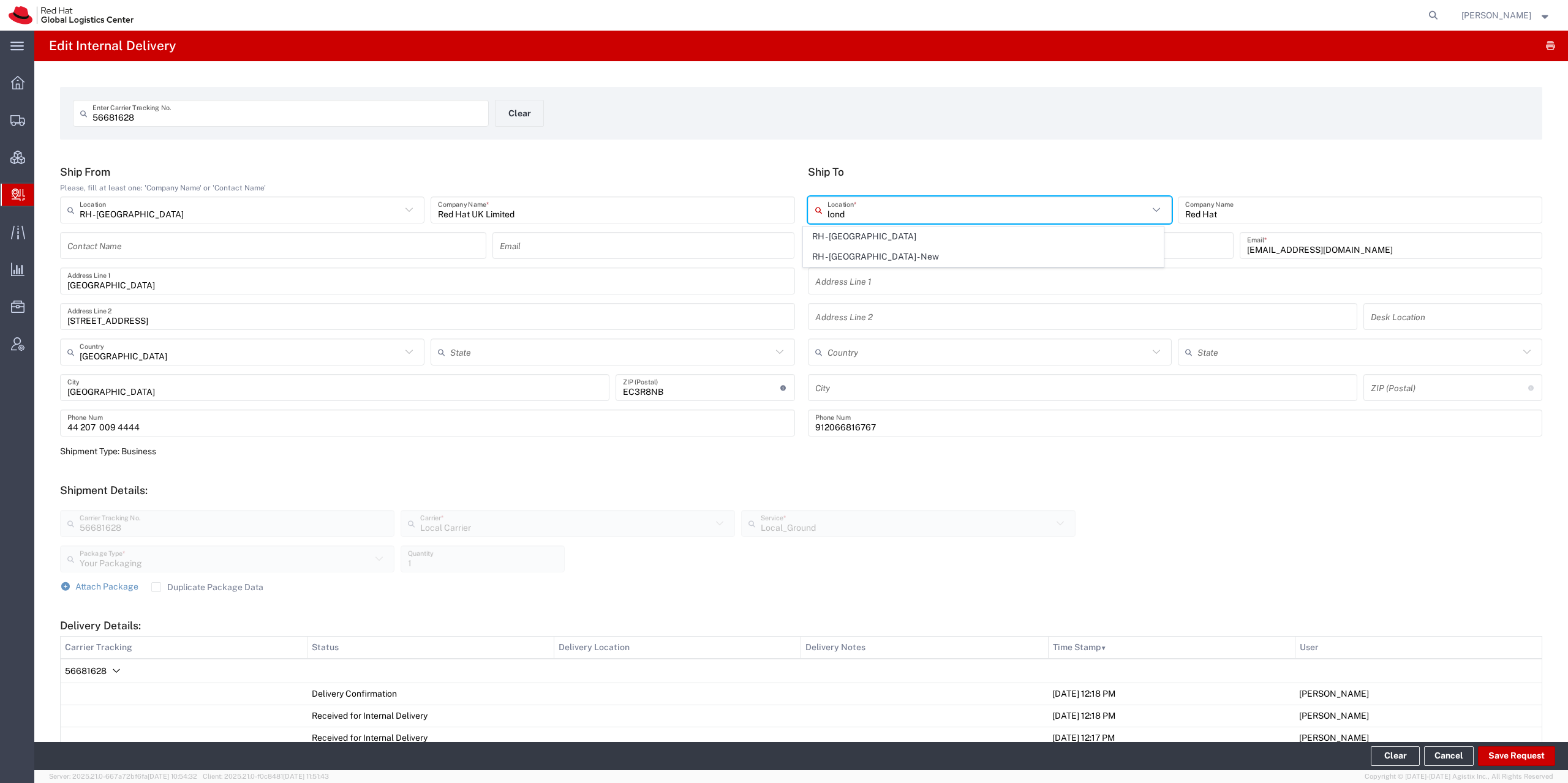
type input "[GEOGRAPHIC_DATA]"
type input "EC3R8NB"
type input "44 207 009 4444"
click at [1514, 756] on button "Save Request" at bounding box center [1516, 756] width 77 height 20
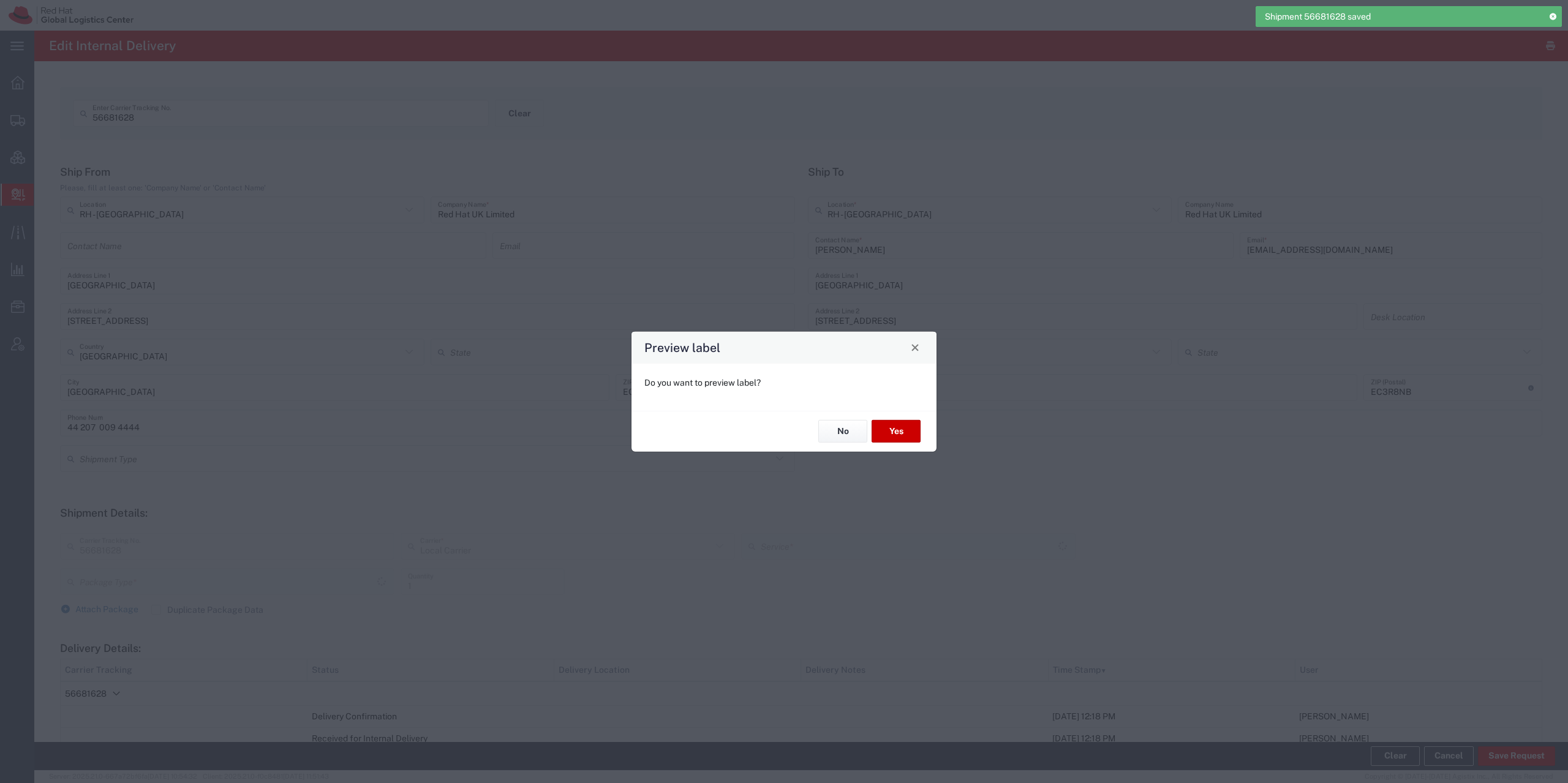
type input "Your Packaging"
type input "Local_Ground"
click at [860, 428] on button "No" at bounding box center [843, 431] width 49 height 23
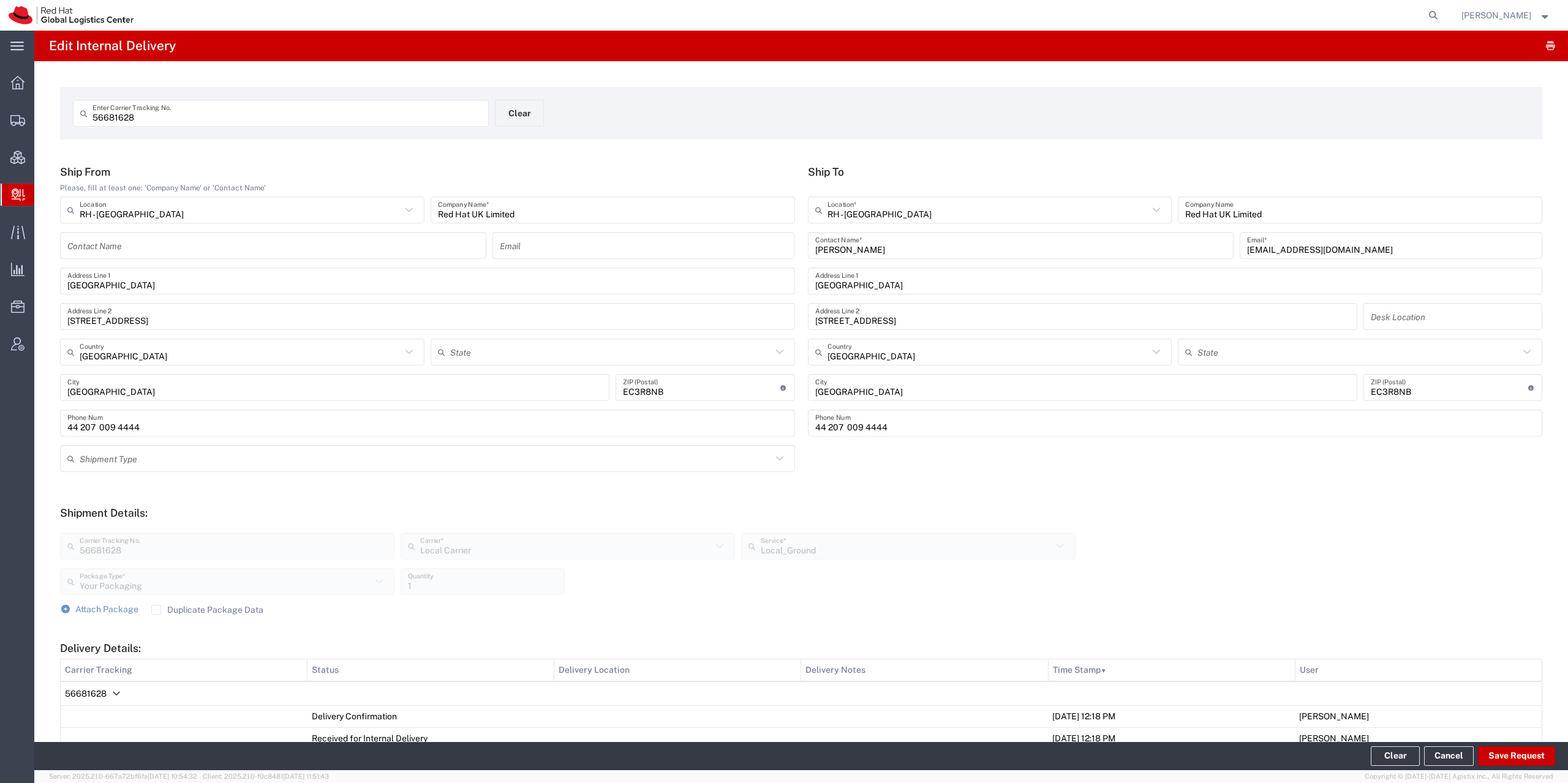
click at [315, 115] on input "56681628" at bounding box center [287, 113] width 389 height 21
paste input "7"
type input "56681627"
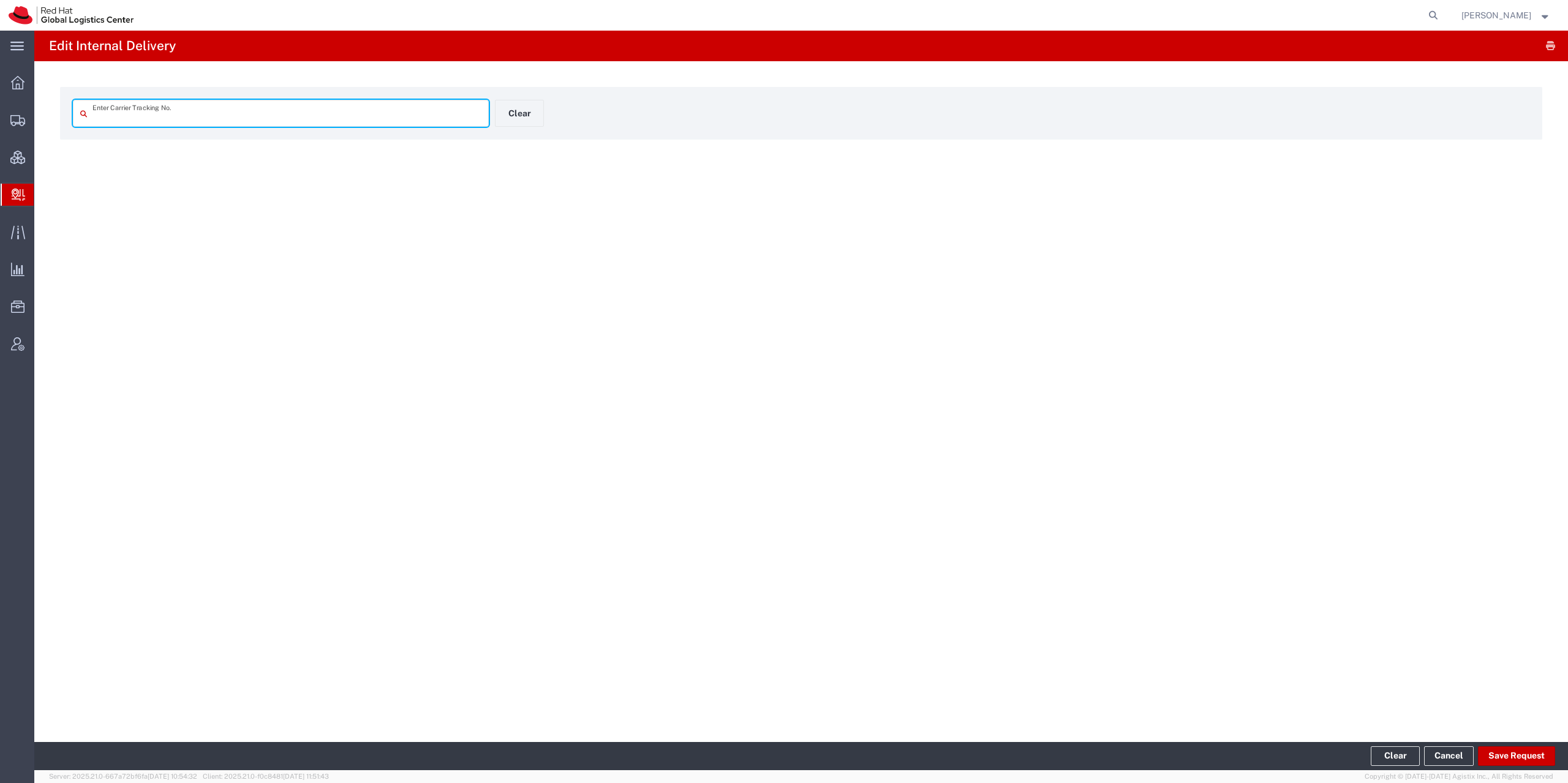
type input "56681627"
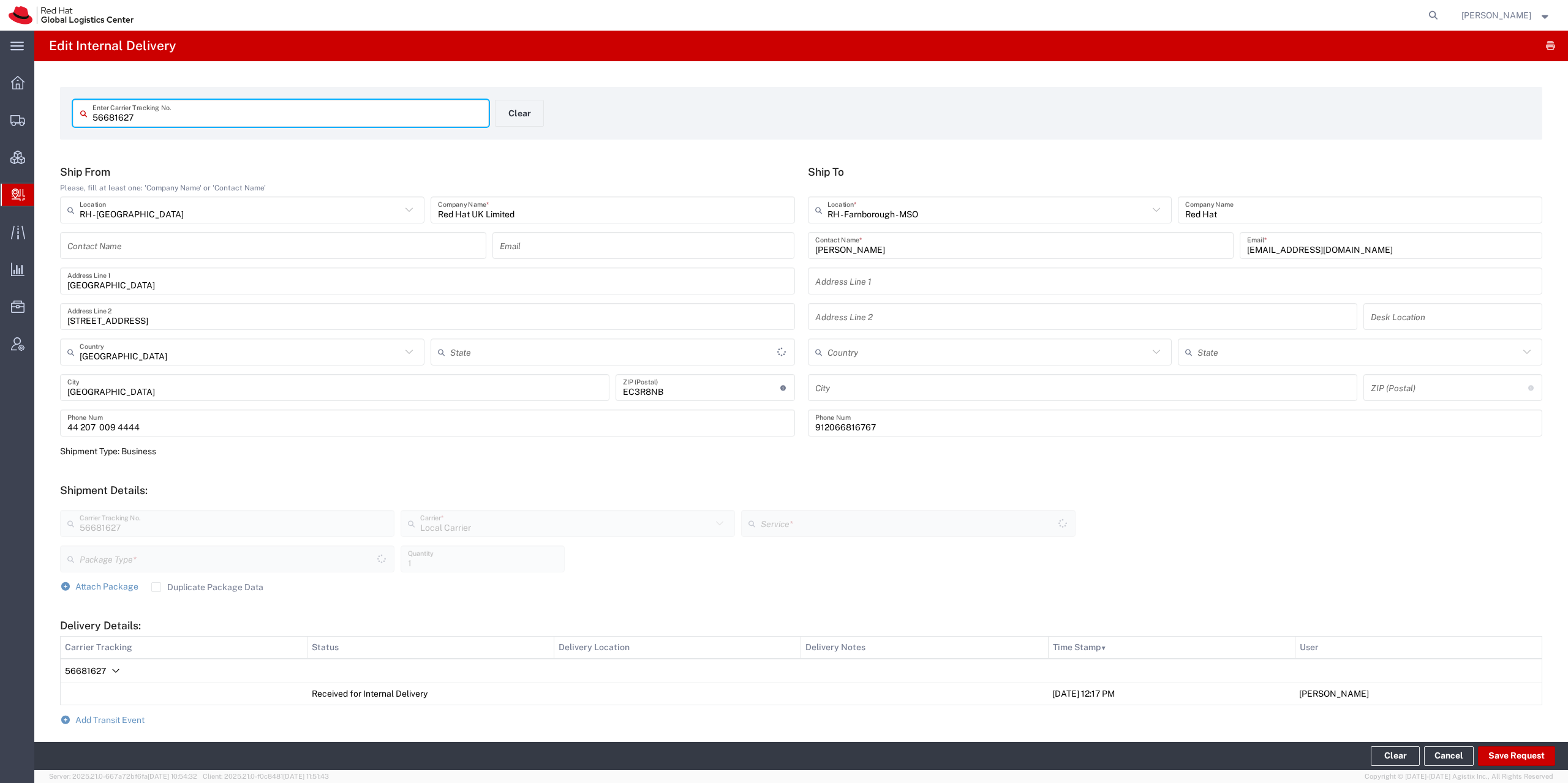
type input "Your Packaging"
type input "Local_Ground"
click at [944, 206] on input "text" at bounding box center [988, 210] width 322 height 21
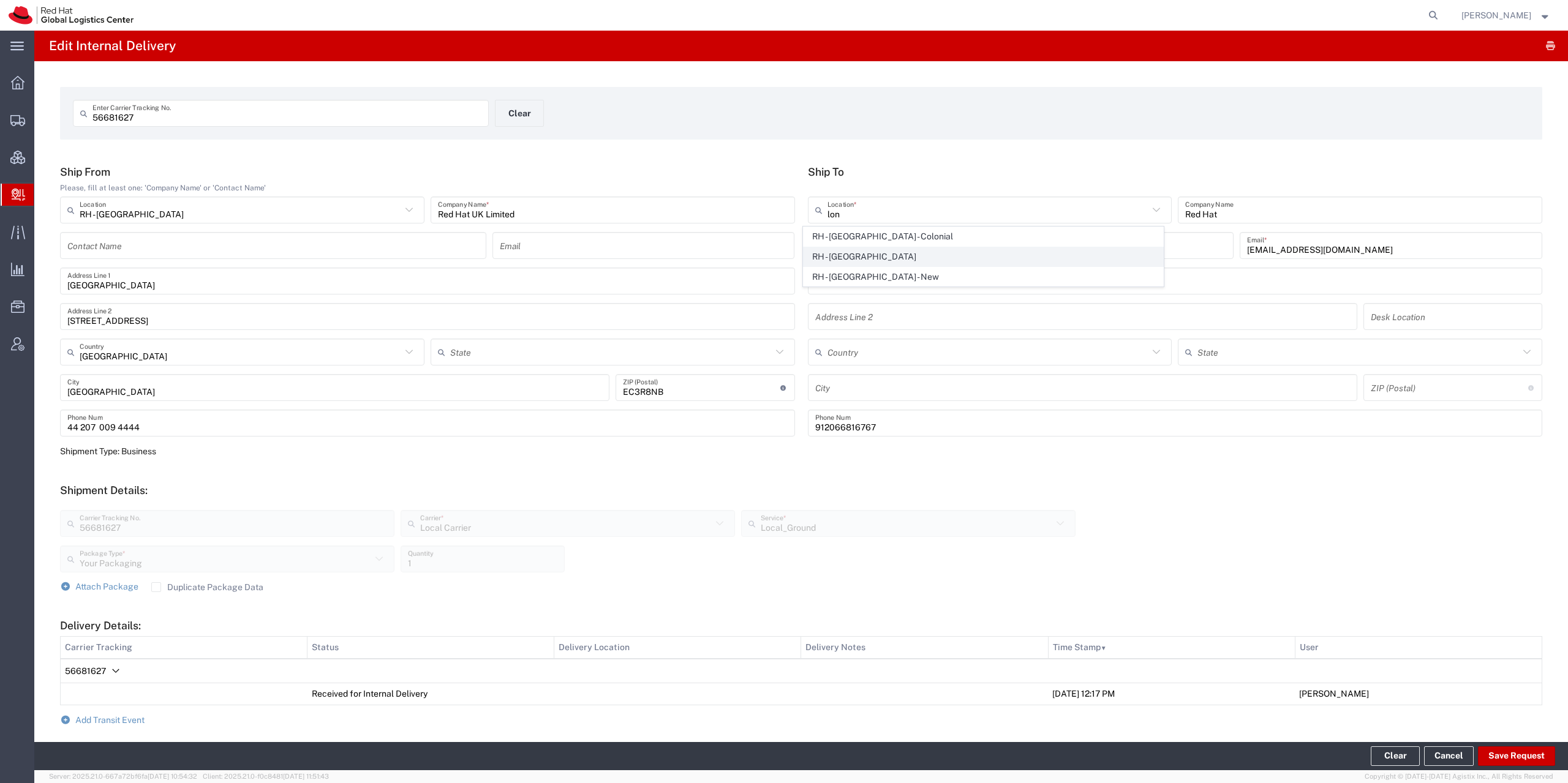
click at [866, 252] on span "RH - [GEOGRAPHIC_DATA]" at bounding box center [983, 257] width 360 height 19
type input "RH - [GEOGRAPHIC_DATA]"
type input "Red Hat UK Limited"
type input "[GEOGRAPHIC_DATA]"
type input "[STREET_ADDRESS]"
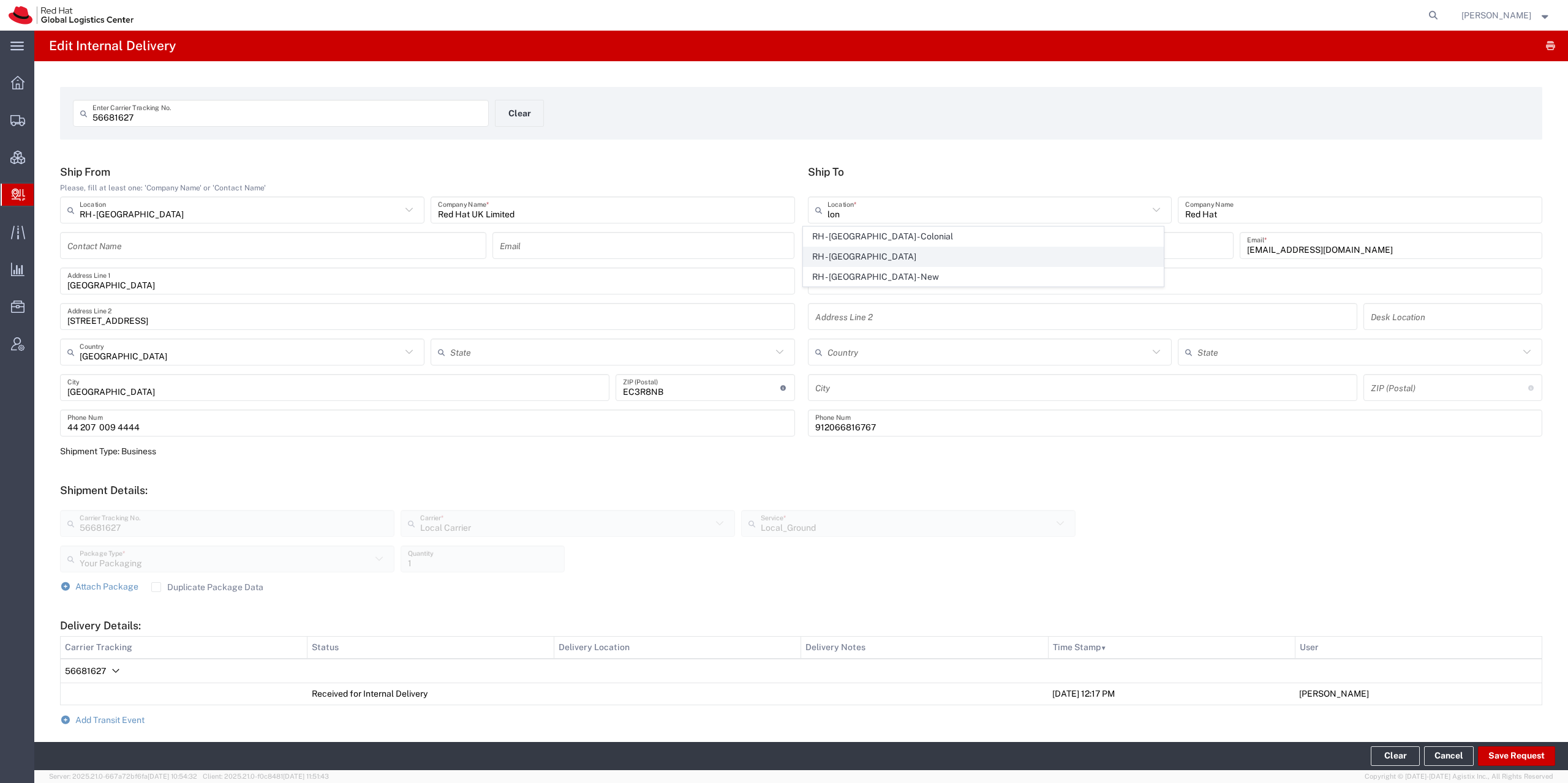
type input "[GEOGRAPHIC_DATA]"
type input "EC3R8NB"
type input "44 207 009 4444"
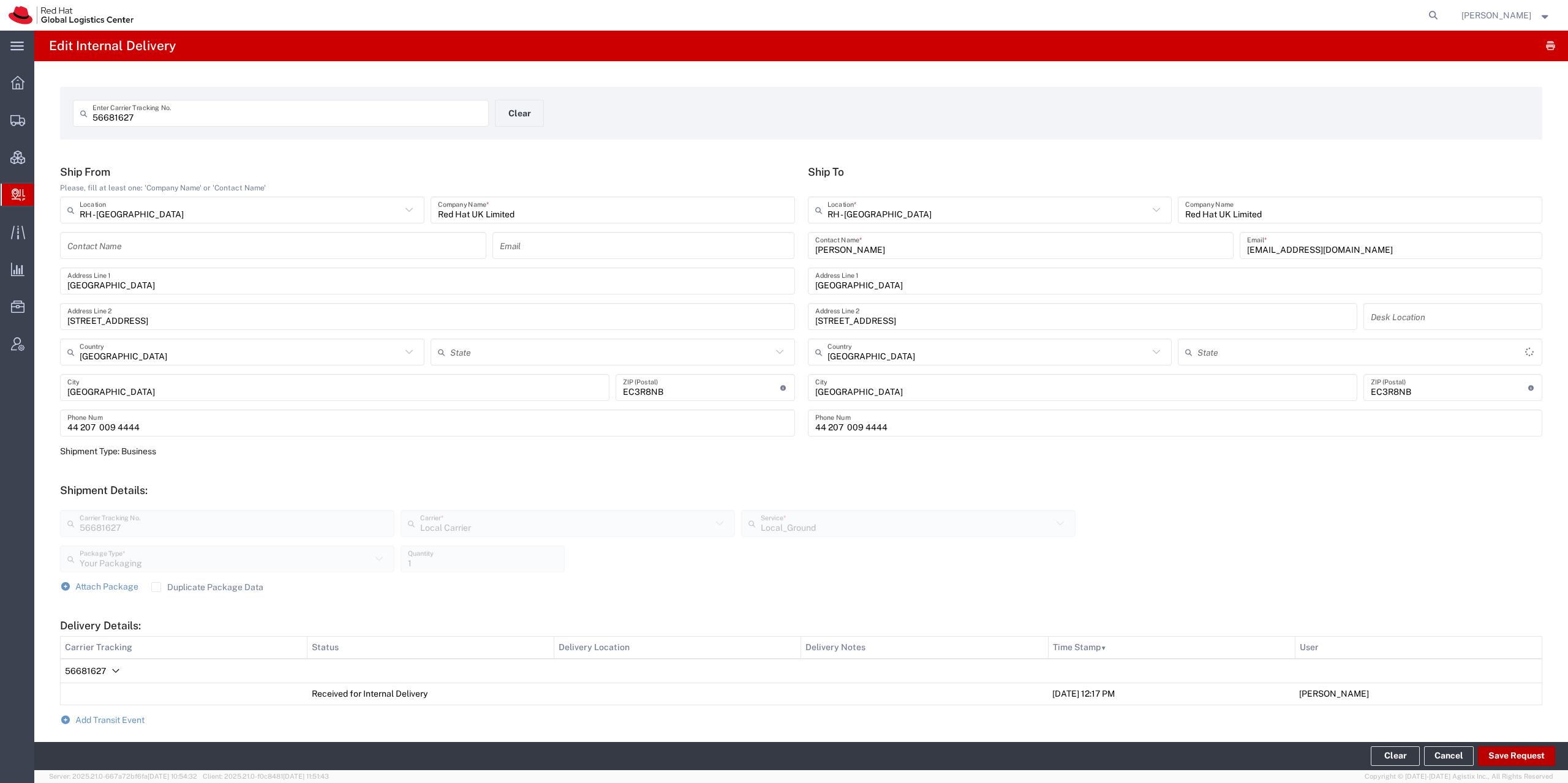
click at [1493, 748] on button "Save Request" at bounding box center [1516, 756] width 77 height 20
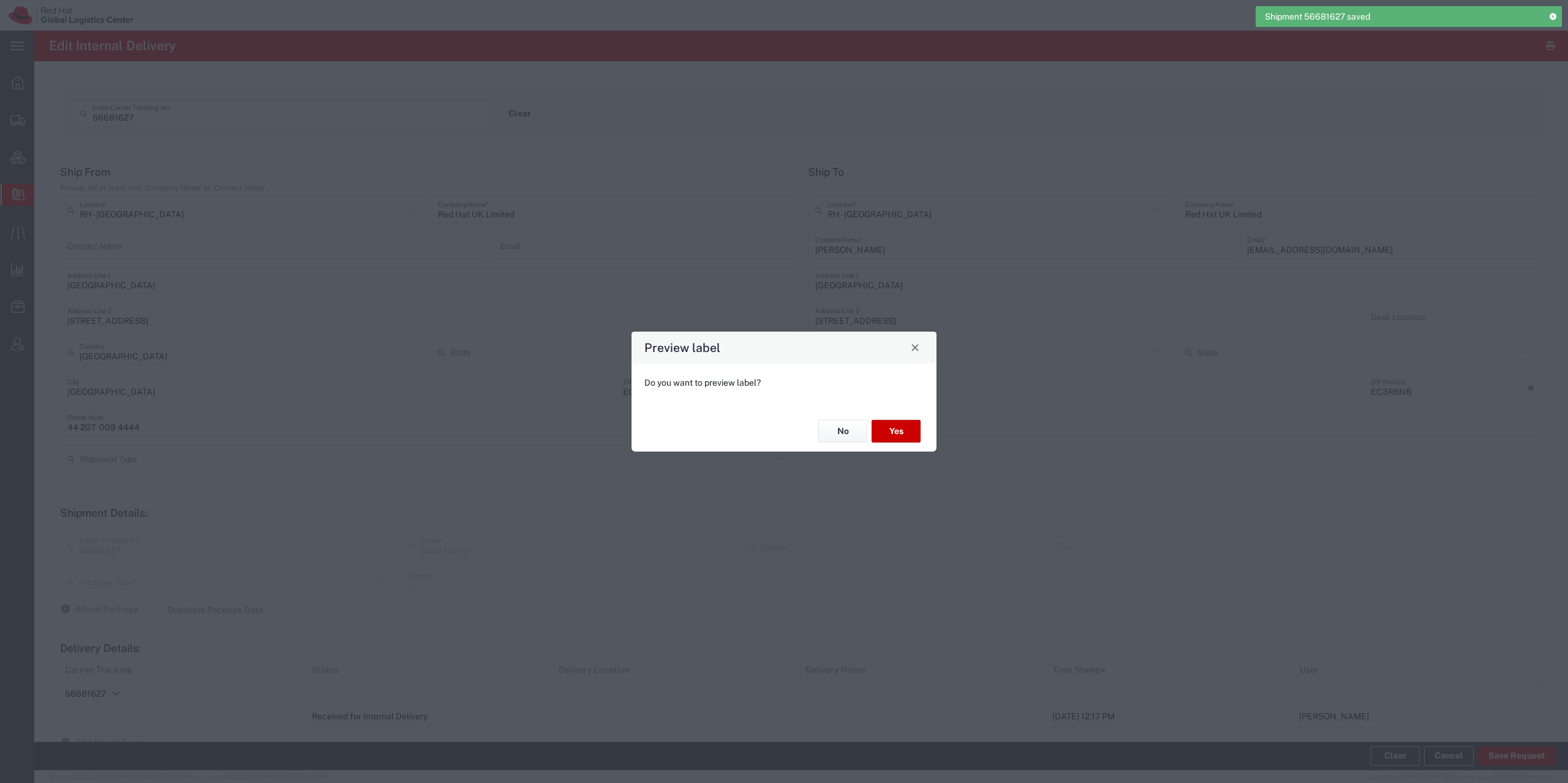
type input "Local_Ground"
type input "Your Packaging"
click at [840, 433] on button "No" at bounding box center [843, 431] width 49 height 23
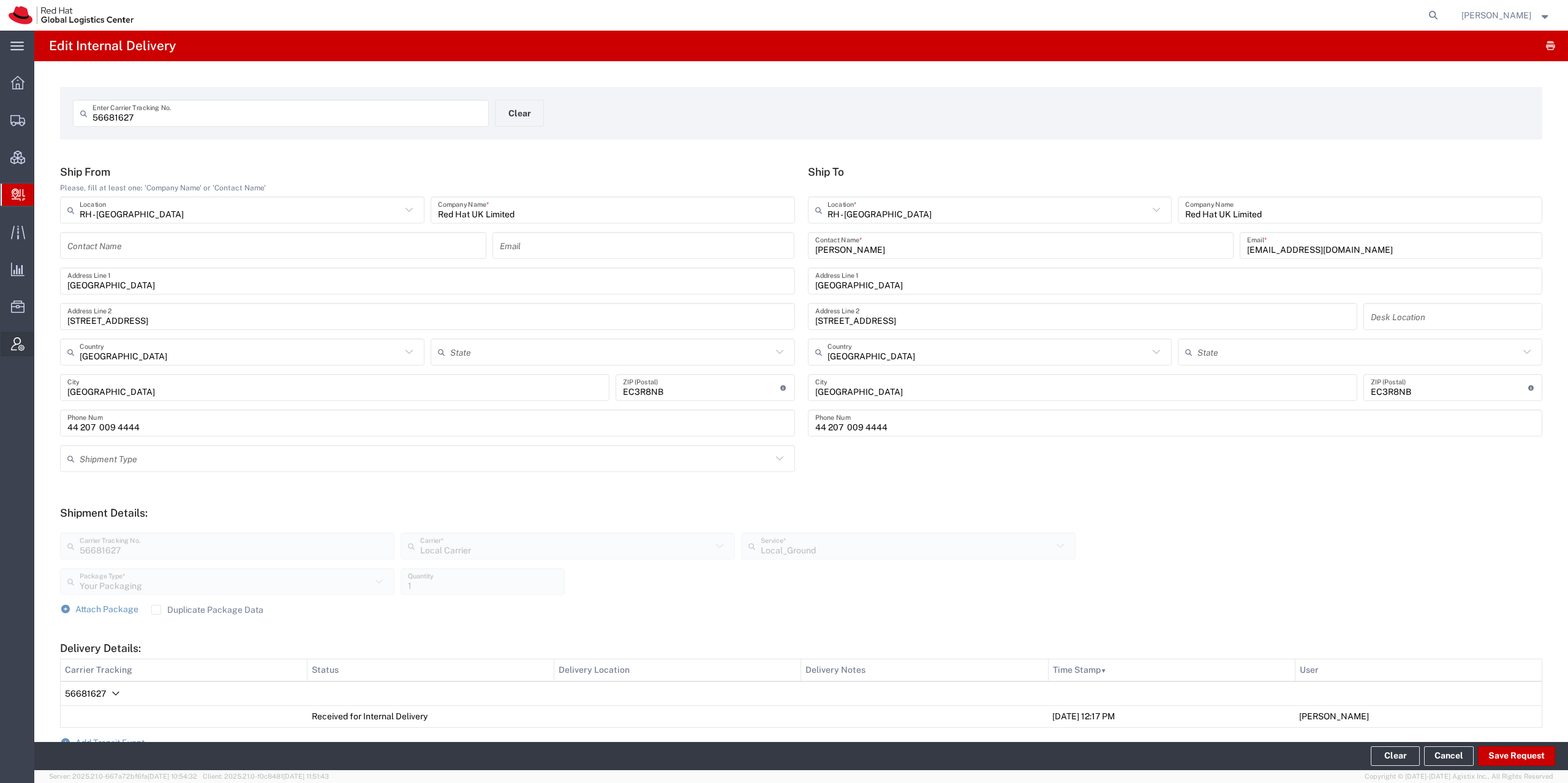
click at [19, 340] on icon at bounding box center [18, 344] width 14 height 14
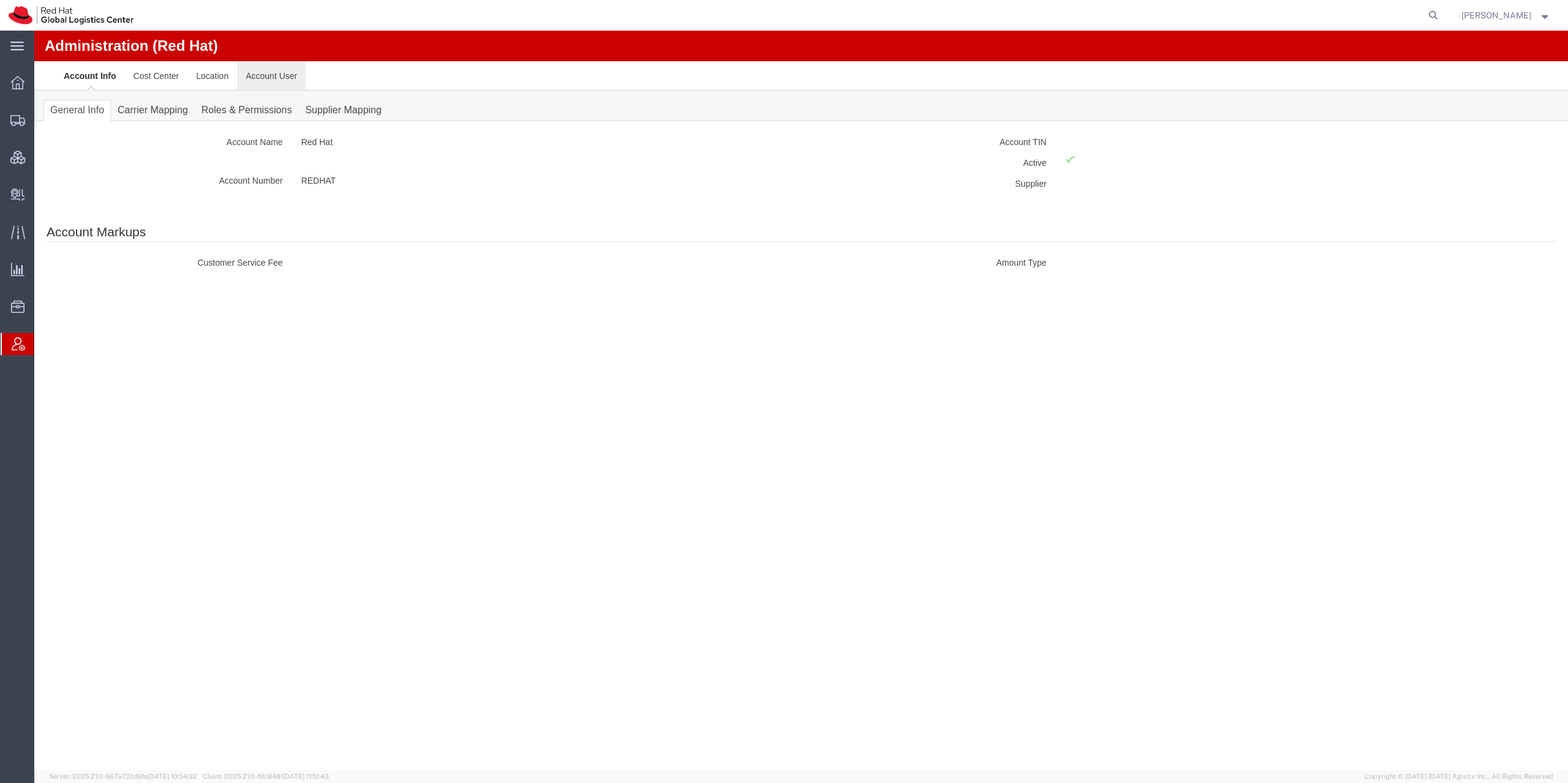
click at [278, 82] on link "Account User" at bounding box center [271, 76] width 69 height 30
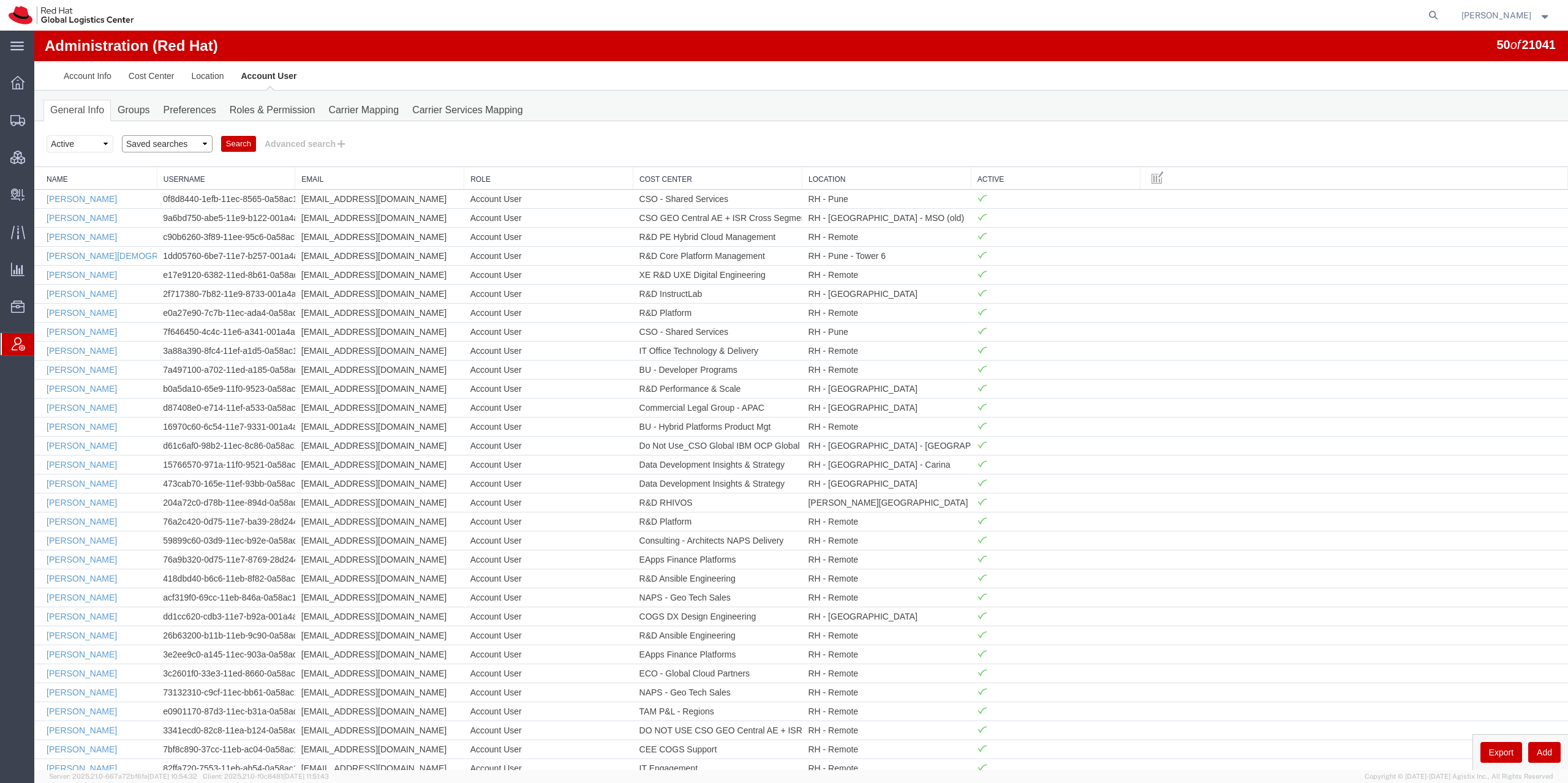
click at [122, 136] on select "Saved searches Account Managers Location Managers" at bounding box center [167, 144] width 91 height 17
select select "Location Managers"
click option "Location Managers" at bounding box center [34, 31] width 0 height 0
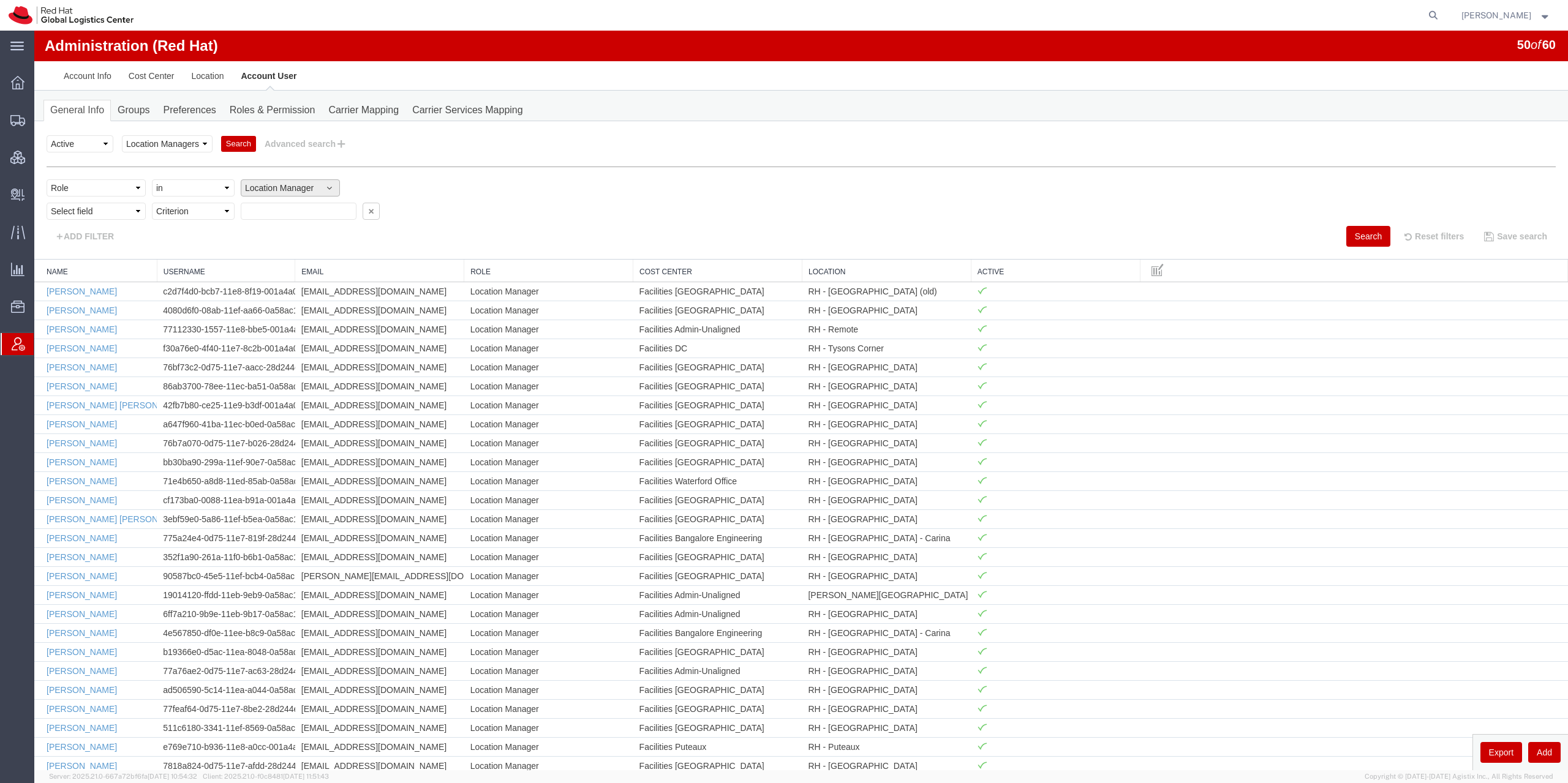
scroll to position [312, 0]
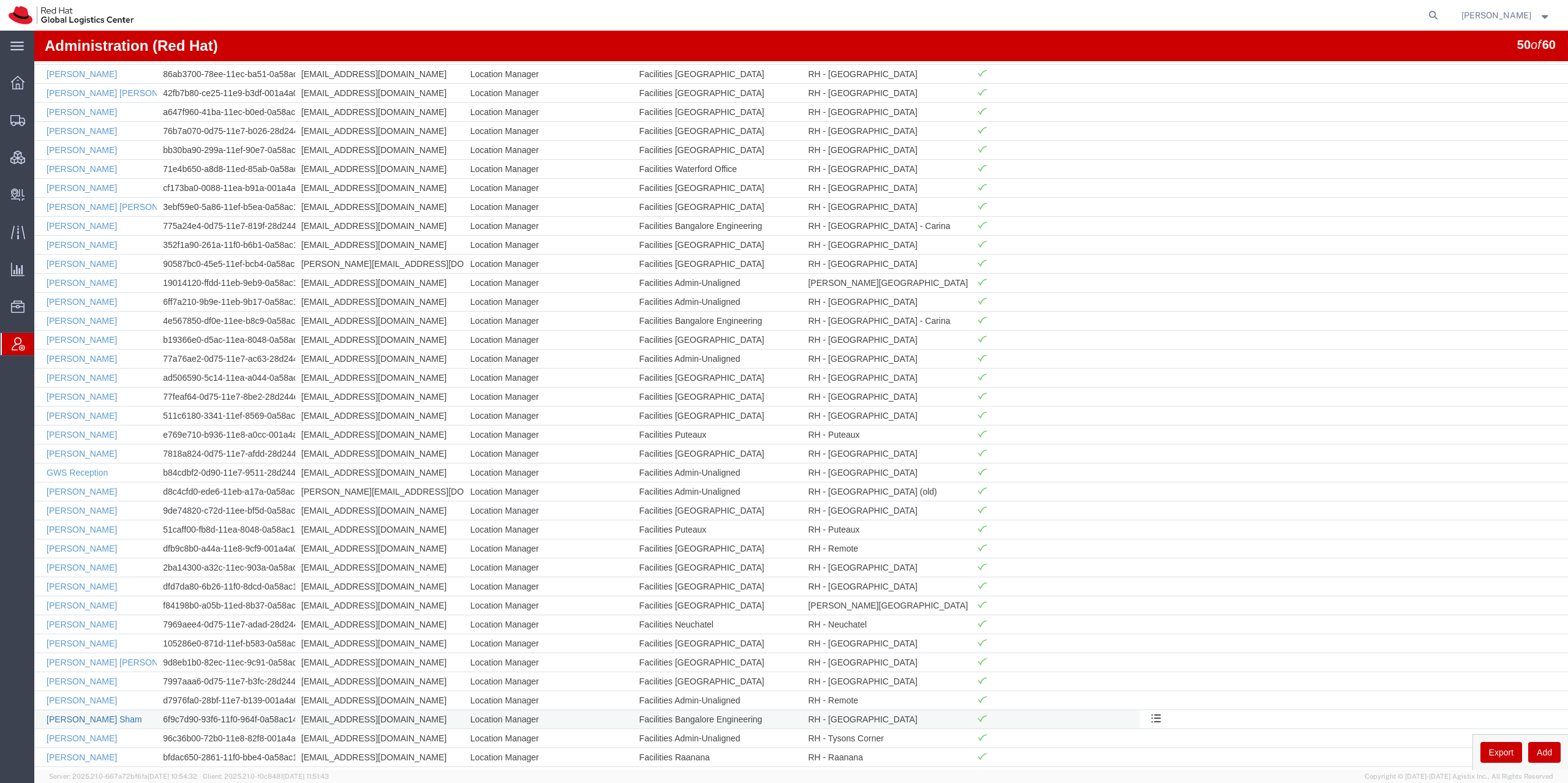
click at [85, 719] on link "[PERSON_NAME] Sham" at bounding box center [94, 719] width 96 height 10
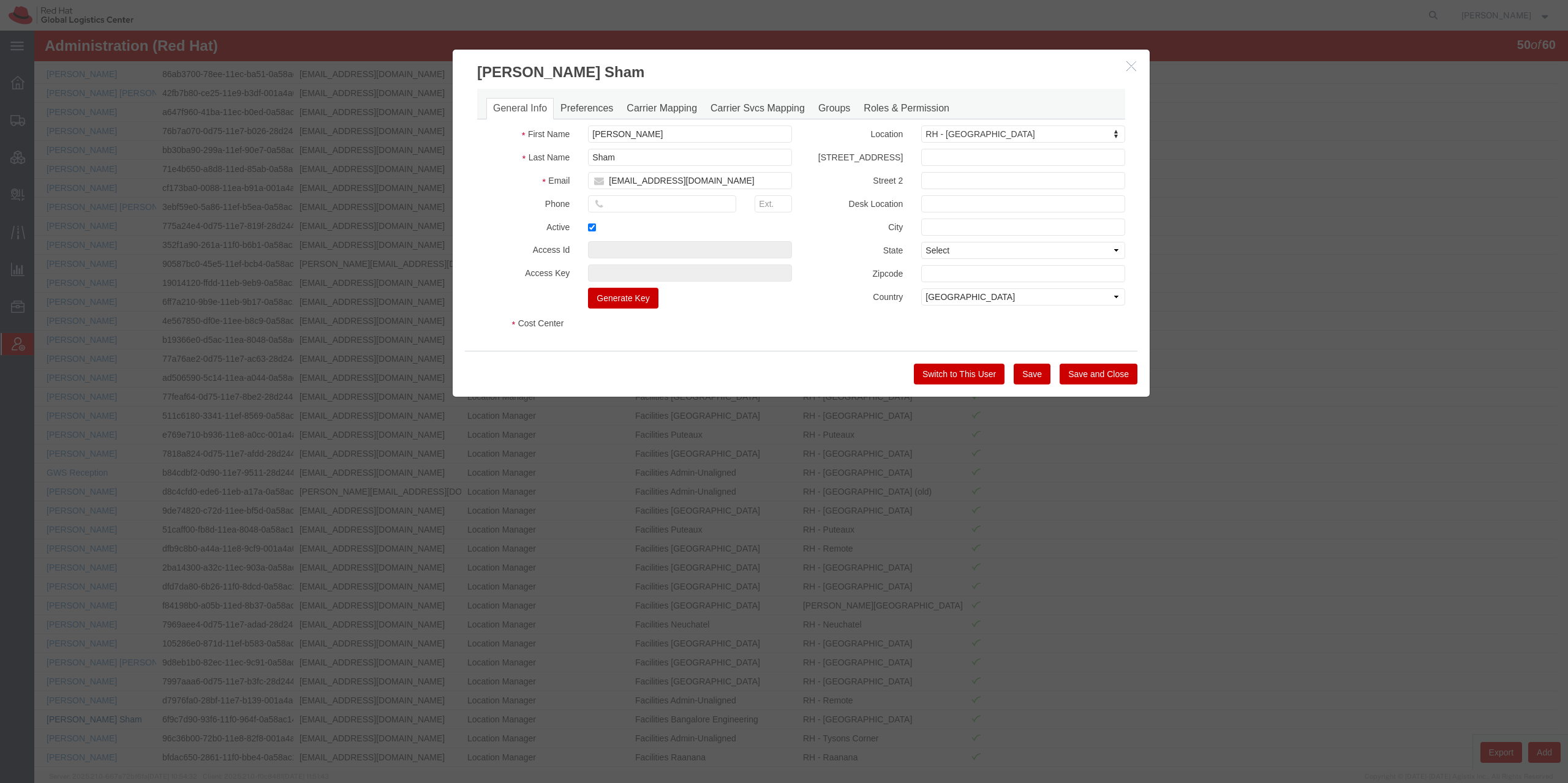
select select "COSTCENTER"
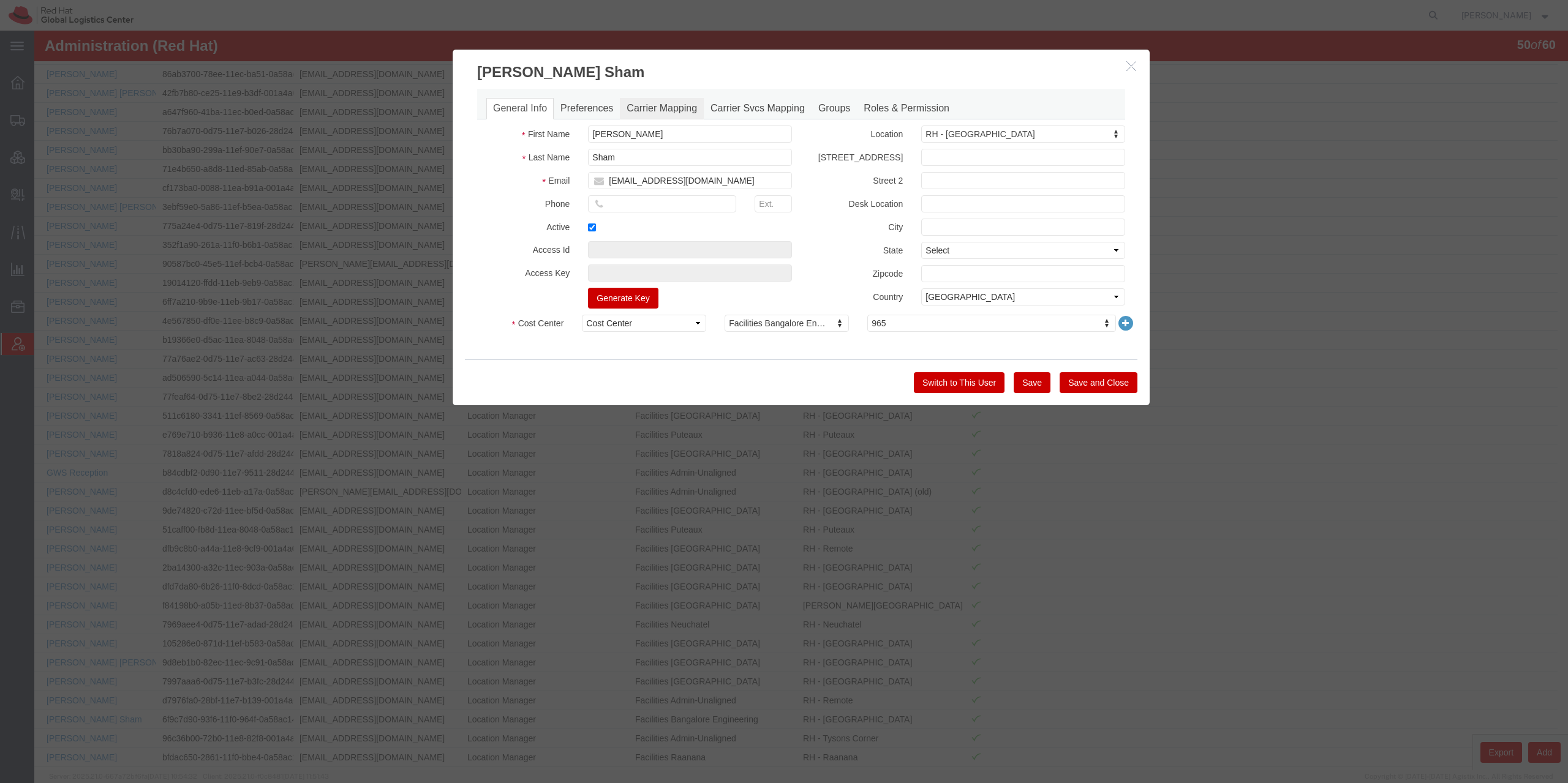
click at [652, 109] on link "Carrier Mapping" at bounding box center [662, 109] width 84 height 21
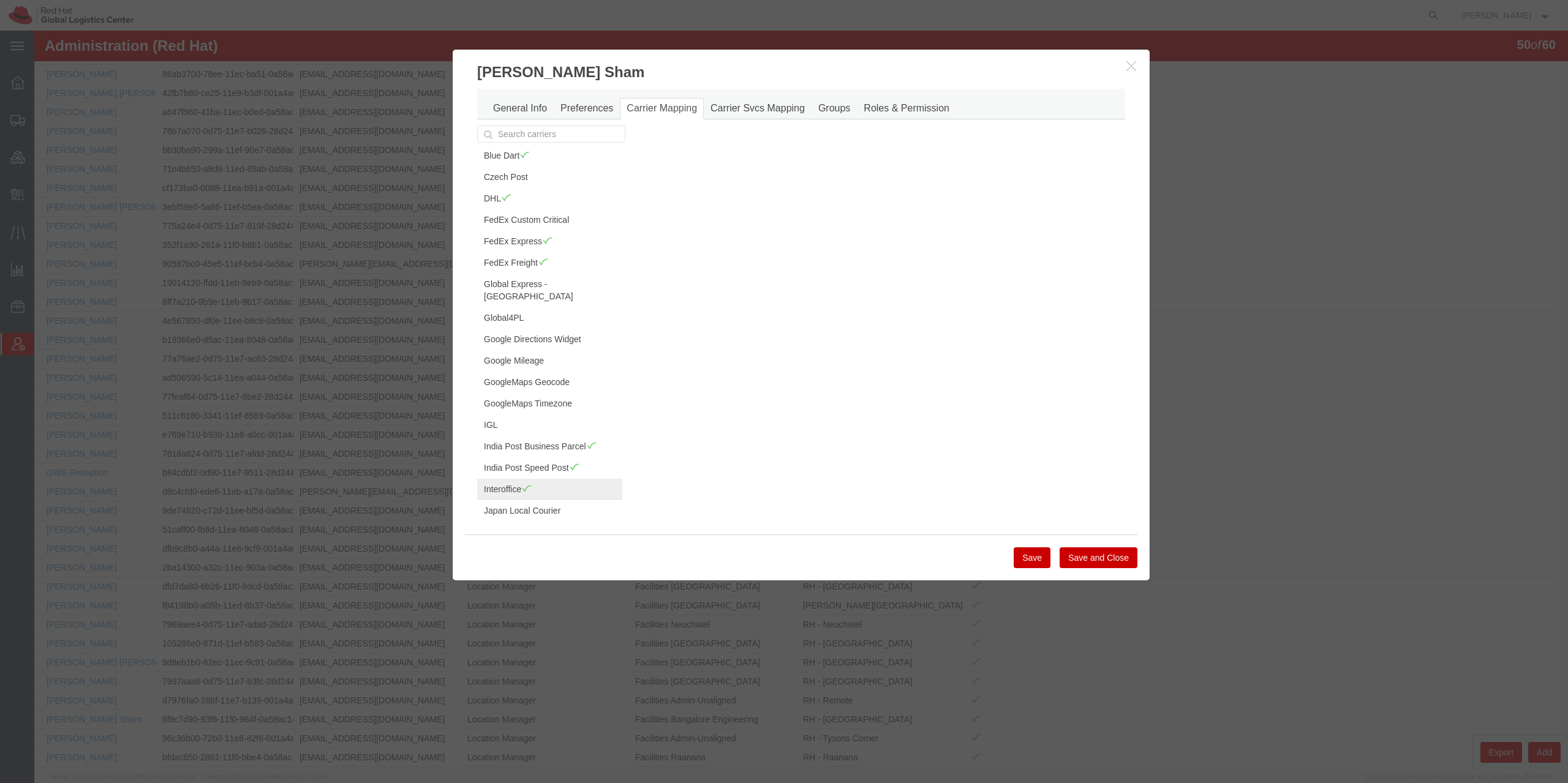
scroll to position [0, 0]
click at [1127, 63] on icon "button" at bounding box center [1132, 65] width 10 height 10
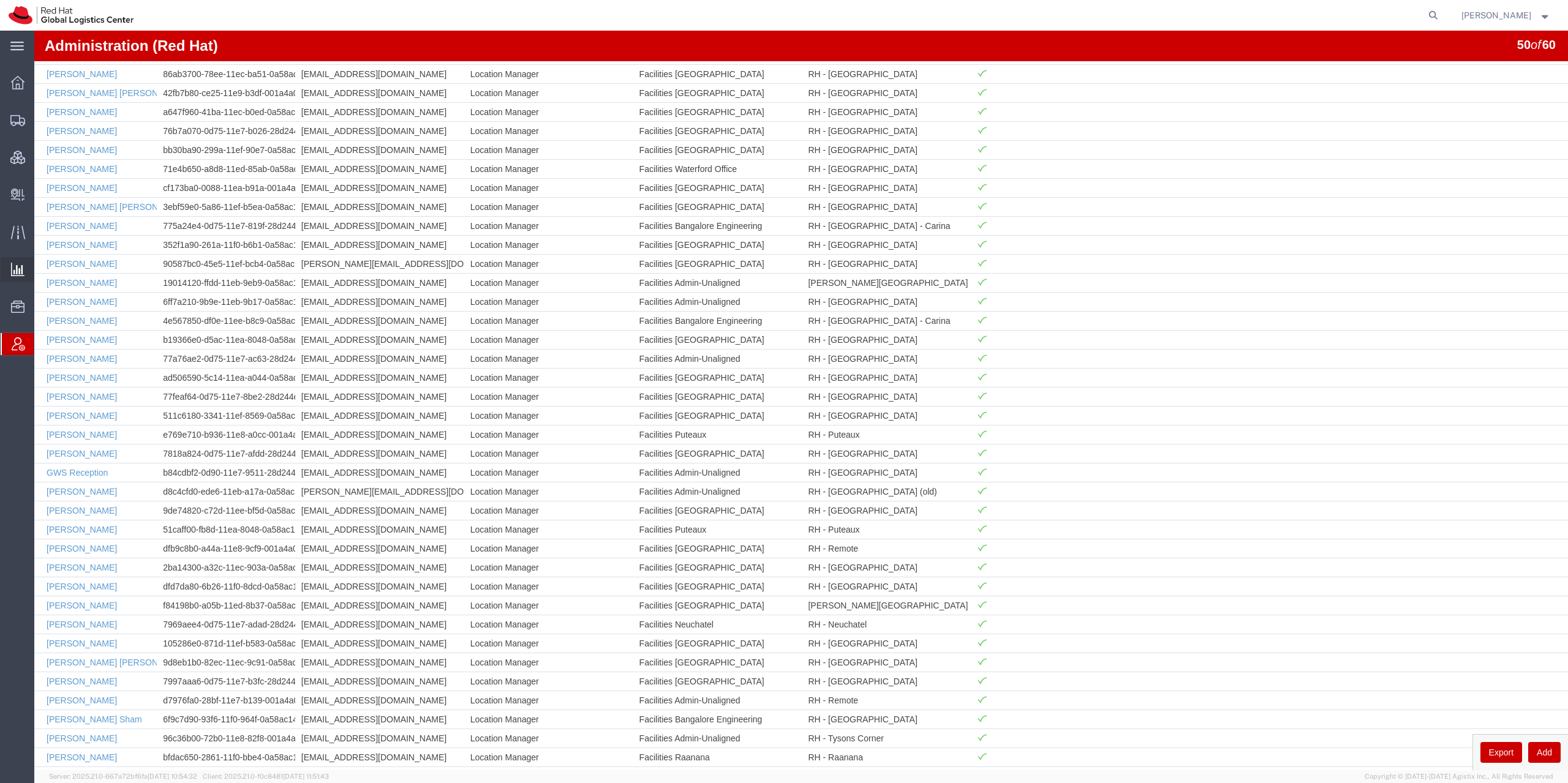
click at [20, 263] on icon at bounding box center [18, 270] width 14 height 14
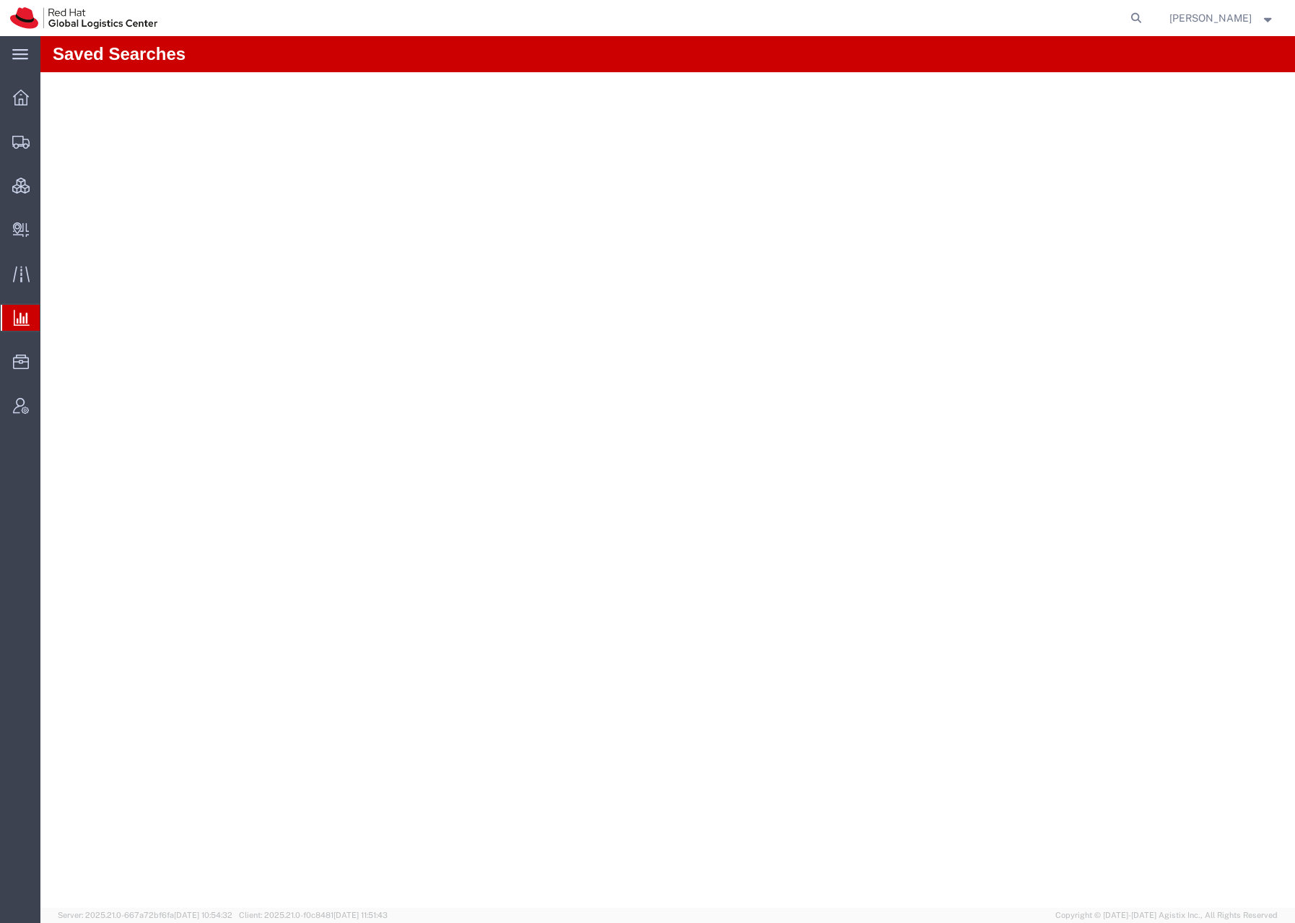
click at [1149, 21] on form at bounding box center [1136, 18] width 23 height 36
click at [1146, 18] on icon at bounding box center [1136, 18] width 20 height 20
paste input "56265648"
type input "56265648"
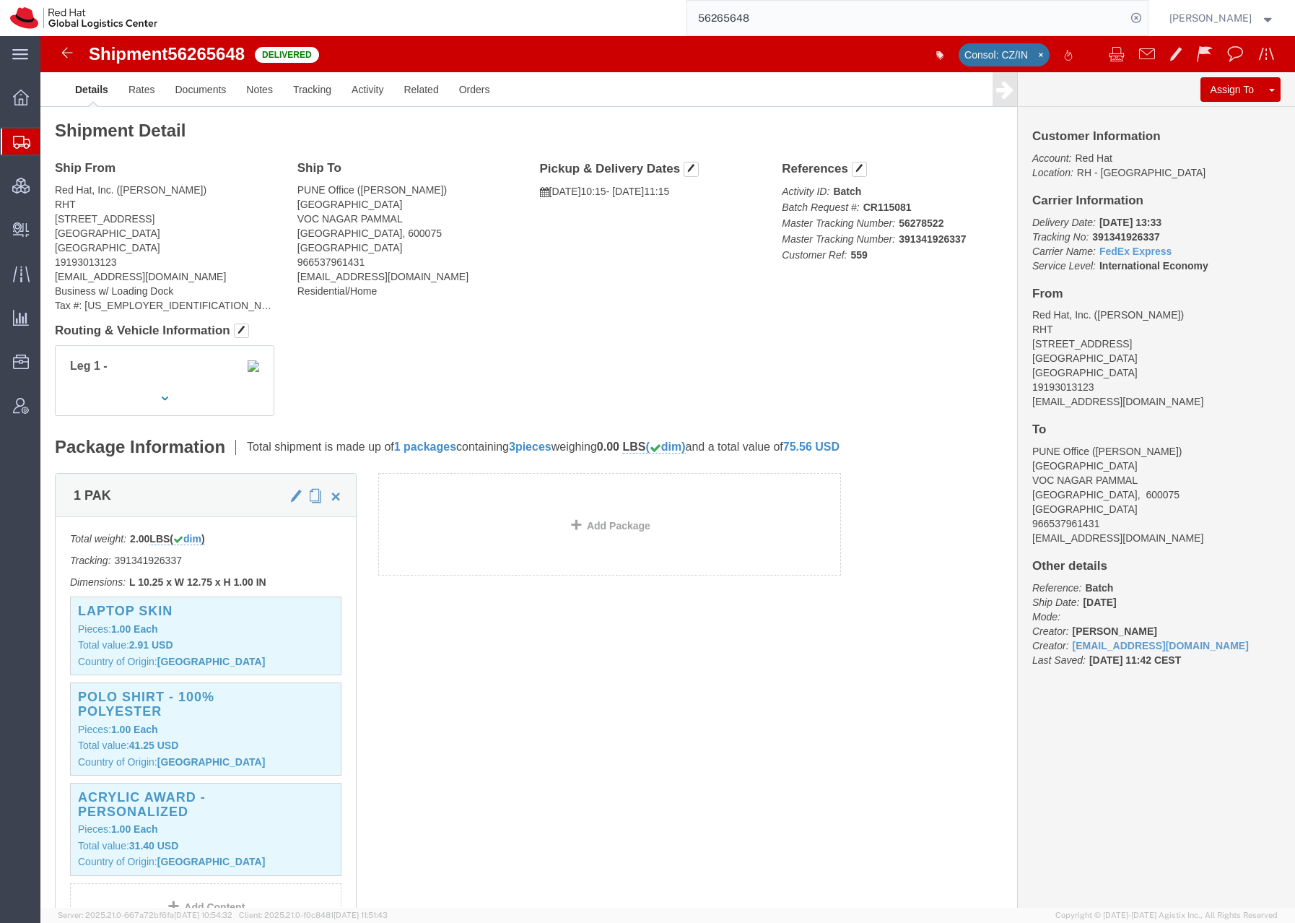
click div "1 PAK Total weight: 2.00 LBS ( dim ) Tracking: 391341926337 Dimensions: L 10.25…"
